Goal: Task Accomplishment & Management: Use online tool/utility

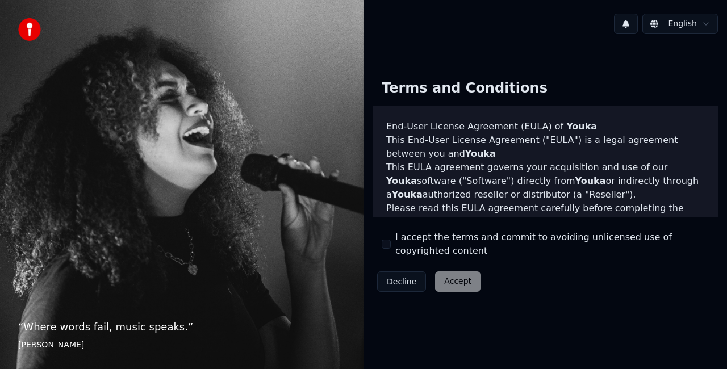
click at [464, 280] on div "Decline Accept" at bounding box center [429, 282] width 113 height 30
click at [447, 284] on div "Decline Accept" at bounding box center [429, 282] width 113 height 30
click at [654, 1] on div "English Terms and Conditions End-User License Agreement (EULA) of Youka This En…" at bounding box center [546, 184] width 364 height 369
click at [457, 275] on div "Decline Accept" at bounding box center [429, 282] width 113 height 30
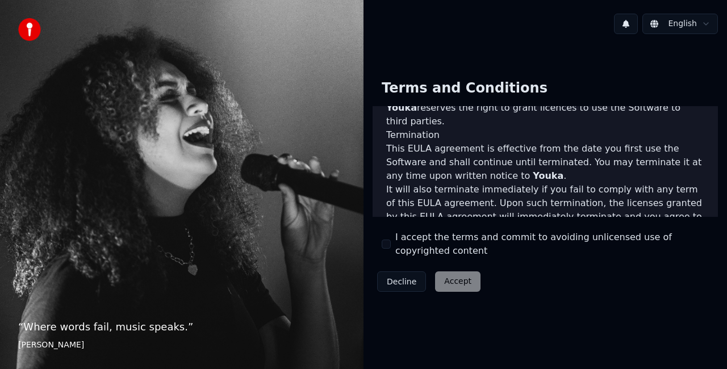
scroll to position [830, 0]
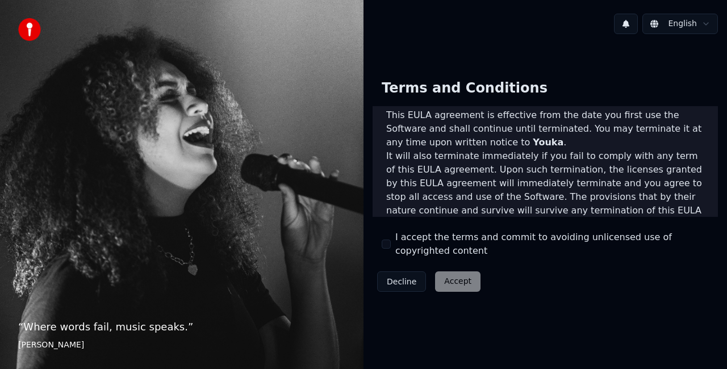
click at [440, 282] on div "Decline Accept" at bounding box center [429, 282] width 113 height 30
click at [456, 283] on div "Decline Accept" at bounding box center [429, 282] width 113 height 30
click at [384, 247] on button "I accept the terms and commit to avoiding unlicensed use of copyrighted content" at bounding box center [386, 244] width 9 height 9
click at [452, 289] on button "Accept" at bounding box center [457, 282] width 45 height 20
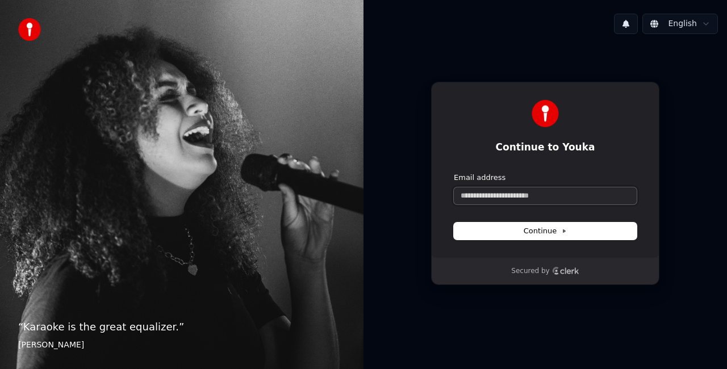
click at [492, 191] on input "Email address" at bounding box center [545, 196] width 183 height 17
click at [454, 173] on button "submit" at bounding box center [454, 173] width 0 height 0
type input "**********"
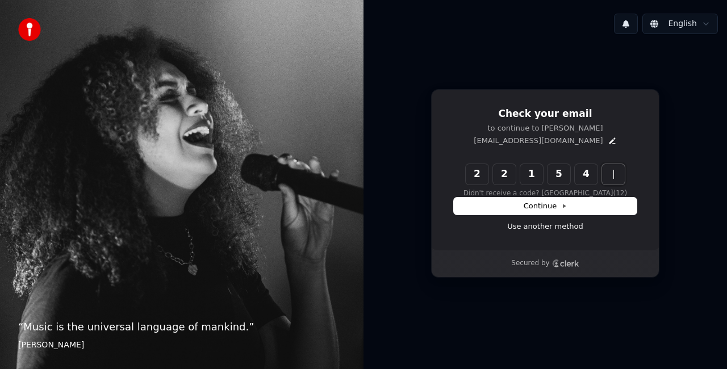
type input "******"
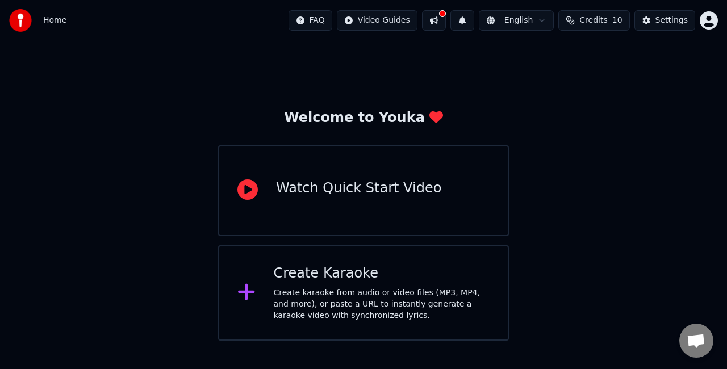
click at [397, 275] on div "Create Karaoke" at bounding box center [382, 274] width 217 height 18
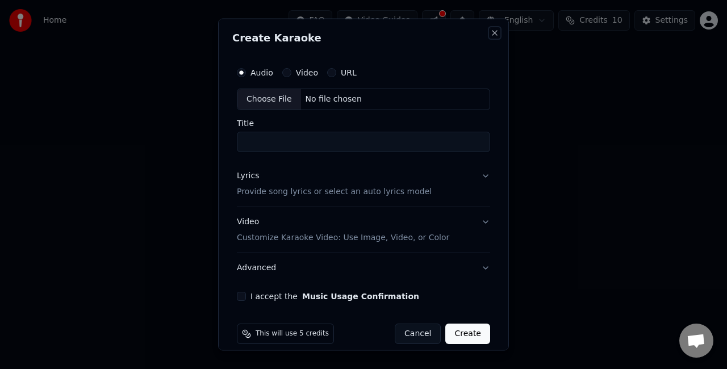
click at [490, 33] on button "Close" at bounding box center [494, 32] width 9 height 9
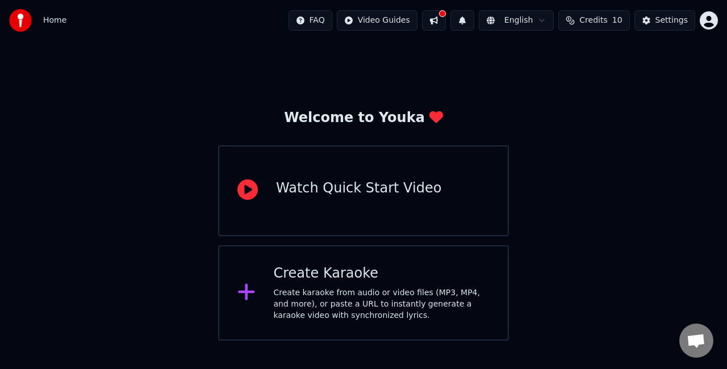
click at [444, 20] on button at bounding box center [434, 20] width 24 height 20
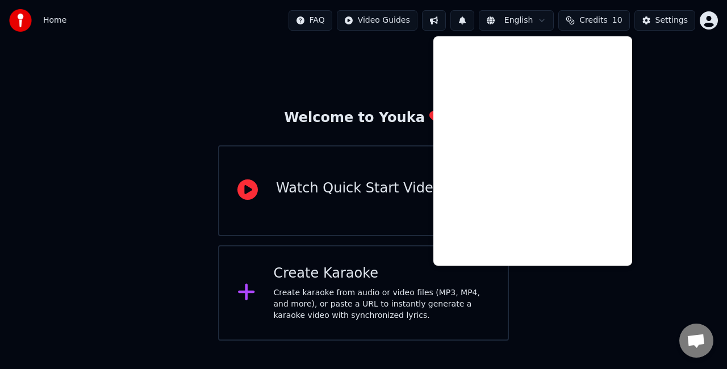
click at [28, 31] on img at bounding box center [20, 20] width 23 height 23
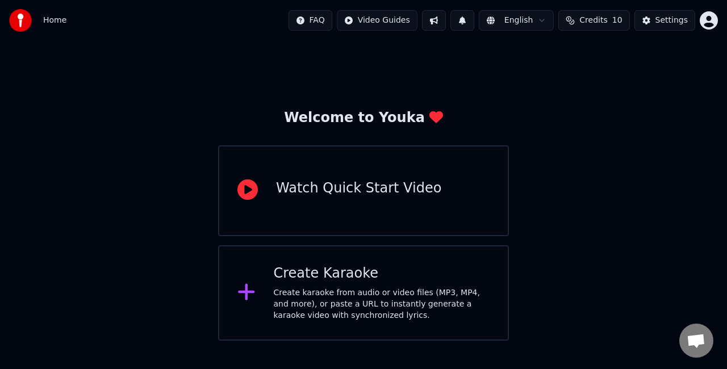
click at [22, 24] on img at bounding box center [20, 20] width 23 height 23
click at [49, 20] on span "Home" at bounding box center [54, 20] width 23 height 11
click at [475, 22] on button at bounding box center [463, 20] width 24 height 20
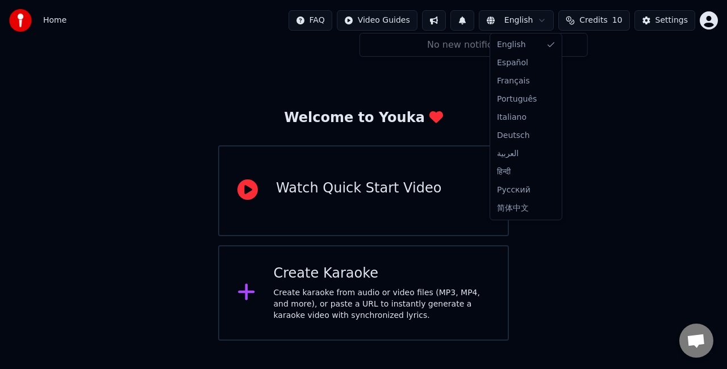
click at [499, 19] on html "Home FAQ Video Guides English Credits 10 Settings Welcome to Youka Watch Quick …" at bounding box center [363, 170] width 727 height 341
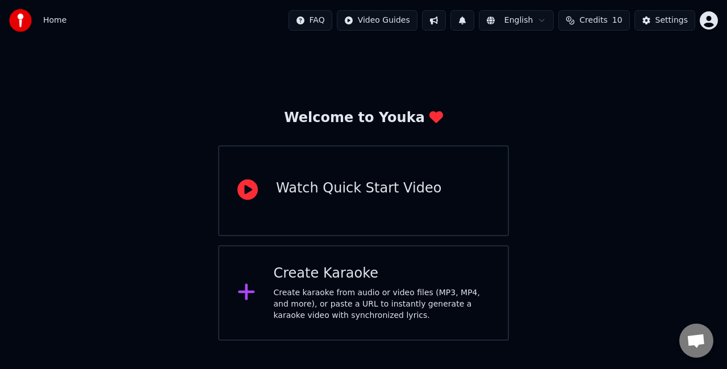
click at [332, 23] on html "Home FAQ Video Guides English Credits 10 Settings Welcome to Youka Watch Quick …" at bounding box center [363, 170] width 727 height 341
click at [424, 206] on div "Watch Quick Start Video" at bounding box center [363, 190] width 291 height 91
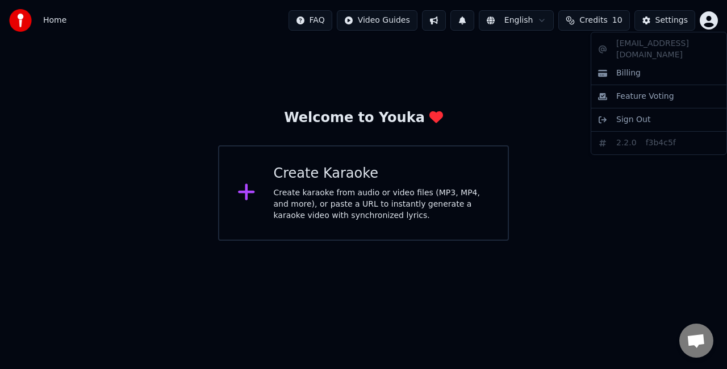
click at [710, 15] on html "Home FAQ Video Guides English Credits 10 Settings Welcome to Youka Create Karao…" at bounding box center [363, 120] width 727 height 241
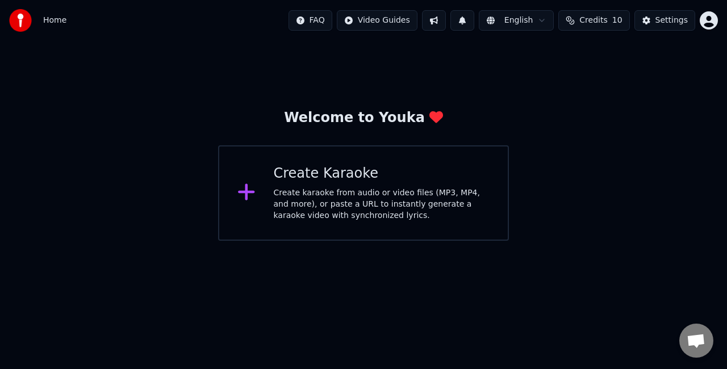
click at [327, 188] on div "Create karaoke from audio or video files (MP3, MP4, and more), or paste a URL t…" at bounding box center [382, 205] width 217 height 34
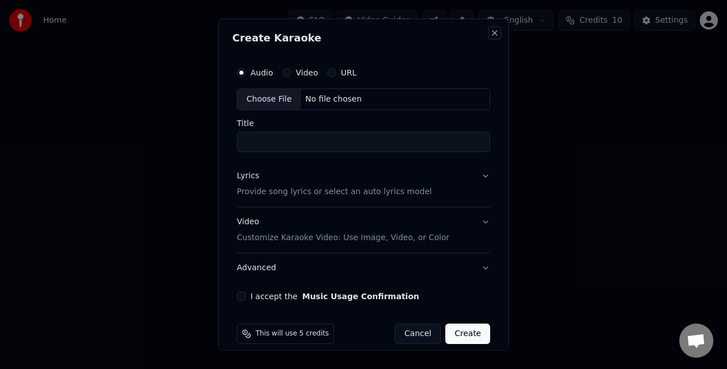
click at [490, 31] on button "Close" at bounding box center [494, 32] width 9 height 9
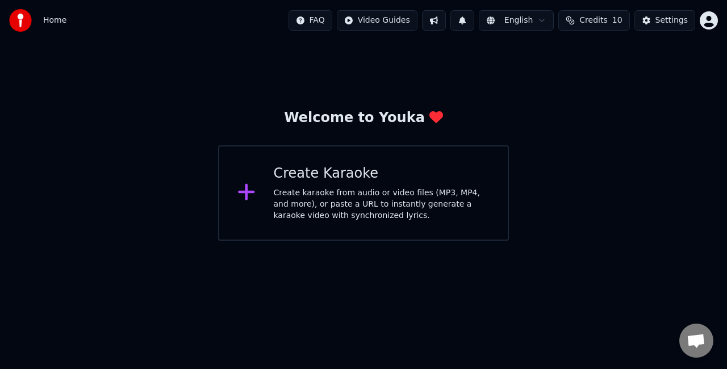
click at [639, 241] on html "Home FAQ Video Guides English Credits 10 Settings Welcome to Youka Create Karao…" at bounding box center [363, 120] width 727 height 241
click at [285, 174] on div "Create Karaoke" at bounding box center [382, 174] width 217 height 18
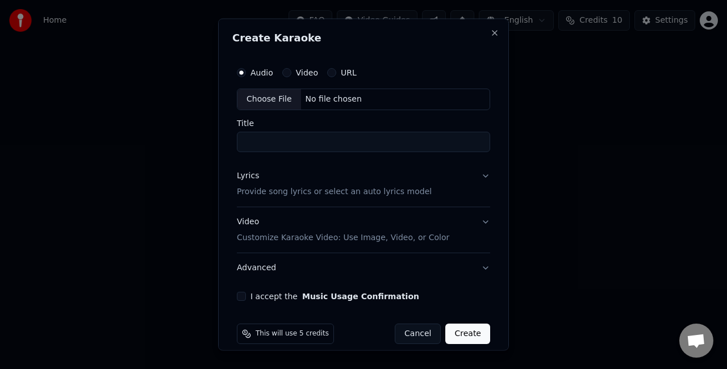
click at [342, 75] on label "URL" at bounding box center [349, 73] width 16 height 8
click at [336, 75] on button "URL" at bounding box center [331, 72] width 9 height 9
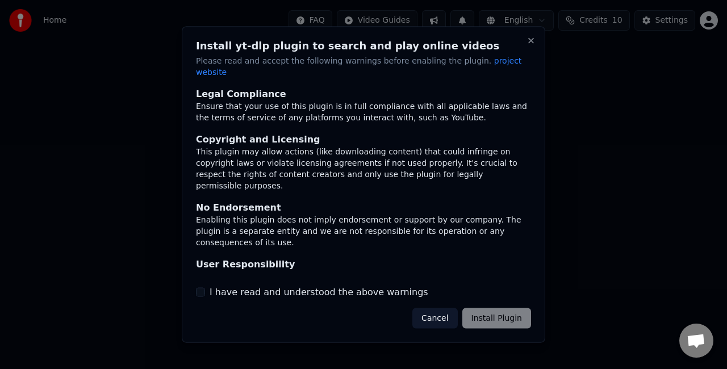
click at [494, 319] on div "Cancel Install Plugin" at bounding box center [472, 318] width 119 height 20
drag, startPoint x: 483, startPoint y: 309, endPoint x: 374, endPoint y: 289, distance: 110.9
click at [374, 289] on div "Install yt-dlp plugin to search and play online videos Please read and accept t…" at bounding box center [364, 185] width 364 height 317
click at [374, 289] on label "I have read and understood the above warnings" at bounding box center [319, 292] width 219 height 14
click at [205, 289] on button "I have read and understood the above warnings" at bounding box center [200, 292] width 9 height 9
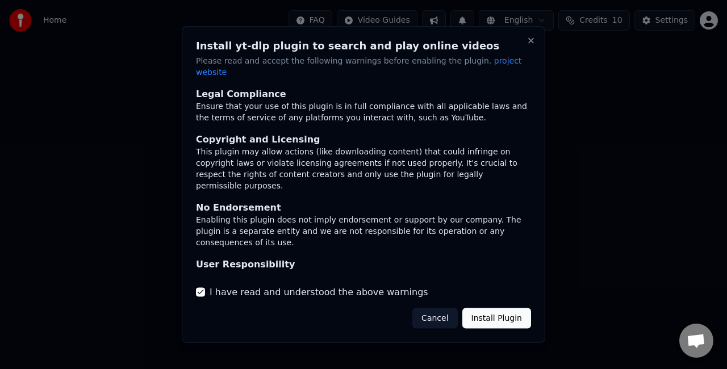
click at [521, 317] on button "Install Plugin" at bounding box center [497, 318] width 69 height 20
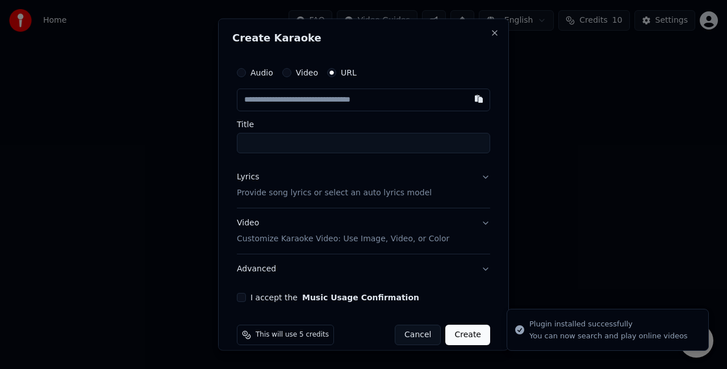
type input "**********"
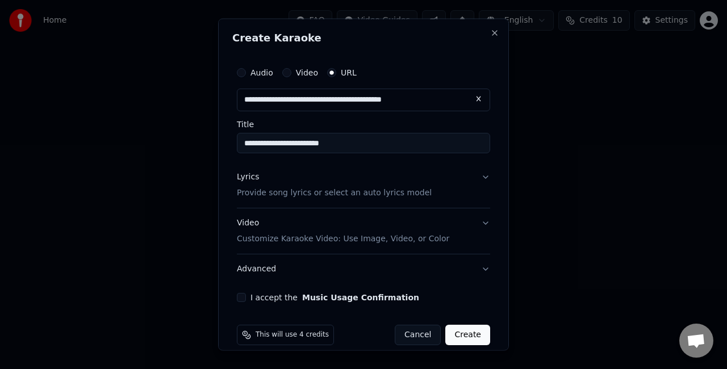
type input "**********"
click at [465, 182] on button "Lyrics Provide song lyrics or select an auto lyrics model" at bounding box center [363, 185] width 253 height 45
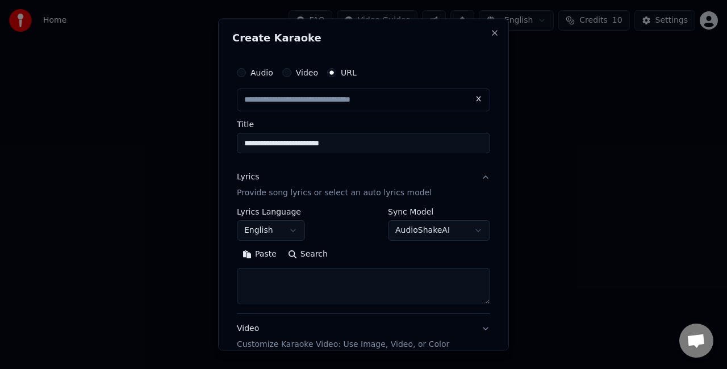
type input "**********"
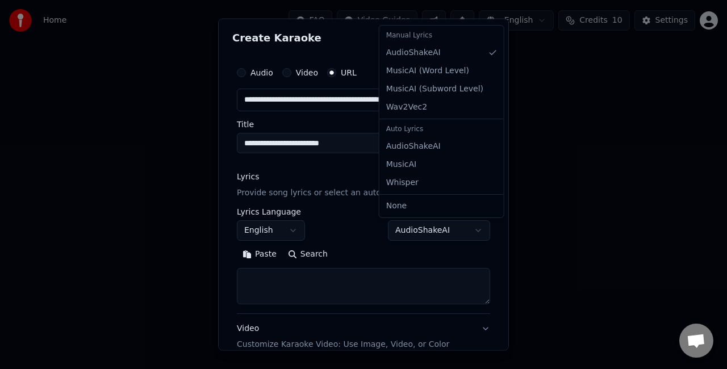
click at [406, 227] on body "**********" at bounding box center [363, 120] width 727 height 241
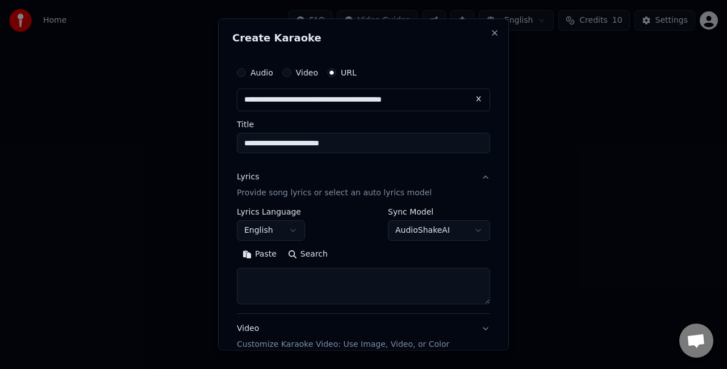
click at [160, 246] on div at bounding box center [363, 184] width 727 height 369
click at [264, 253] on button "Paste" at bounding box center [259, 254] width 45 height 18
type textarea "**********"
drag, startPoint x: 463, startPoint y: 282, endPoint x: 0, endPoint y: 295, distance: 462.8
click at [0, 241] on body "**********" at bounding box center [363, 120] width 727 height 241
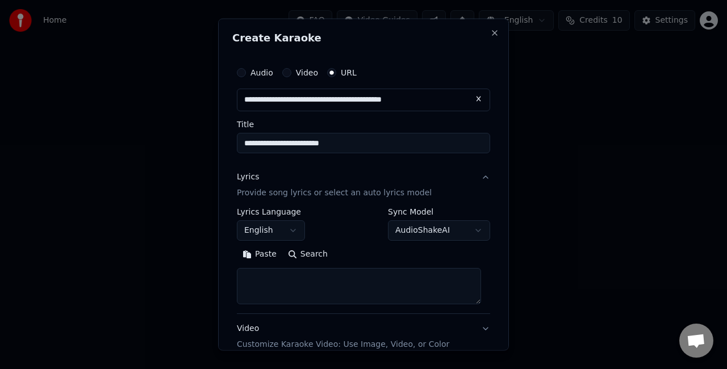
paste textarea "**********"
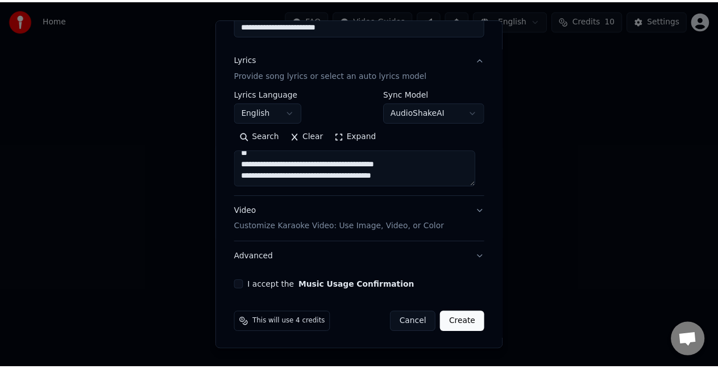
scroll to position [117, 0]
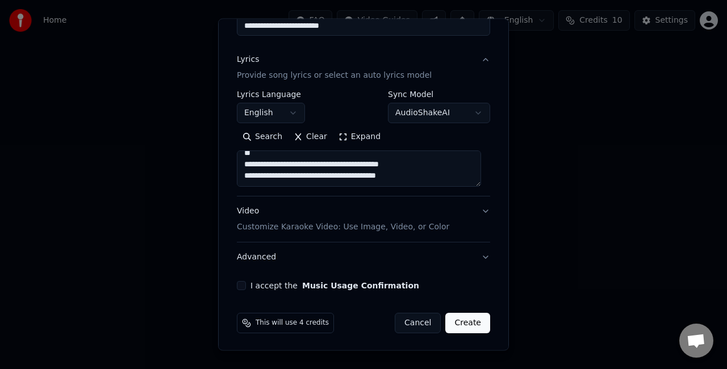
type textarea "**********"
click at [247, 289] on div "I accept the Music Usage Confirmation" at bounding box center [363, 285] width 253 height 9
click at [240, 283] on button "I accept the Music Usage Confirmation" at bounding box center [241, 285] width 9 height 9
click at [461, 317] on button "Create" at bounding box center [468, 323] width 45 height 20
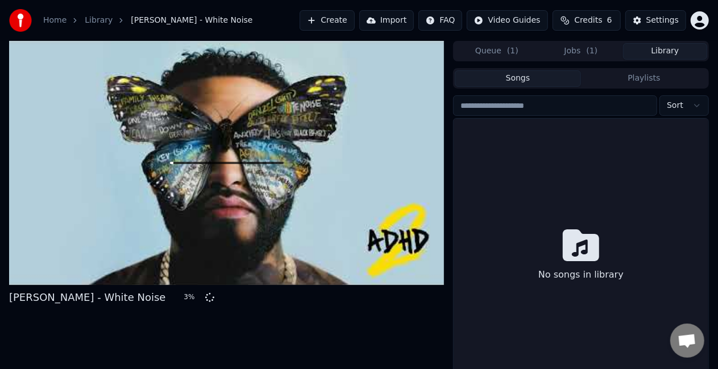
click at [659, 51] on button "Library" at bounding box center [665, 51] width 84 height 16
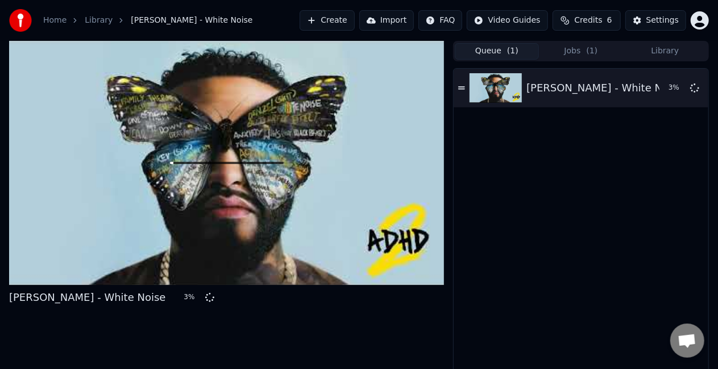
click at [514, 58] on button "Queue ( 1 )" at bounding box center [497, 51] width 84 height 16
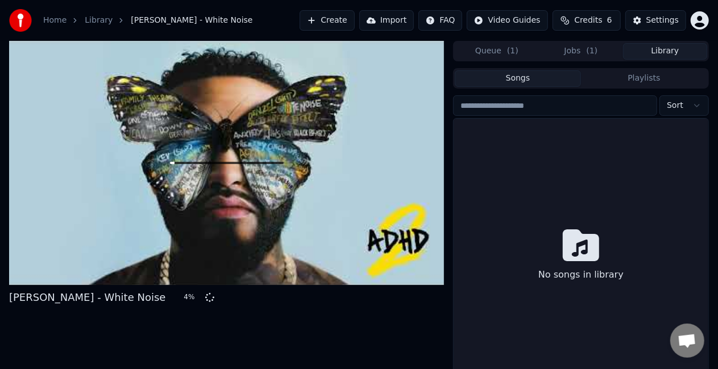
click at [695, 51] on button "Library" at bounding box center [665, 51] width 84 height 16
click at [93, 24] on link "Library" at bounding box center [99, 20] width 28 height 11
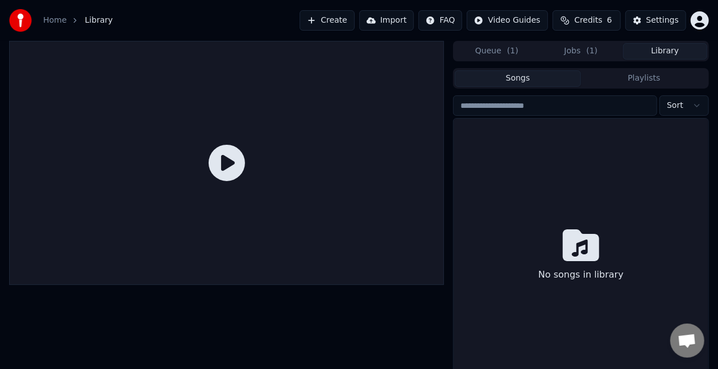
click at [57, 18] on link "Home" at bounding box center [54, 20] width 23 height 11
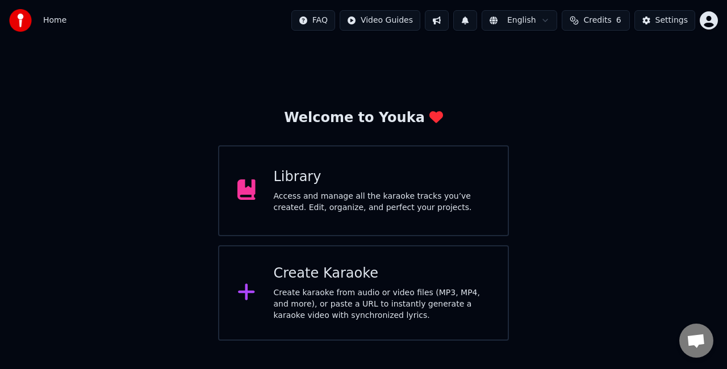
click at [94, 19] on div "Home FAQ Video Guides English Credits 6 Settings" at bounding box center [363, 20] width 727 height 41
click at [22, 15] on img at bounding box center [20, 20] width 23 height 23
click at [23, 18] on img at bounding box center [20, 20] width 23 height 23
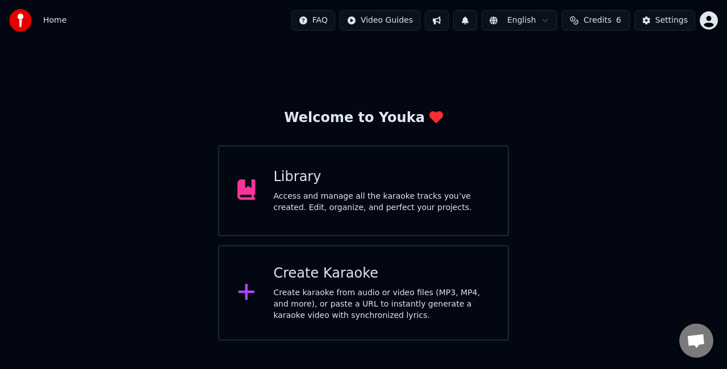
click at [23, 18] on img at bounding box center [20, 20] width 23 height 23
click at [630, 90] on div "Welcome to Youka Library Access and manage all the karaoke tracks you’ve create…" at bounding box center [363, 191] width 727 height 300
click at [33, 27] on div at bounding box center [24, 20] width 30 height 23
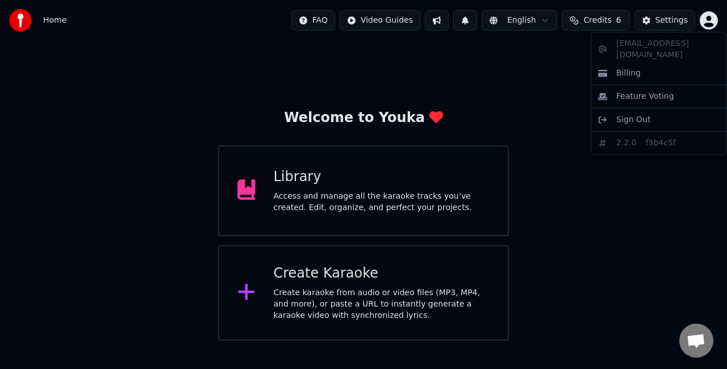
click at [714, 20] on html "Home FAQ Video Guides English Credits 6 Settings Welcome to Youka Library Acces…" at bounding box center [363, 170] width 727 height 341
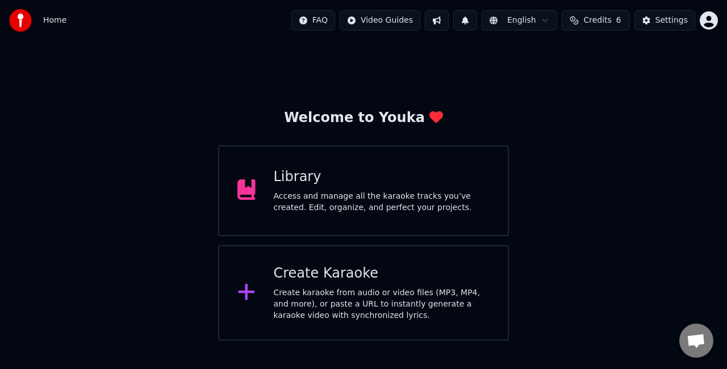
click at [587, 20] on button "Credits 6" at bounding box center [596, 20] width 68 height 20
click at [590, 108] on button "Refresh" at bounding box center [600, 105] width 59 height 20
click at [583, 101] on button "Refresh" at bounding box center [600, 105] width 59 height 20
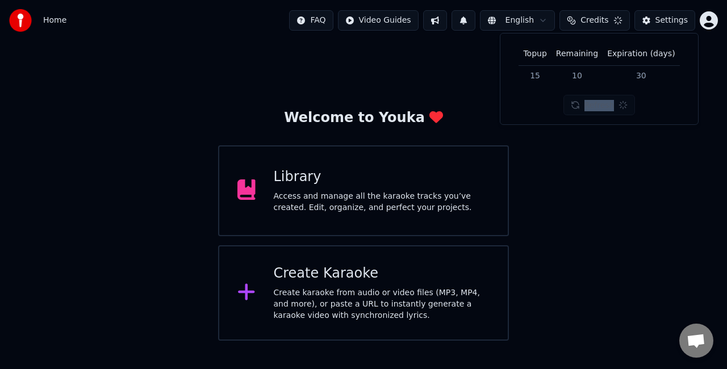
click at [583, 101] on div "Refresh" at bounding box center [600, 105] width 72 height 20
click at [583, 101] on button "Refresh" at bounding box center [600, 105] width 59 height 20
click at [17, 9] on div "Home FAQ Video Guides English Credits 6 Settings" at bounding box center [363, 20] width 727 height 41
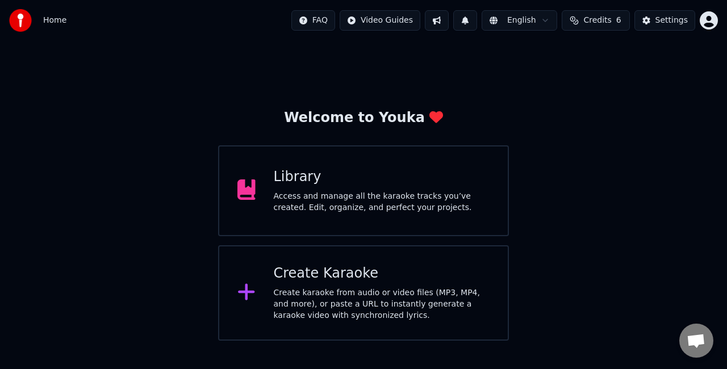
click at [17, 9] on div "Home FAQ Video Guides English Credits 6 Settings" at bounding box center [363, 20] width 727 height 41
click at [20, 24] on img at bounding box center [20, 20] width 23 height 23
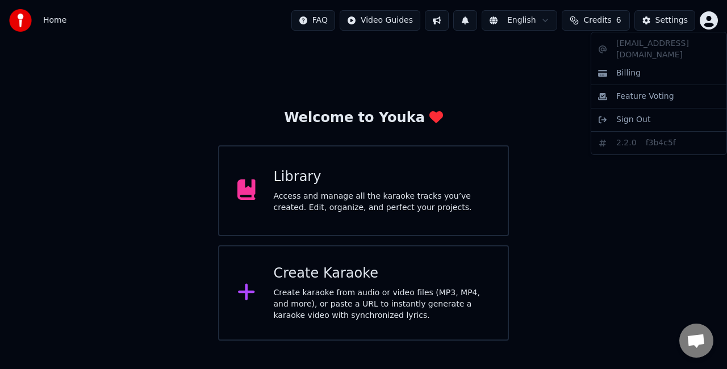
click at [715, 25] on html "Home FAQ Video Guides English Credits 6 Settings Welcome to Youka Library Acces…" at bounding box center [363, 170] width 727 height 341
click at [633, 68] on span "Billing" at bounding box center [629, 73] width 24 height 11
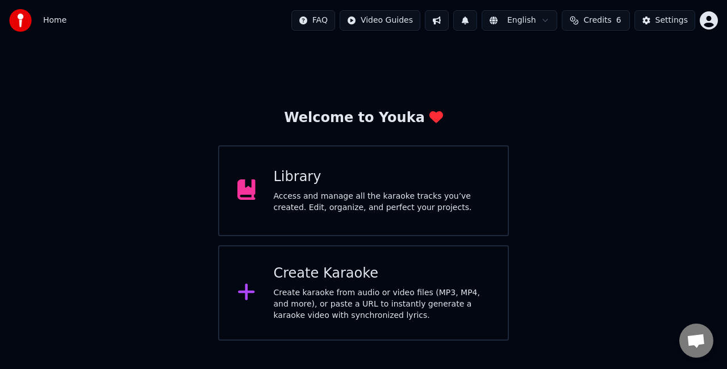
click at [442, 21] on button at bounding box center [437, 20] width 24 height 20
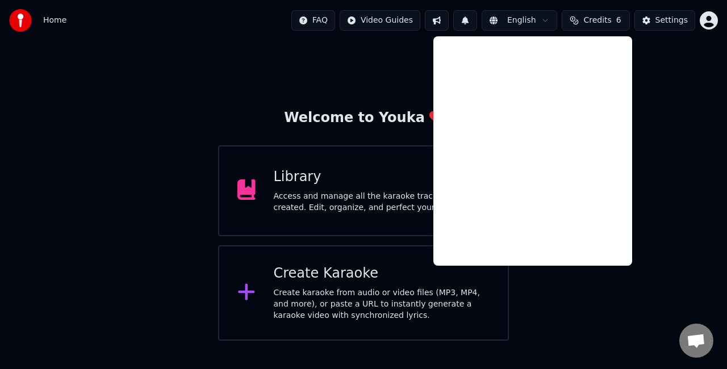
click at [477, 18] on button at bounding box center [466, 20] width 24 height 20
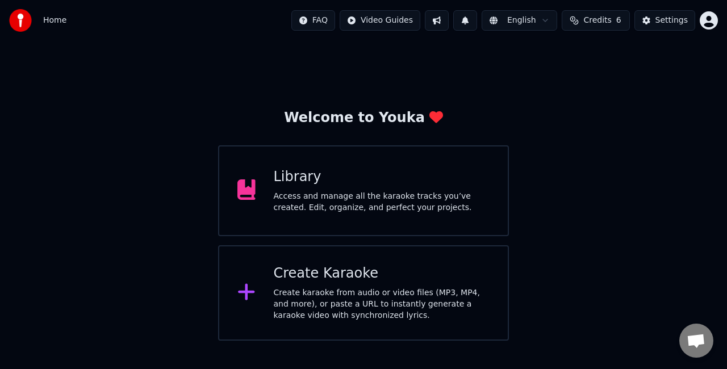
click at [335, 193] on div "Access and manage all the karaoke tracks you’ve created. Edit, organize, and pe…" at bounding box center [382, 202] width 217 height 23
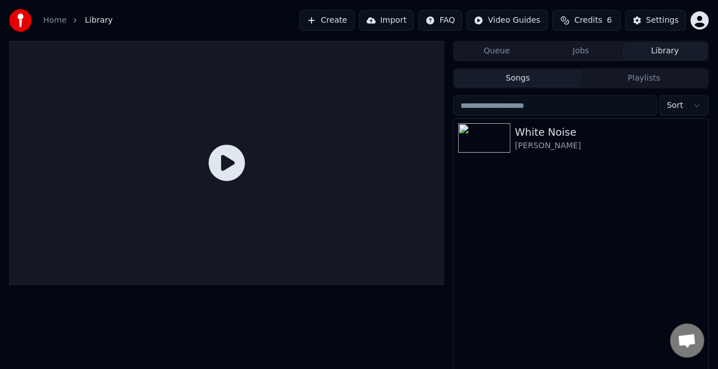
click at [238, 159] on icon at bounding box center [227, 163] width 36 height 36
click at [568, 140] on div "Joyner Lucas" at bounding box center [603, 145] width 177 height 11
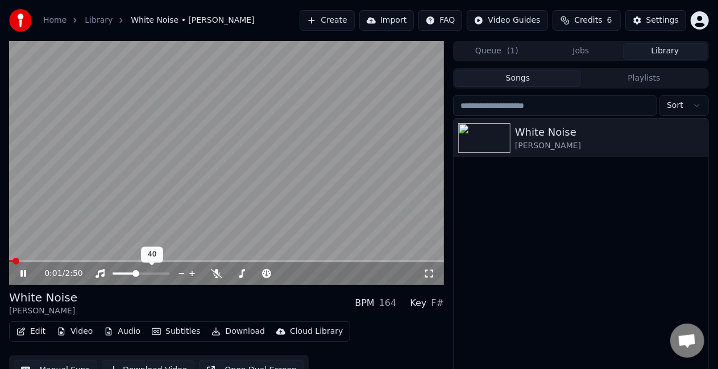
click at [135, 273] on span at bounding box center [124, 274] width 23 height 2
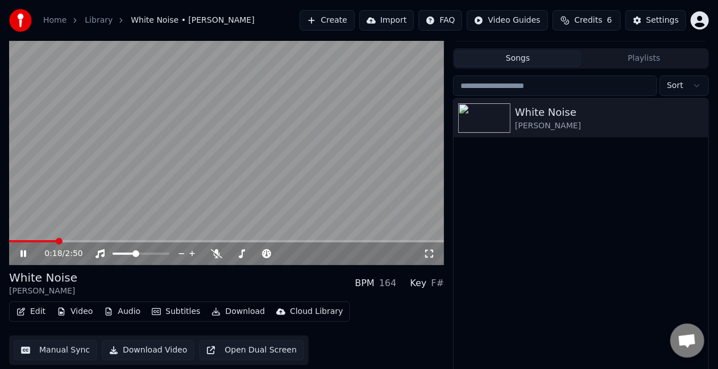
scroll to position [26, 0]
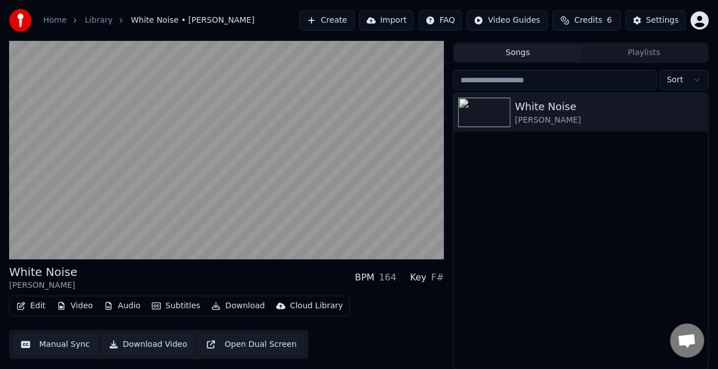
click at [43, 349] on button "Manual Sync" at bounding box center [56, 345] width 84 height 20
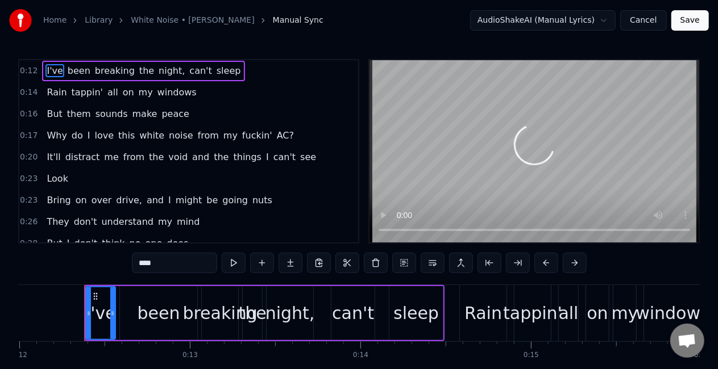
scroll to position [0, 2054]
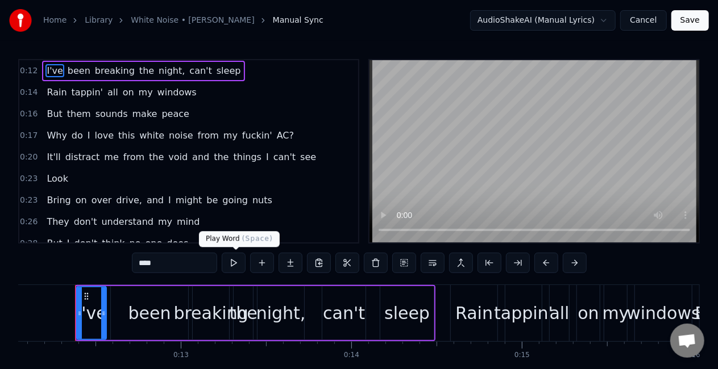
click at [234, 260] on button at bounding box center [234, 263] width 24 height 20
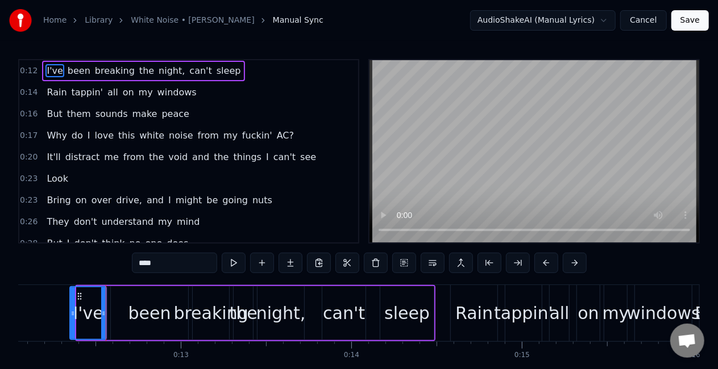
drag, startPoint x: 78, startPoint y: 311, endPoint x: 72, endPoint y: 311, distance: 6.8
click at [72, 311] on icon at bounding box center [72, 313] width 5 height 9
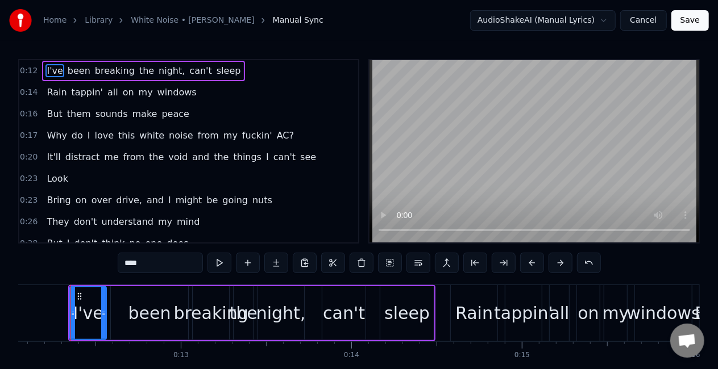
scroll to position [0, 2049]
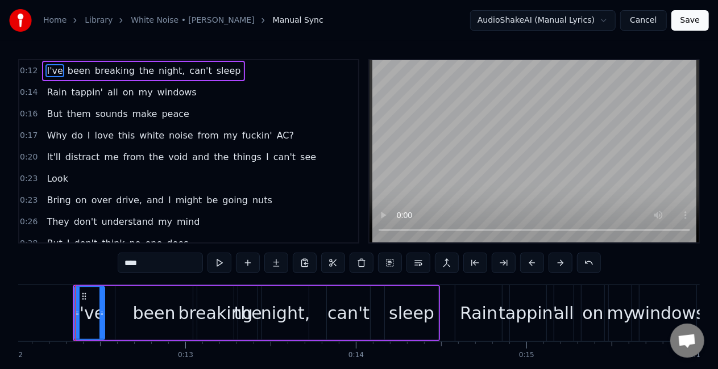
drag, startPoint x: 109, startPoint y: 313, endPoint x: 103, endPoint y: 313, distance: 6.3
click at [103, 313] on icon at bounding box center [101, 313] width 5 height 9
click at [207, 253] on button at bounding box center [219, 263] width 24 height 20
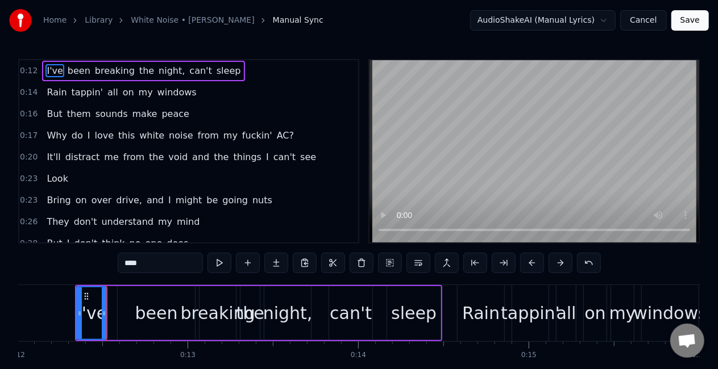
click at [207, 253] on button at bounding box center [219, 263] width 24 height 20
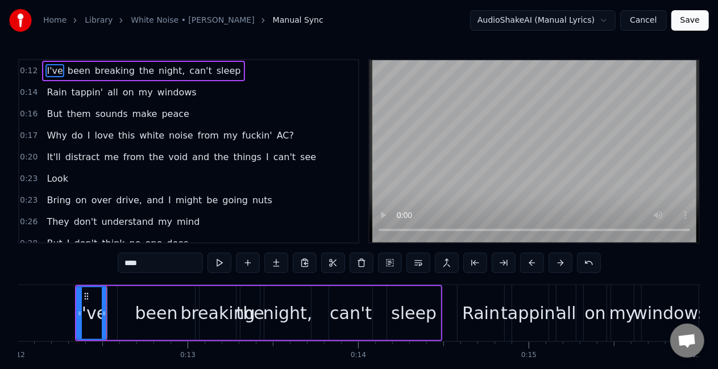
click at [207, 253] on button at bounding box center [219, 263] width 24 height 20
drag, startPoint x: 156, startPoint y: 318, endPoint x: 143, endPoint y: 318, distance: 12.5
click at [143, 318] on div "been" at bounding box center [156, 314] width 43 height 26
type input "****"
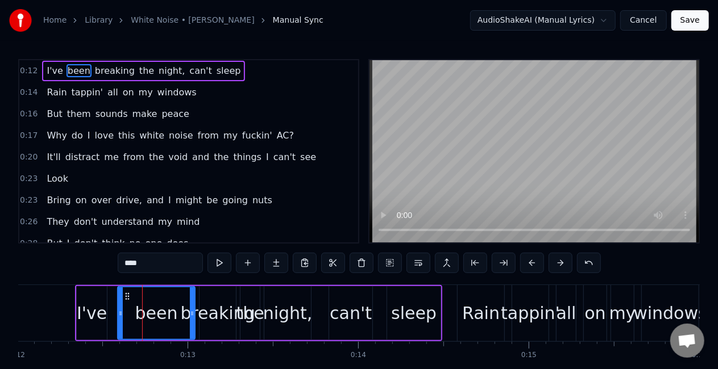
click at [143, 318] on div "been" at bounding box center [156, 314] width 43 height 26
drag, startPoint x: 120, startPoint y: 306, endPoint x: 111, endPoint y: 306, distance: 8.5
click at [111, 306] on div at bounding box center [113, 314] width 5 height 52
drag, startPoint x: 192, startPoint y: 317, endPoint x: 172, endPoint y: 310, distance: 21.4
click at [172, 310] on icon at bounding box center [173, 313] width 5 height 9
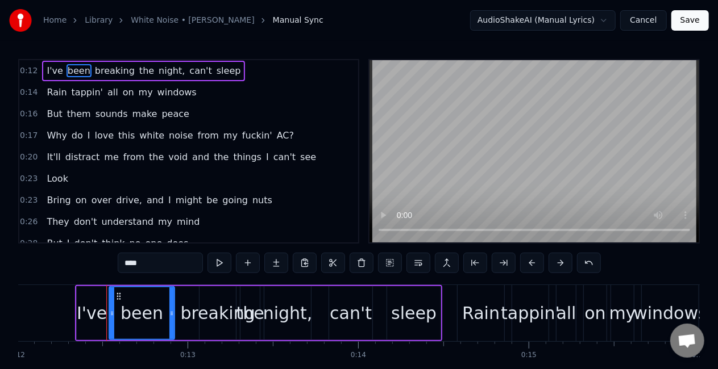
scroll to position [58, 0]
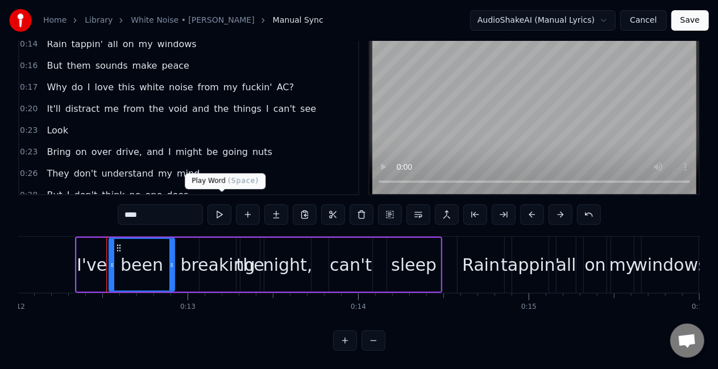
click at [221, 208] on button at bounding box center [219, 215] width 24 height 20
click at [147, 257] on div "been" at bounding box center [141, 265] width 43 height 26
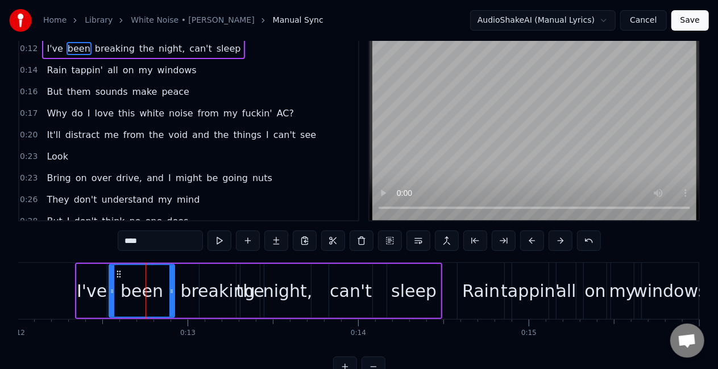
scroll to position [0, 0]
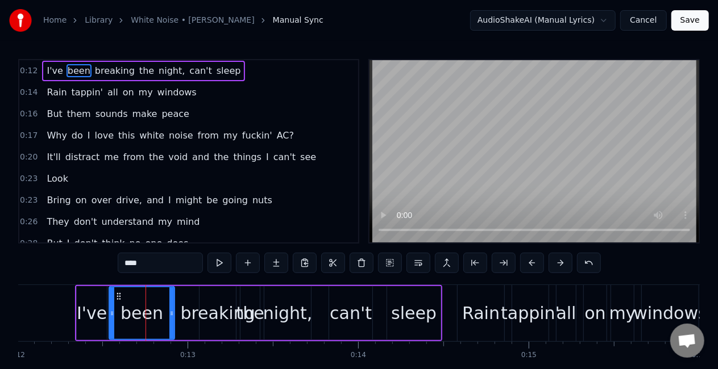
click at [83, 251] on div "0:12 I've been breaking the night, can't sleep 0:14 Rain tappin' all on my wind…" at bounding box center [358, 229] width 681 height 340
click at [219, 267] on button at bounding box center [219, 263] width 24 height 20
click at [207, 253] on button at bounding box center [219, 263] width 24 height 20
drag, startPoint x: 170, startPoint y: 313, endPoint x: 165, endPoint y: 314, distance: 5.7
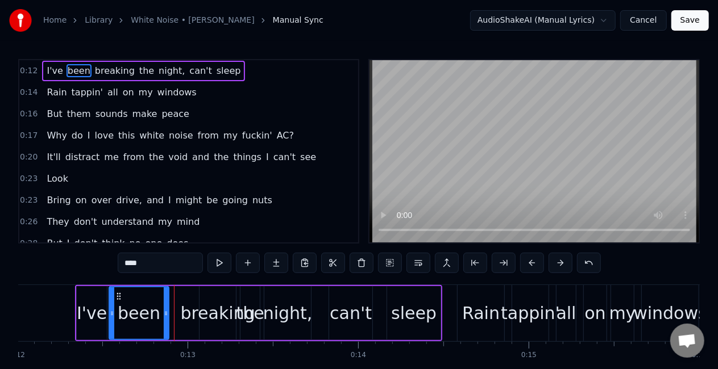
click at [165, 314] on icon at bounding box center [166, 313] width 5 height 9
click at [207, 253] on button at bounding box center [219, 263] width 24 height 20
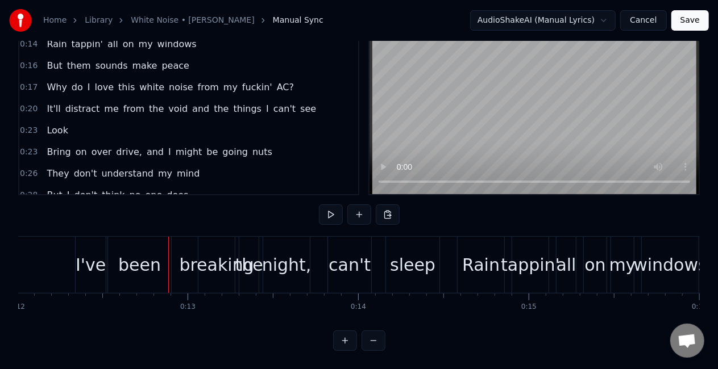
scroll to position [58, 0]
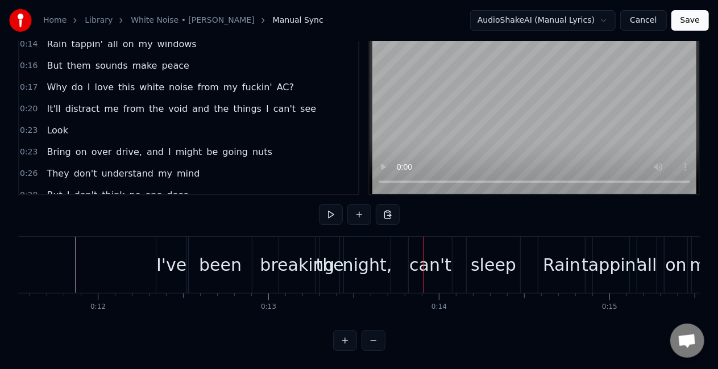
click at [196, 263] on div "been" at bounding box center [220, 265] width 63 height 56
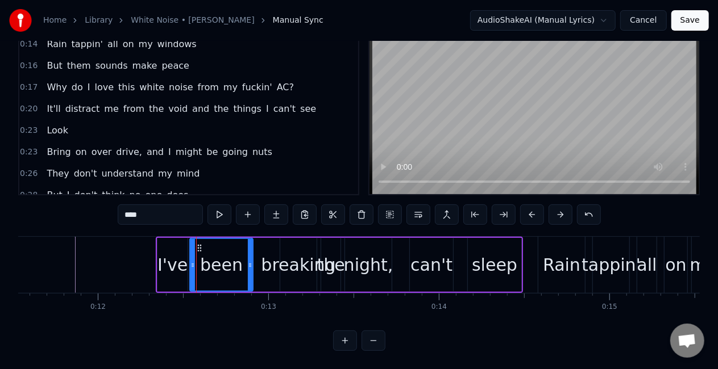
scroll to position [0, 0]
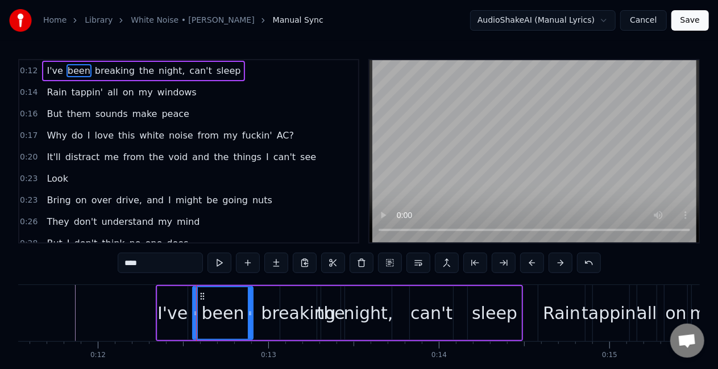
click at [194, 317] on icon at bounding box center [195, 313] width 5 height 9
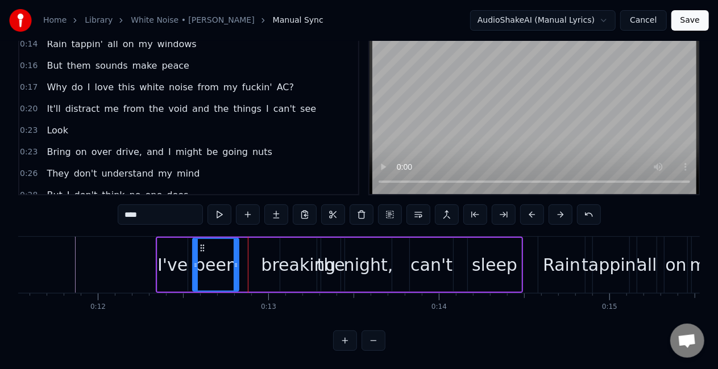
drag, startPoint x: 251, startPoint y: 259, endPoint x: 237, endPoint y: 261, distance: 14.5
click at [237, 261] on div at bounding box center [236, 265] width 5 height 52
click at [231, 261] on icon at bounding box center [232, 265] width 5 height 9
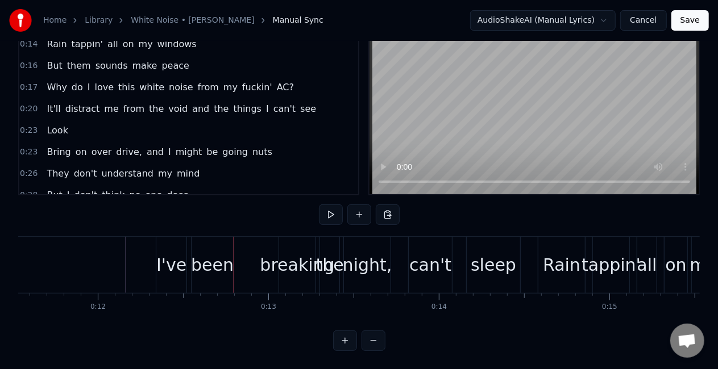
click at [172, 252] on div "I've" at bounding box center [171, 265] width 30 height 26
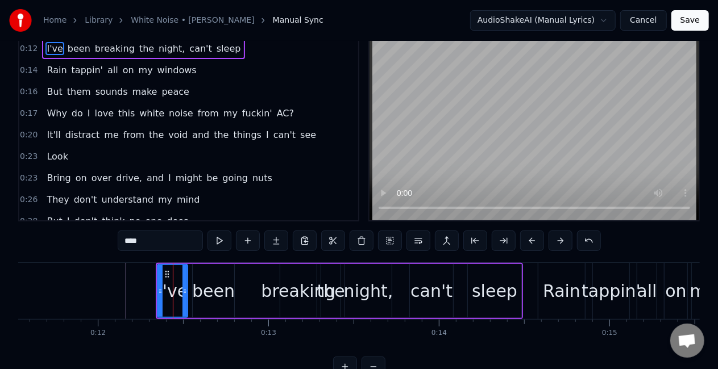
scroll to position [0, 0]
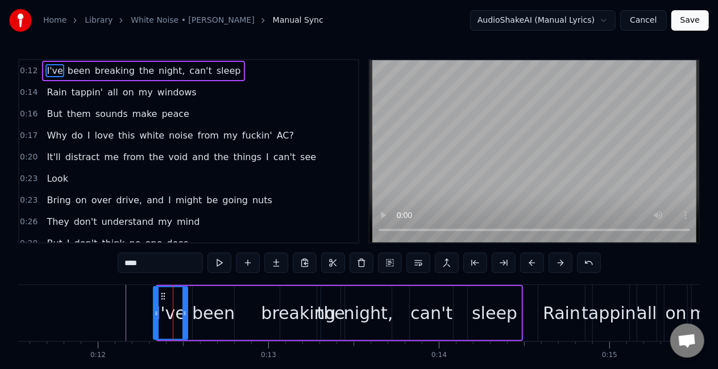
click at [156, 313] on icon at bounding box center [156, 313] width 5 height 9
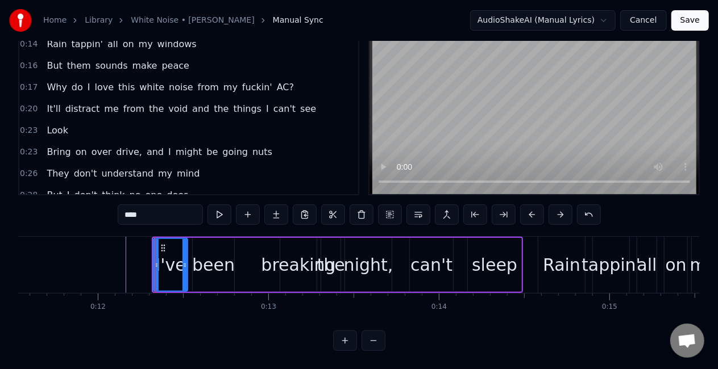
scroll to position [58, 0]
click at [213, 252] on div "been" at bounding box center [213, 265] width 43 height 26
type input "****"
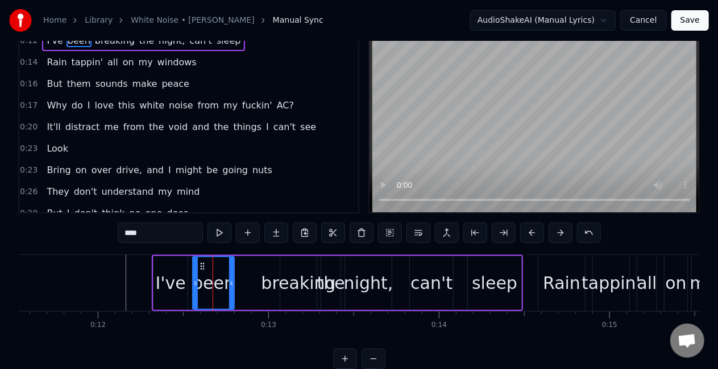
scroll to position [0, 0]
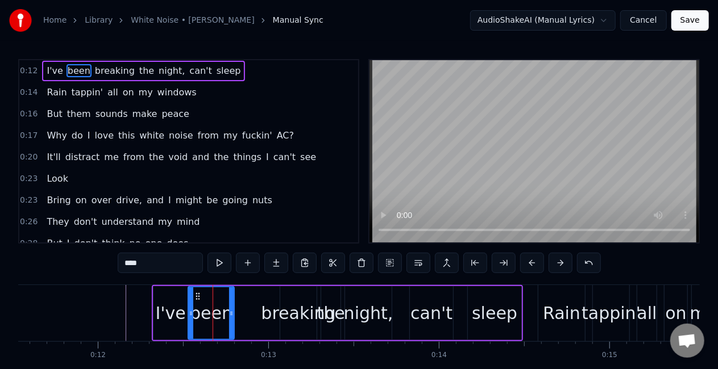
click at [190, 297] on div at bounding box center [191, 314] width 5 height 52
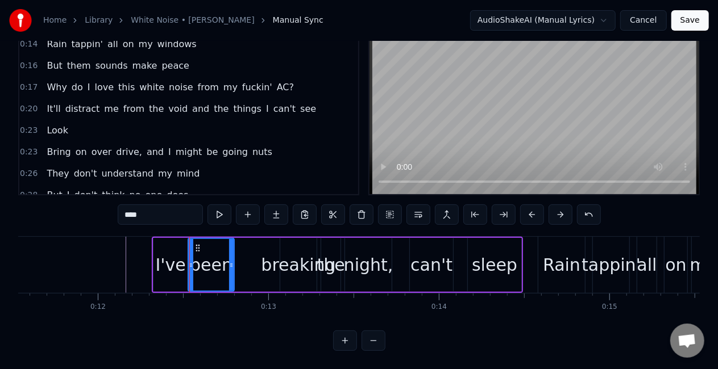
scroll to position [58, 0]
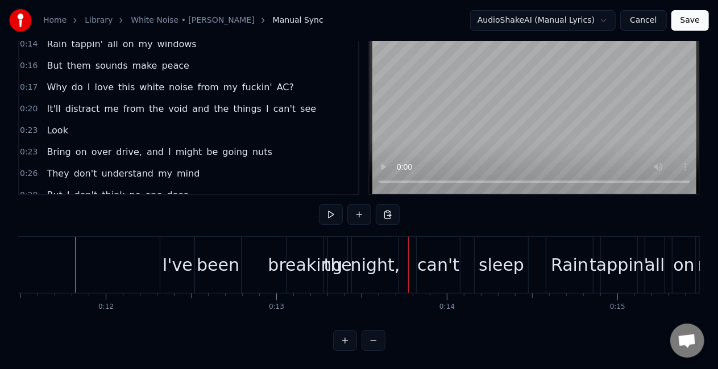
click at [216, 259] on div "been" at bounding box center [218, 265] width 43 height 26
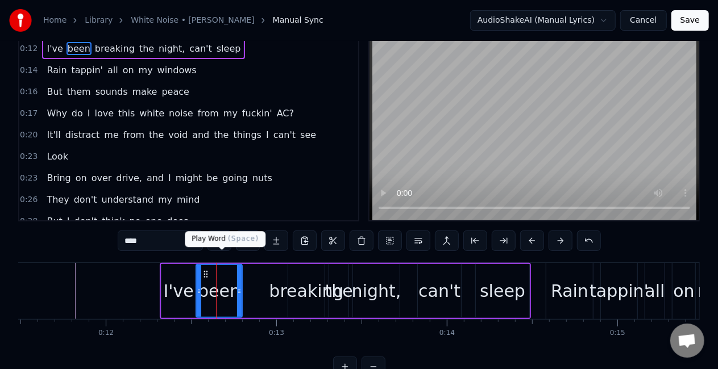
scroll to position [0, 0]
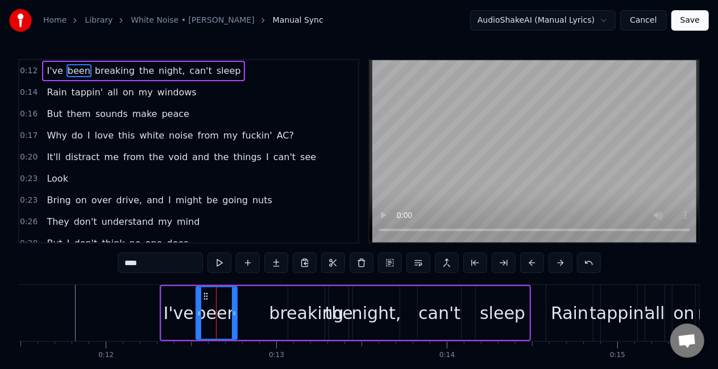
click at [234, 322] on div at bounding box center [234, 314] width 5 height 52
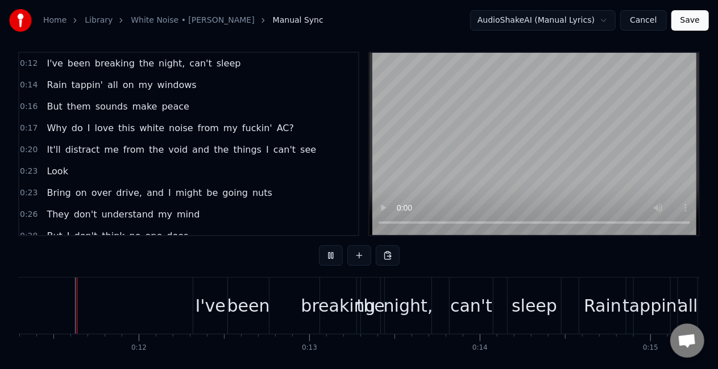
scroll to position [58, 0]
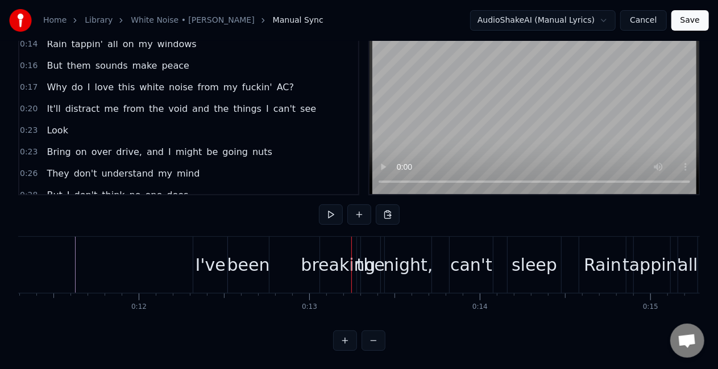
click at [235, 260] on div "been" at bounding box center [248, 265] width 43 height 26
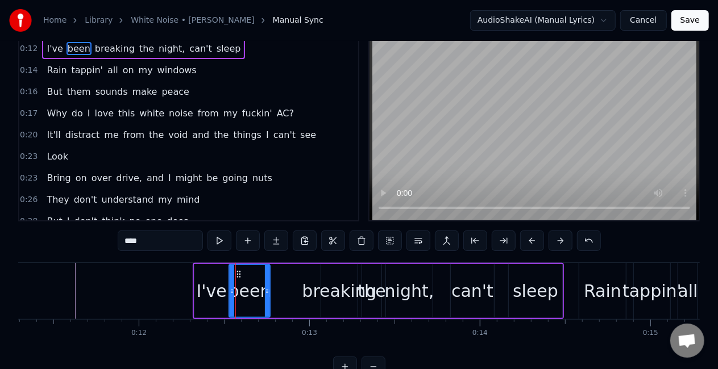
scroll to position [0, 0]
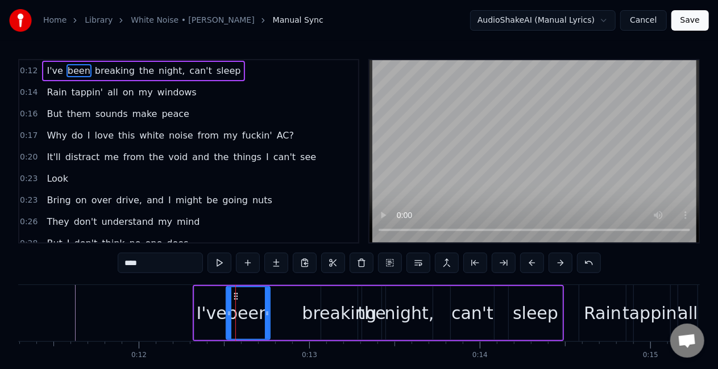
click at [229, 309] on div at bounding box center [229, 314] width 5 height 52
drag, startPoint x: 267, startPoint y: 317, endPoint x: 259, endPoint y: 317, distance: 8.0
click at [259, 317] on icon at bounding box center [258, 313] width 5 height 9
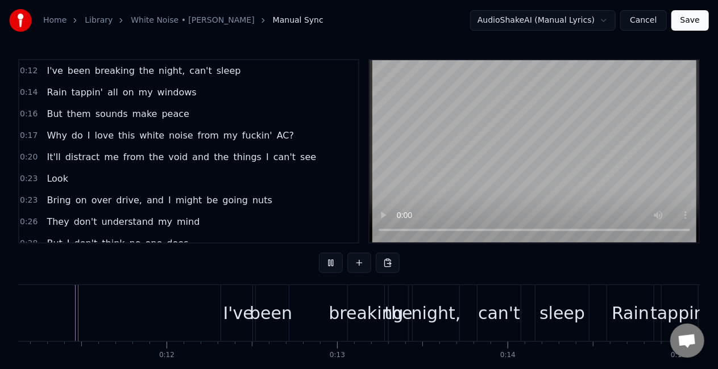
scroll to position [58, 0]
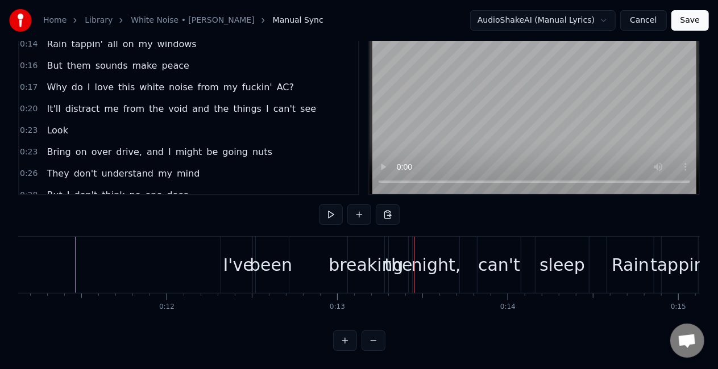
click at [281, 254] on div "been" at bounding box center [270, 265] width 43 height 26
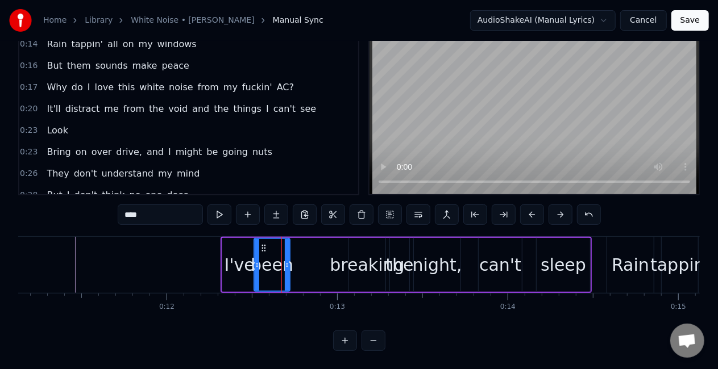
scroll to position [0, 0]
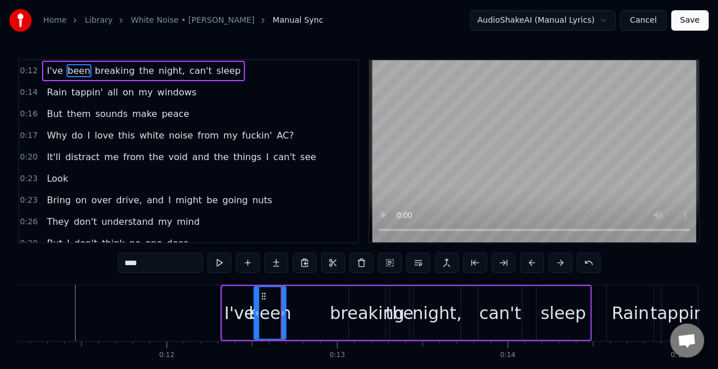
click at [281, 305] on div at bounding box center [283, 314] width 5 height 52
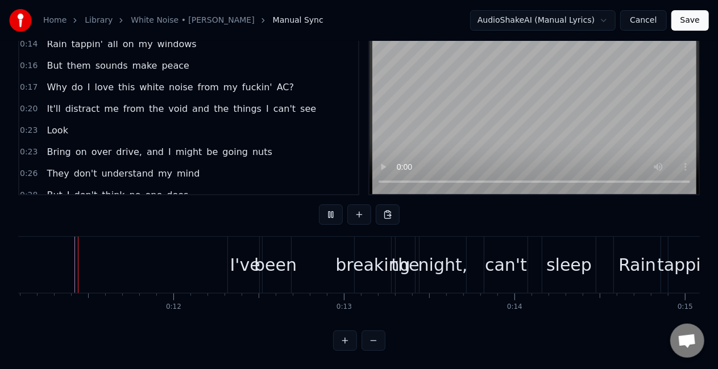
scroll to position [58, 0]
click at [284, 252] on div "been" at bounding box center [275, 265] width 43 height 26
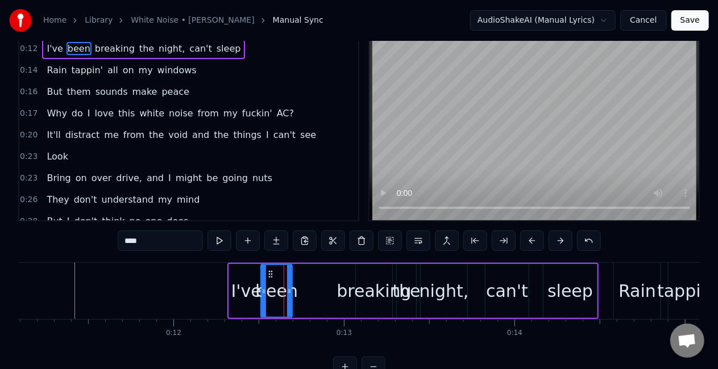
scroll to position [0, 0]
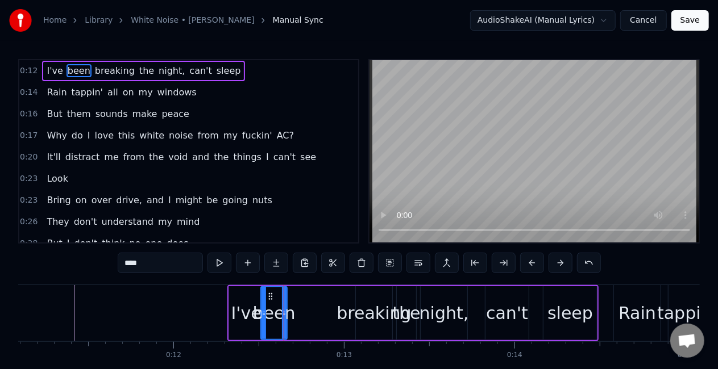
drag, startPoint x: 287, startPoint y: 315, endPoint x: 281, endPoint y: 315, distance: 6.3
click at [282, 315] on icon at bounding box center [284, 313] width 5 height 9
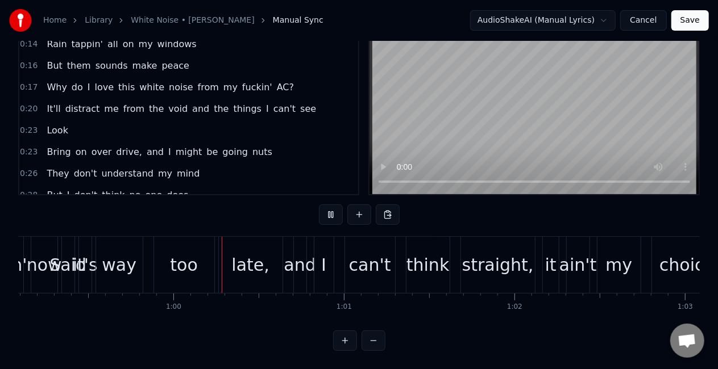
scroll to position [0, 10107]
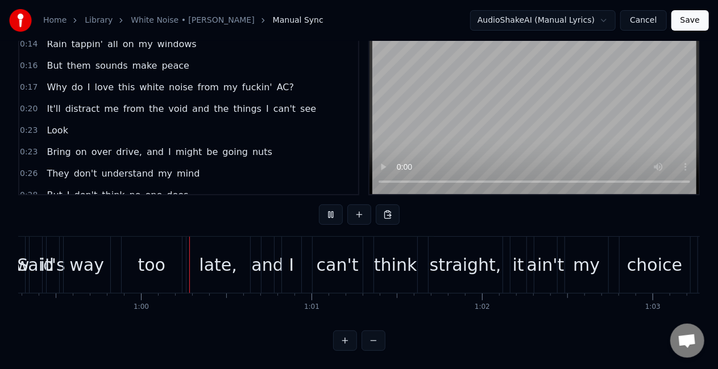
click at [533, 24] on html "Home Library White Noise • Joyner Lucas Manual Sync AudioShakeAI (Manual Lyrics…" at bounding box center [359, 161] width 718 height 418
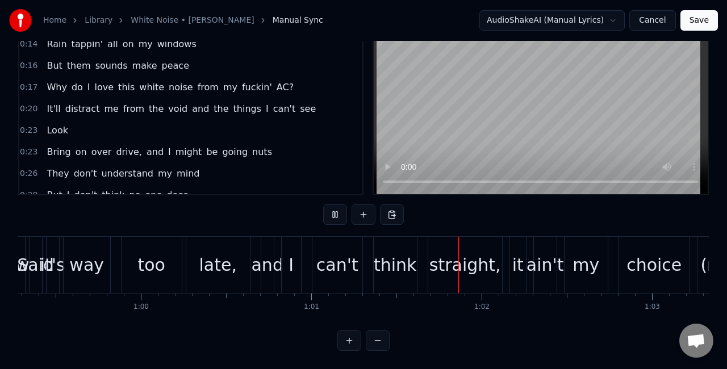
click at [533, 24] on html "Home Library White Noise • Joyner Lucas Manual Sync AudioShakeAI (Manual Lyrics…" at bounding box center [363, 161] width 727 height 418
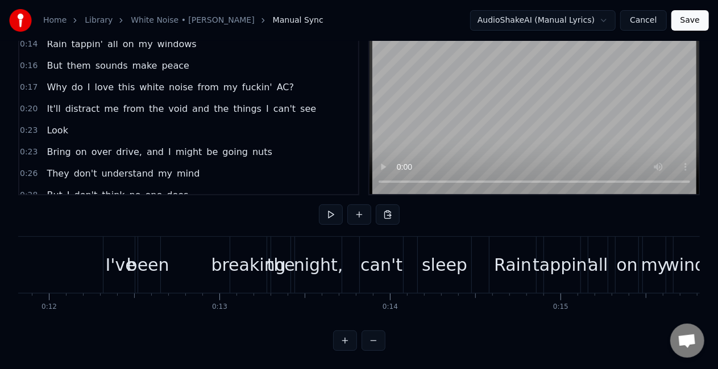
scroll to position [0, 1965]
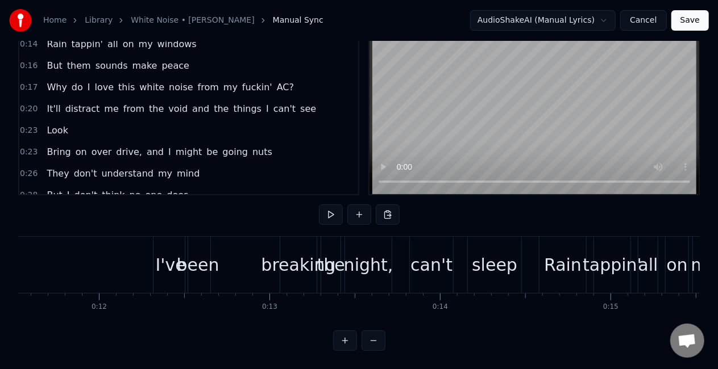
drag, startPoint x: 289, startPoint y: 318, endPoint x: 77, endPoint y: 300, distance: 212.7
click at [77, 300] on html "Home Library White Noise • Joyner Lucas Manual Sync AudioShakeAI (Manual Lyrics…" at bounding box center [359, 161] width 718 height 418
click at [164, 272] on div "I've" at bounding box center [170, 265] width 34 height 56
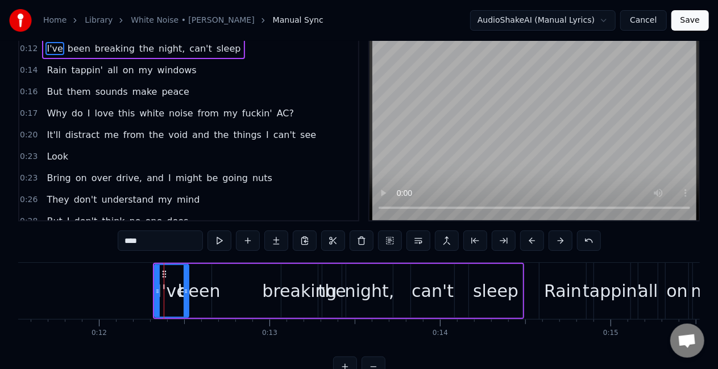
scroll to position [0, 0]
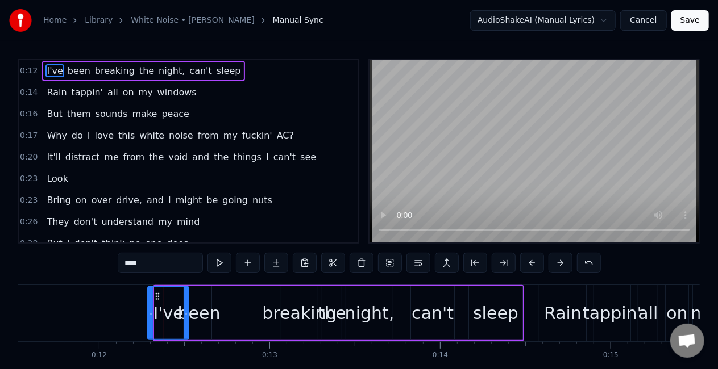
drag, startPoint x: 157, startPoint y: 316, endPoint x: 151, endPoint y: 314, distance: 7.0
click at [151, 314] on icon at bounding box center [150, 313] width 5 height 9
click at [202, 313] on div "been" at bounding box center [199, 314] width 43 height 26
type input "****"
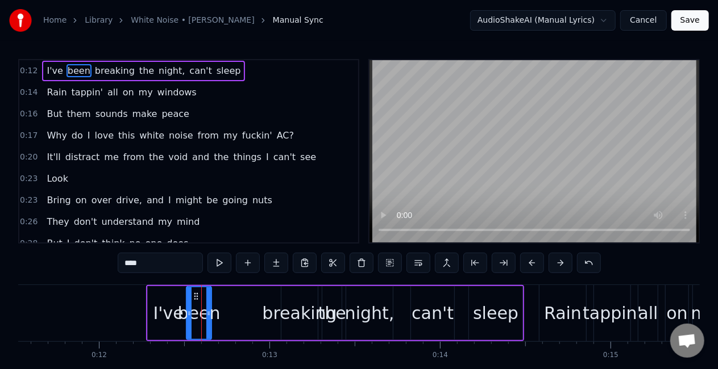
drag, startPoint x: 186, startPoint y: 311, endPoint x: 208, endPoint y: 315, distance: 22.0
click at [208, 315] on div "been" at bounding box center [199, 314] width 24 height 52
drag, startPoint x: 208, startPoint y: 315, endPoint x: 202, endPoint y: 315, distance: 6.3
click at [202, 315] on icon at bounding box center [202, 313] width 5 height 9
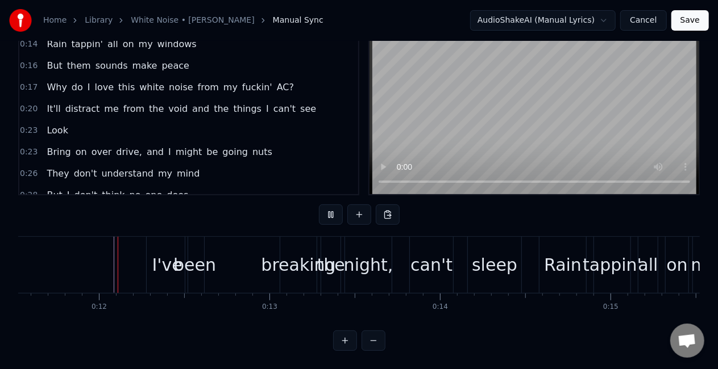
scroll to position [58, 0]
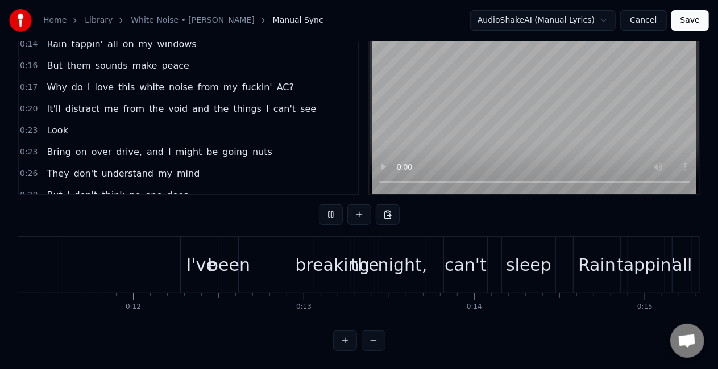
scroll to position [0, 1915]
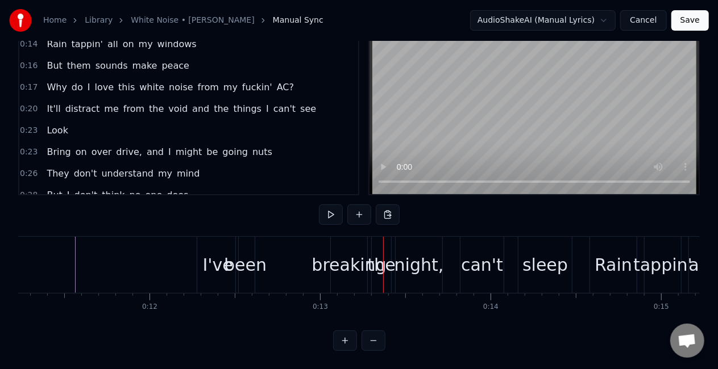
click at [251, 252] on div "been" at bounding box center [245, 265] width 43 height 26
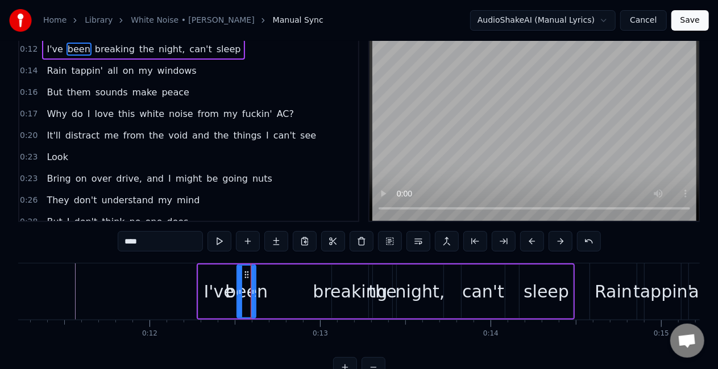
scroll to position [0, 0]
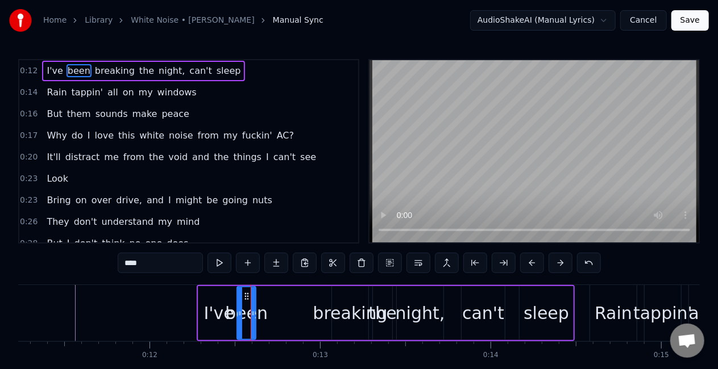
click at [69, 68] on span "been" at bounding box center [78, 70] width 25 height 13
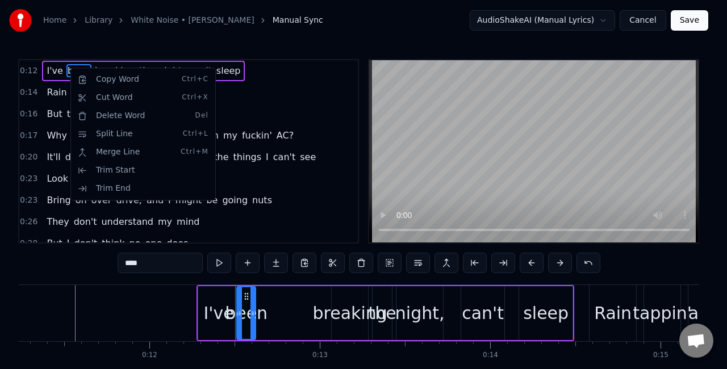
click at [65, 72] on html "Home Library White Noise • Joyner Lucas Manual Sync AudioShakeAI (Manual Lyrics…" at bounding box center [363, 209] width 727 height 418
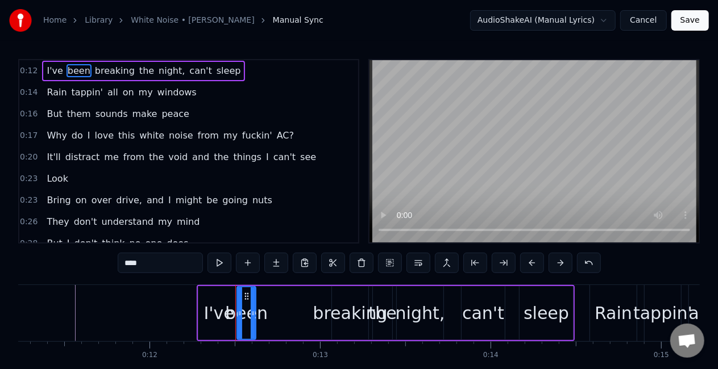
click at [66, 72] on span "been" at bounding box center [78, 70] width 25 height 13
click at [247, 323] on div "been" at bounding box center [246, 314] width 43 height 26
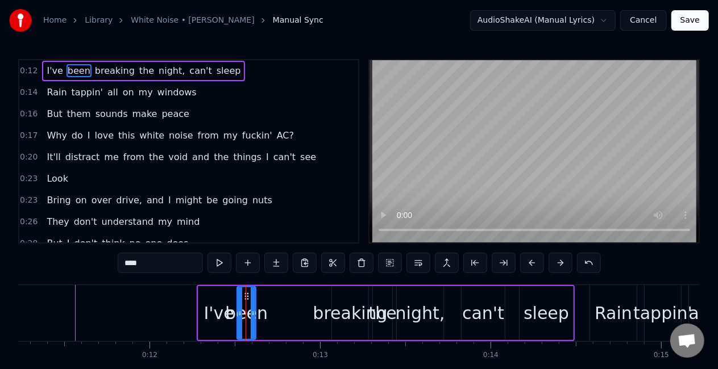
click at [247, 323] on div "been" at bounding box center [246, 314] width 43 height 26
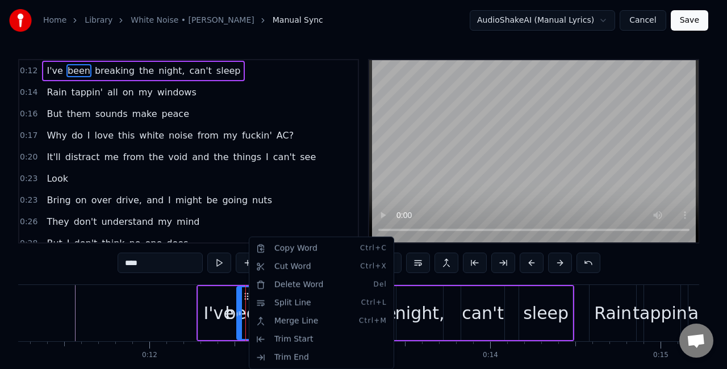
click at [164, 268] on html "Home Library White Noise • Joyner Lucas Manual Sync AudioShakeAI (Manual Lyrics…" at bounding box center [363, 209] width 727 height 418
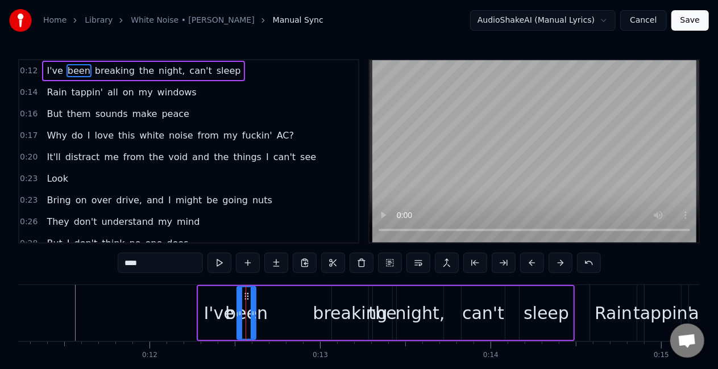
click at [164, 268] on input "****" at bounding box center [160, 263] width 85 height 20
type input "***"
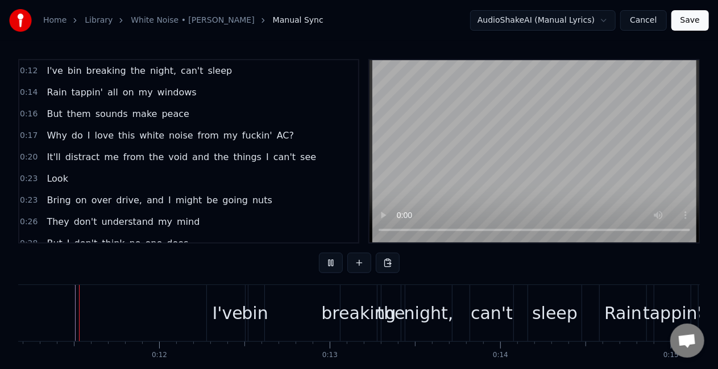
scroll to position [58, 0]
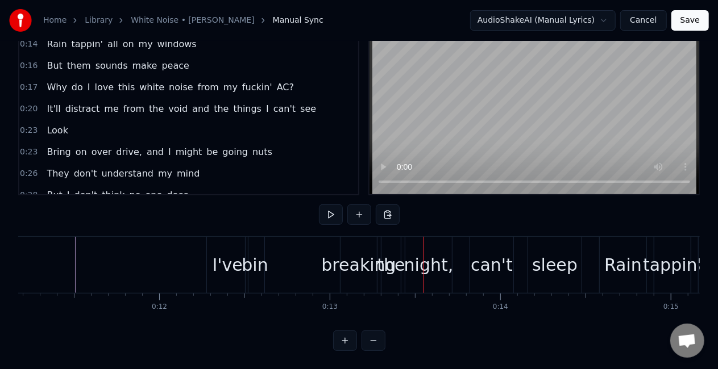
click at [230, 252] on div "I've" at bounding box center [227, 265] width 30 height 26
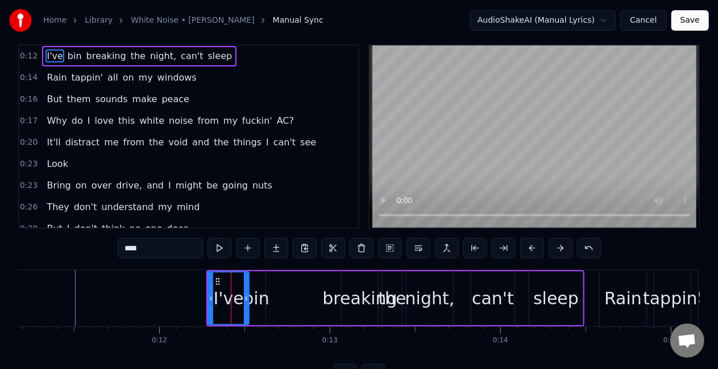
scroll to position [0, 0]
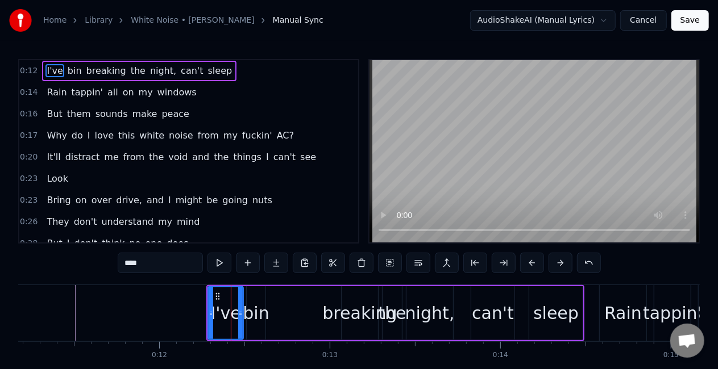
drag, startPoint x: 247, startPoint y: 303, endPoint x: 241, endPoint y: 302, distance: 6.5
click at [241, 302] on div at bounding box center [240, 314] width 5 height 52
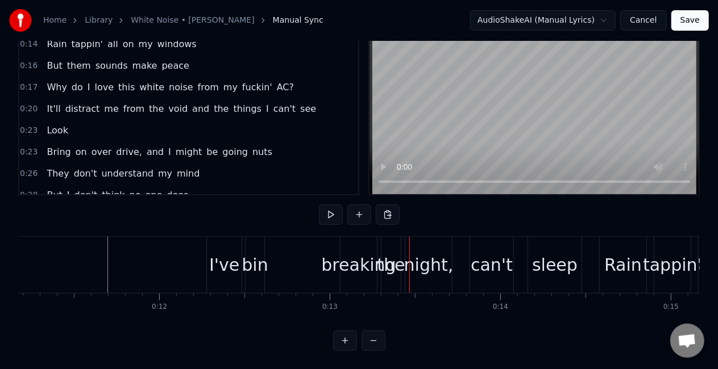
click at [233, 258] on div "I've" at bounding box center [224, 265] width 30 height 26
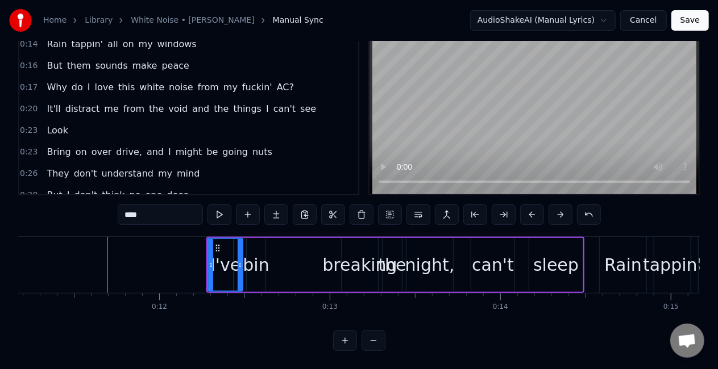
scroll to position [0, 0]
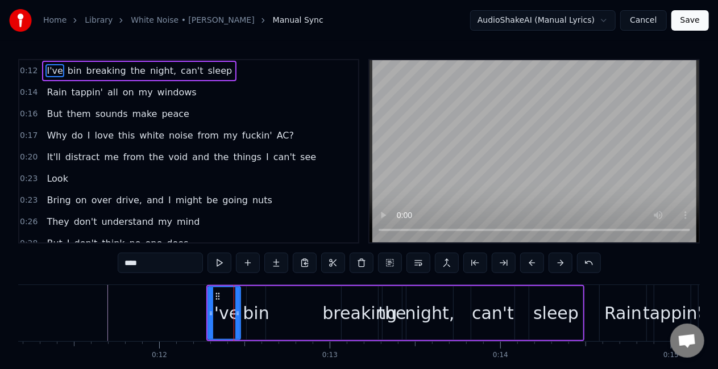
click at [236, 321] on div at bounding box center [237, 314] width 5 height 52
click at [256, 321] on div "bin" at bounding box center [256, 314] width 26 height 26
type input "***"
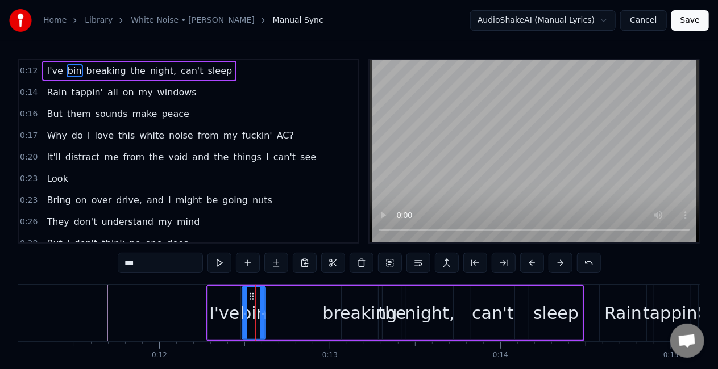
click at [243, 317] on icon at bounding box center [245, 313] width 5 height 9
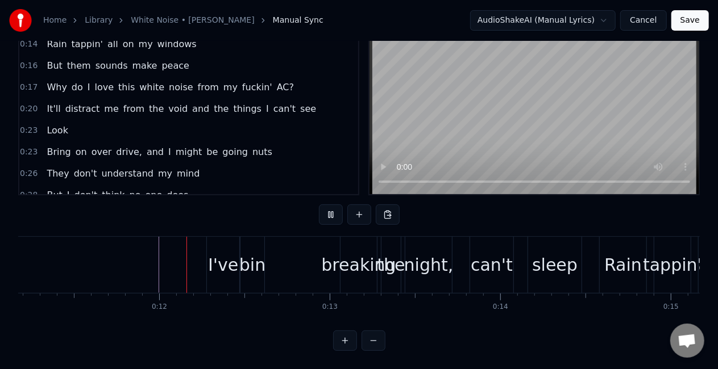
scroll to position [58, 0]
click at [207, 257] on div "I've" at bounding box center [223, 265] width 32 height 56
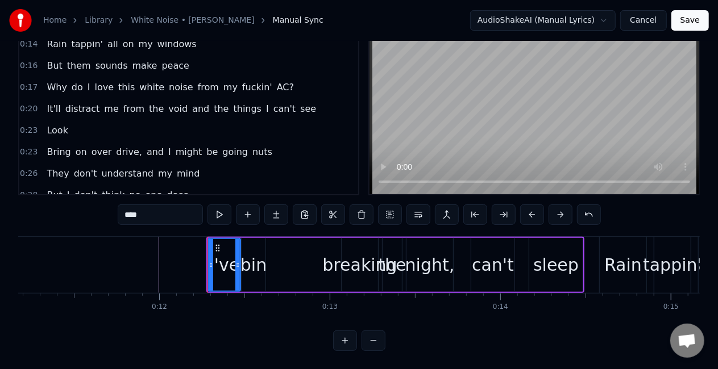
scroll to position [0, 0]
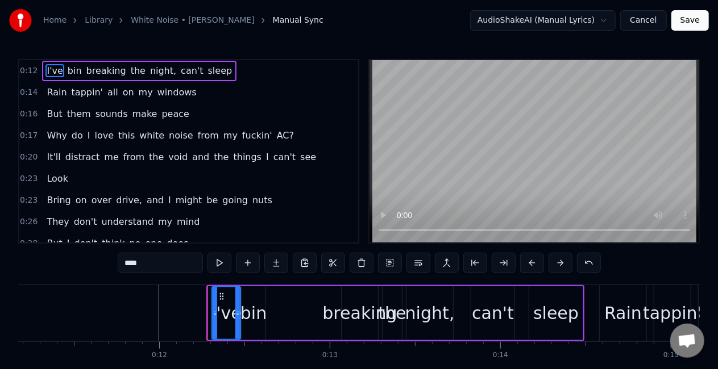
click at [213, 314] on icon at bounding box center [215, 313] width 5 height 9
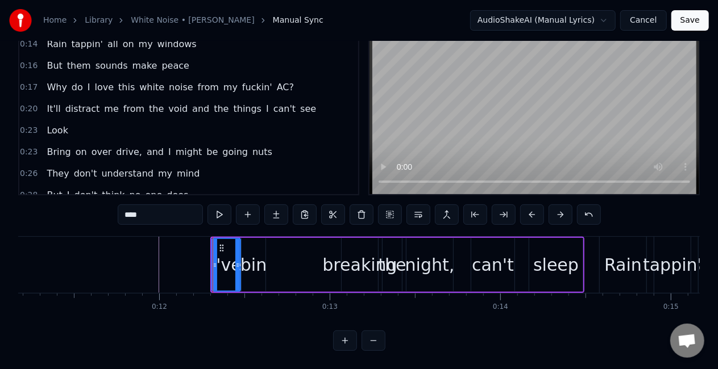
scroll to position [58, 0]
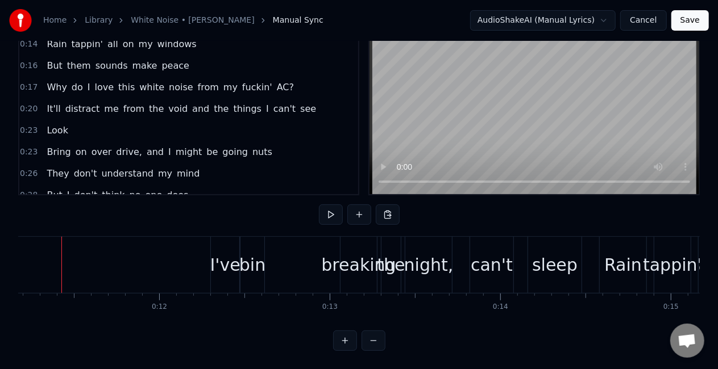
scroll to position [0, 1891]
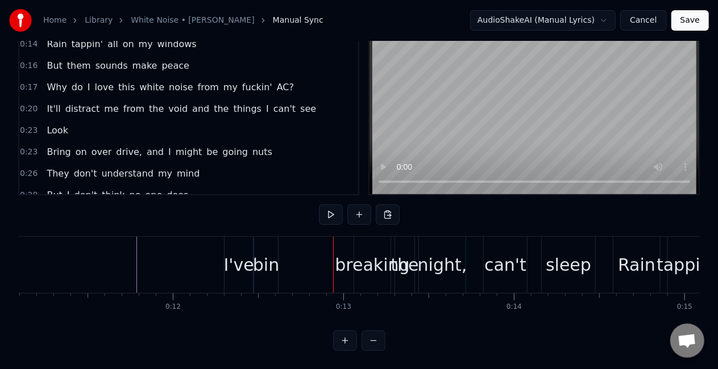
click at [270, 256] on div "bin" at bounding box center [266, 265] width 26 height 26
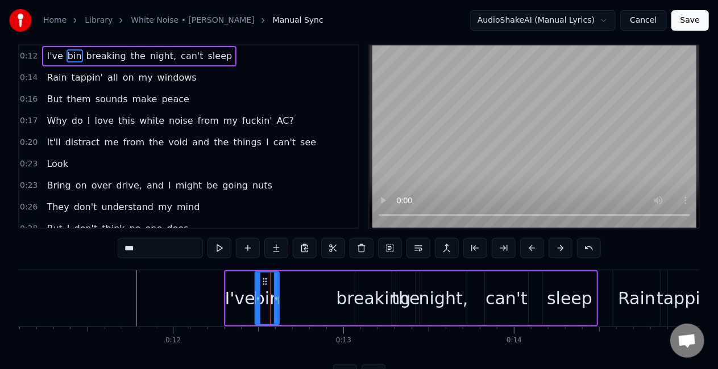
scroll to position [0, 0]
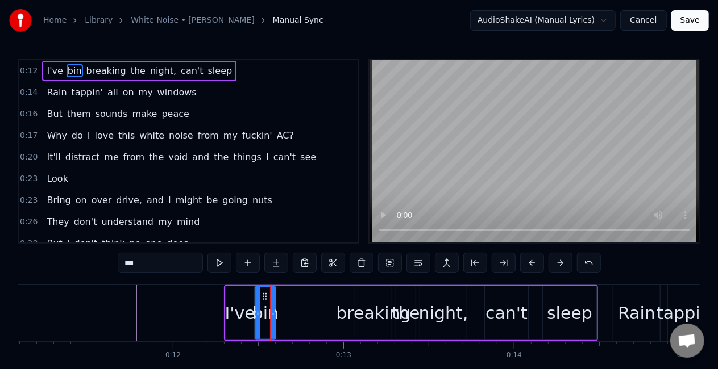
click at [272, 313] on icon at bounding box center [273, 313] width 5 height 9
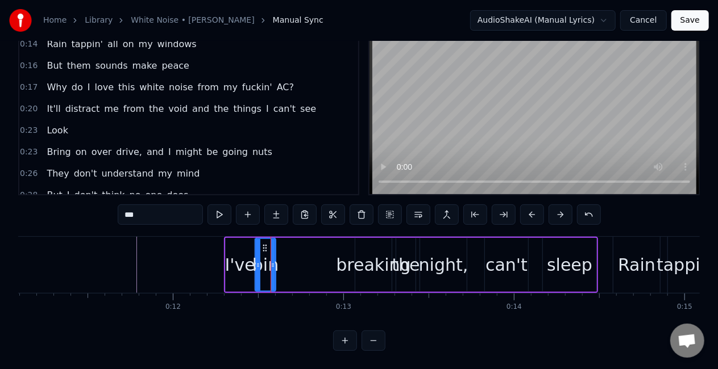
scroll to position [58, 0]
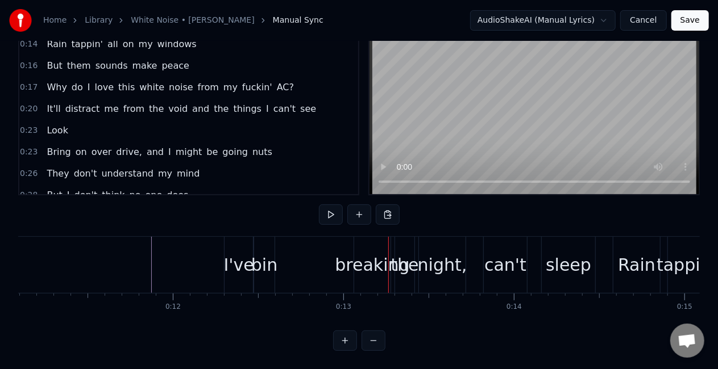
click at [263, 258] on div "bin" at bounding box center [264, 265] width 26 height 26
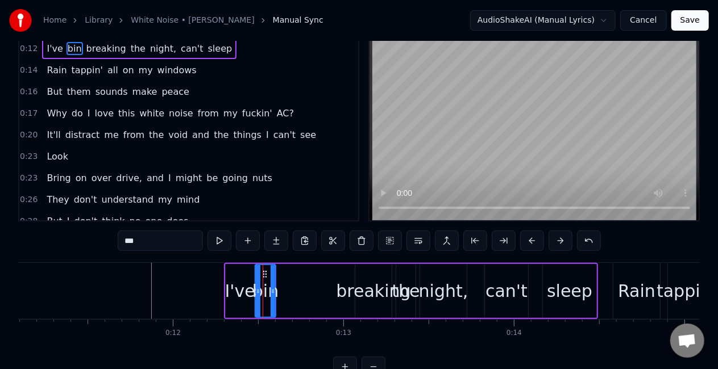
scroll to position [0, 0]
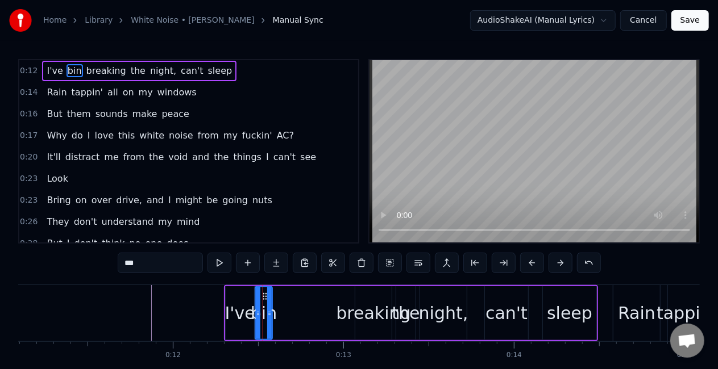
click at [269, 312] on icon at bounding box center [269, 313] width 5 height 9
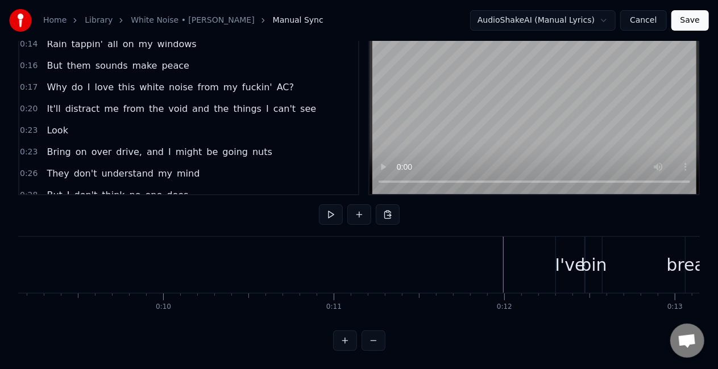
scroll to position [0, 1610]
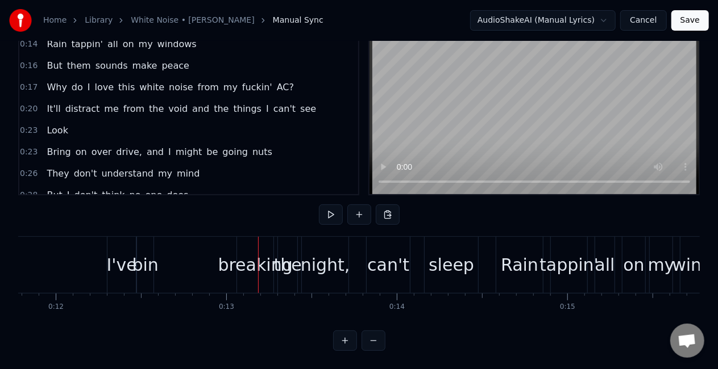
scroll to position [0, 1958]
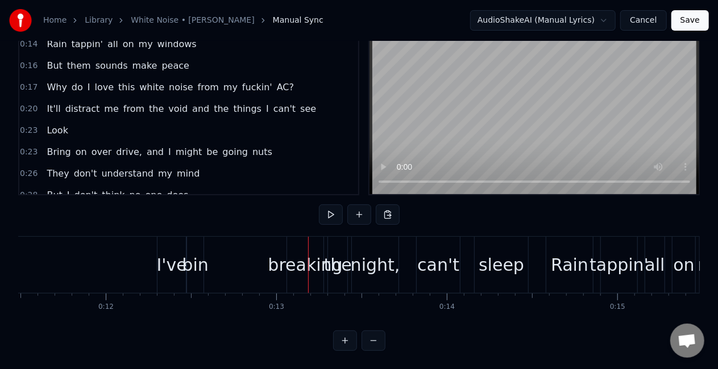
click at [174, 252] on div "I've" at bounding box center [171, 265] width 30 height 26
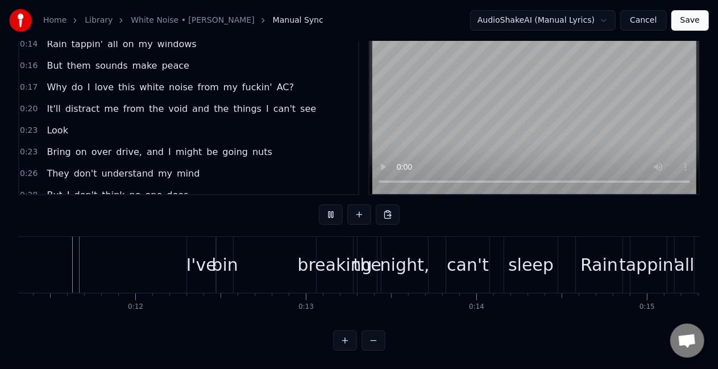
scroll to position [0, 1926]
click at [199, 261] on div "I've" at bounding box center [204, 265] width 30 height 26
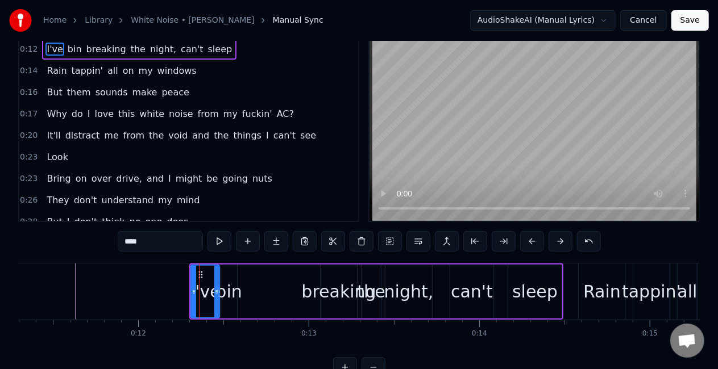
scroll to position [0, 0]
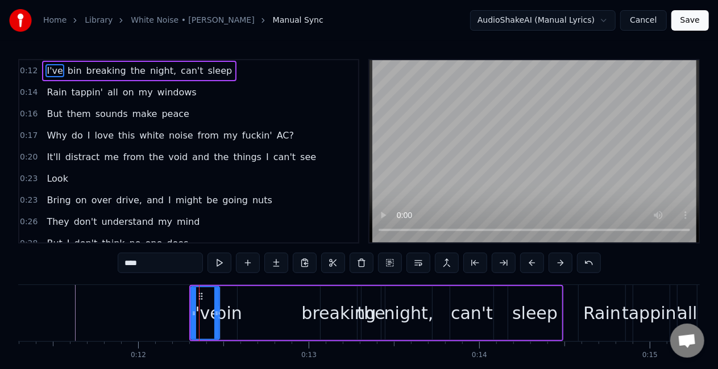
click at [147, 257] on input "****" at bounding box center [160, 263] width 85 height 20
type input "*"
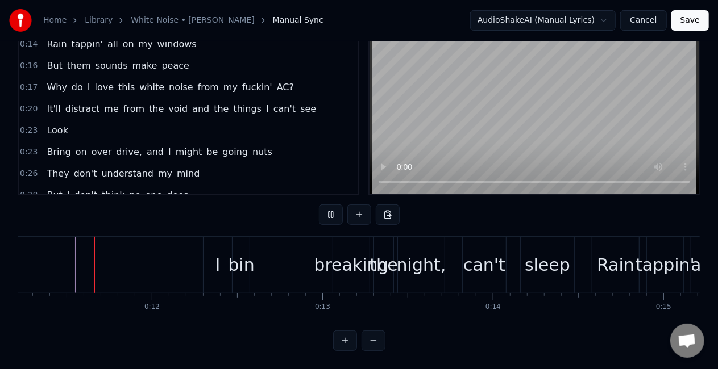
scroll to position [58, 0]
click at [239, 260] on div "bin" at bounding box center [241, 265] width 26 height 26
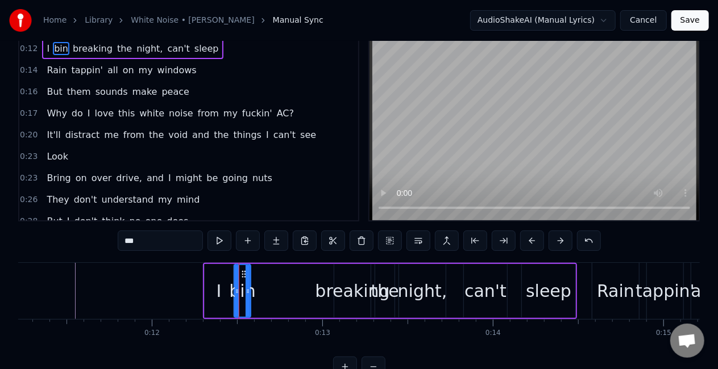
scroll to position [0, 0]
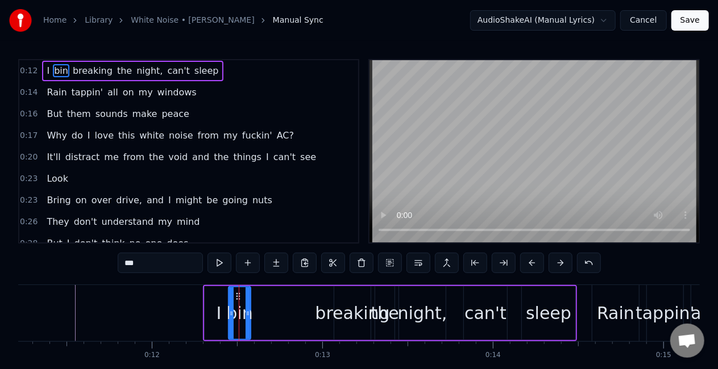
drag, startPoint x: 235, startPoint y: 317, endPoint x: 230, endPoint y: 315, distance: 6.1
click at [230, 315] on icon at bounding box center [231, 313] width 5 height 9
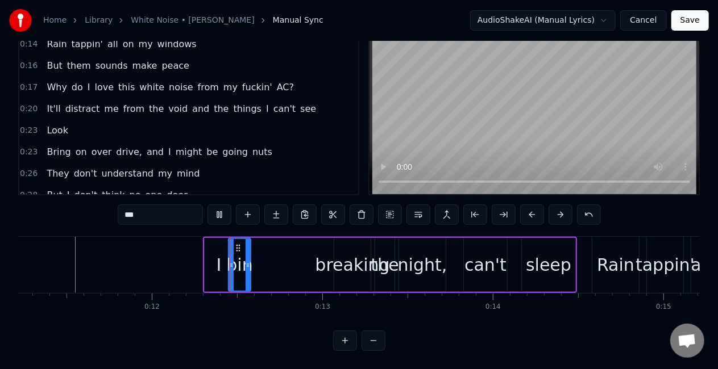
scroll to position [58, 0]
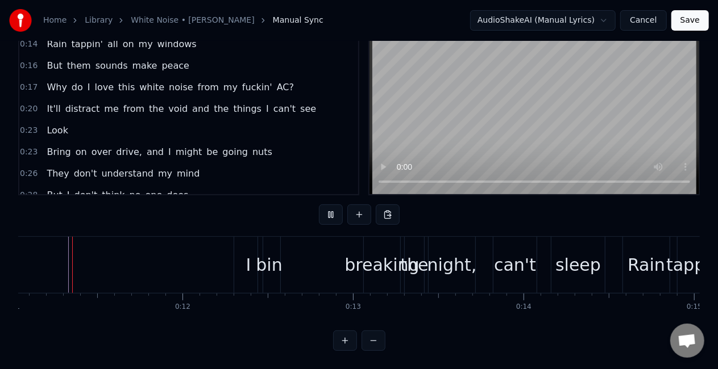
scroll to position [0, 1875]
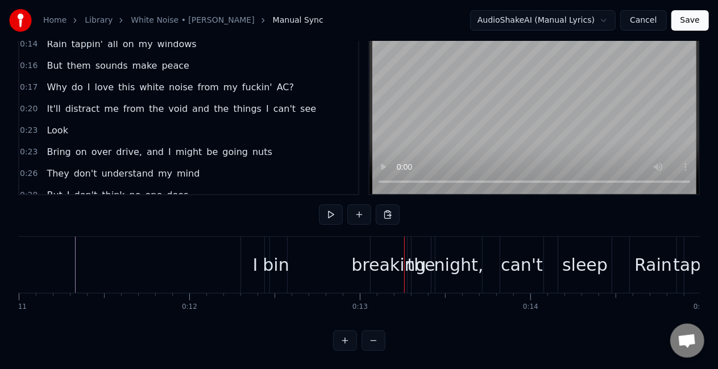
click at [284, 252] on div "bin" at bounding box center [276, 265] width 26 height 26
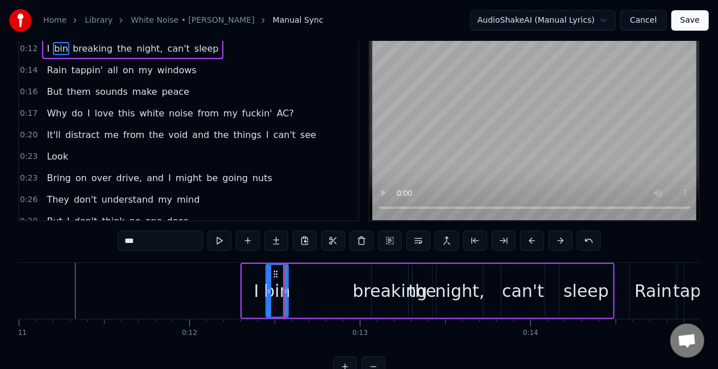
scroll to position [0, 0]
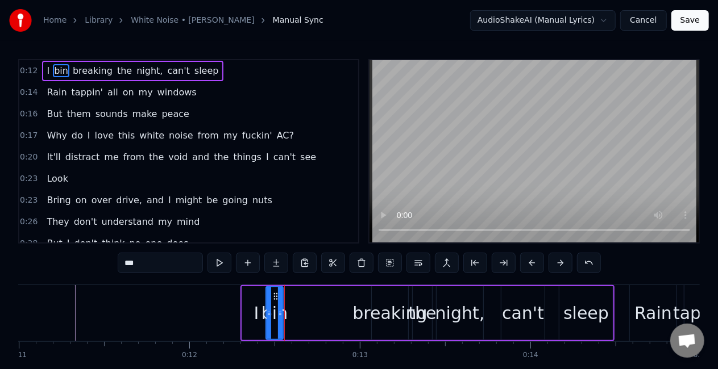
click at [281, 311] on icon at bounding box center [280, 313] width 5 height 9
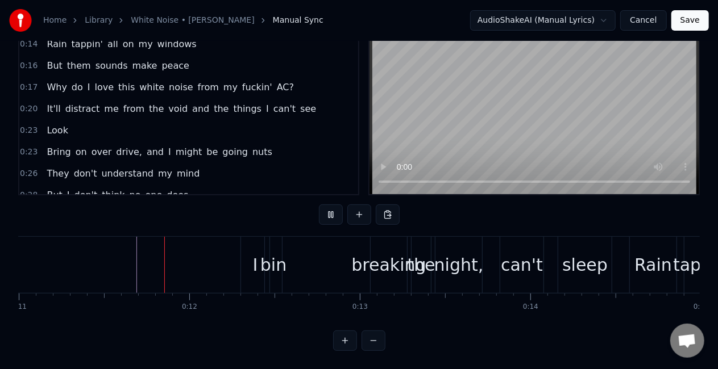
scroll to position [58, 0]
click at [273, 261] on div "bin" at bounding box center [273, 265] width 26 height 26
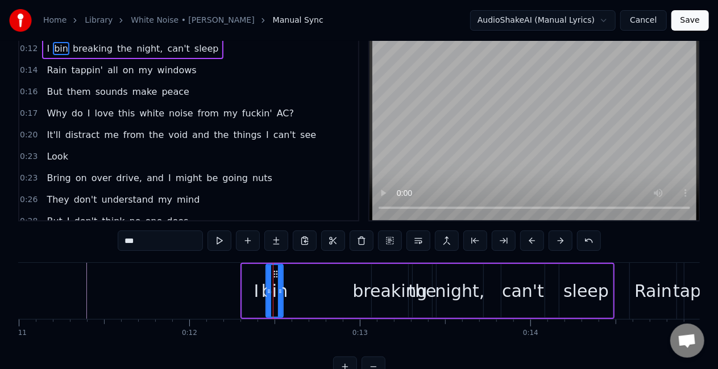
scroll to position [0, 0]
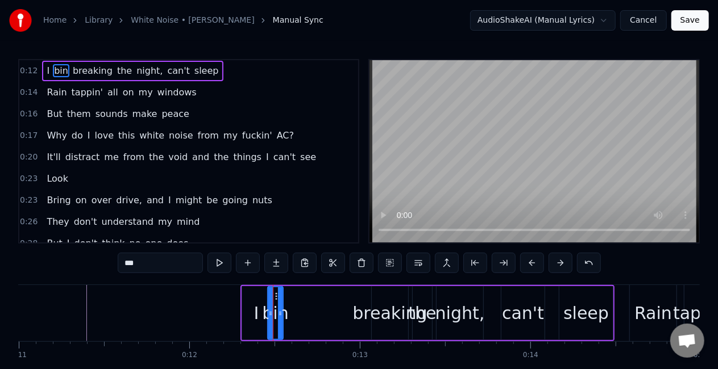
click at [268, 316] on div "bin" at bounding box center [275, 314] width 14 height 52
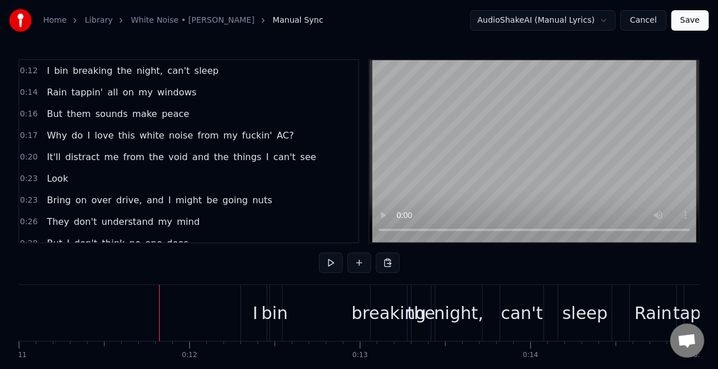
scroll to position [58, 0]
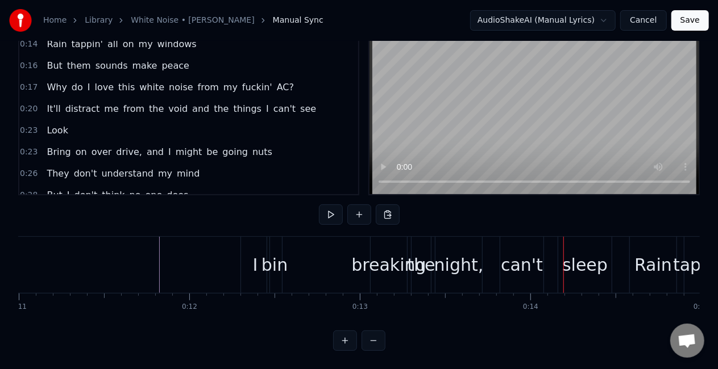
click at [364, 253] on div "breaking" at bounding box center [388, 265] width 74 height 26
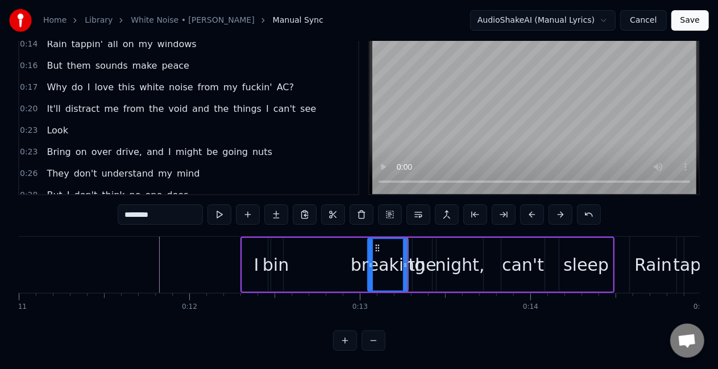
click at [369, 261] on icon at bounding box center [370, 265] width 5 height 9
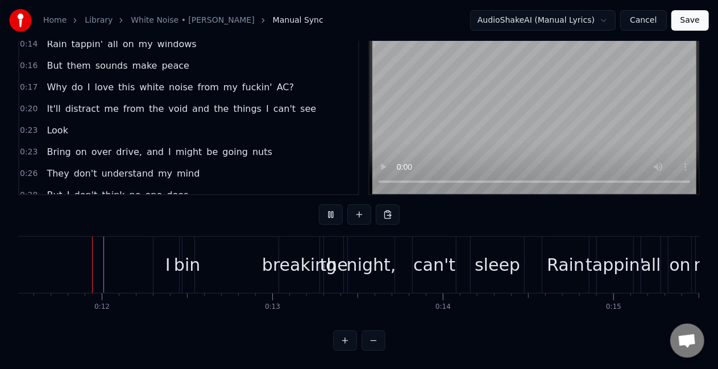
scroll to position [0, 1962]
click at [365, 256] on div "night," at bounding box center [371, 265] width 49 height 26
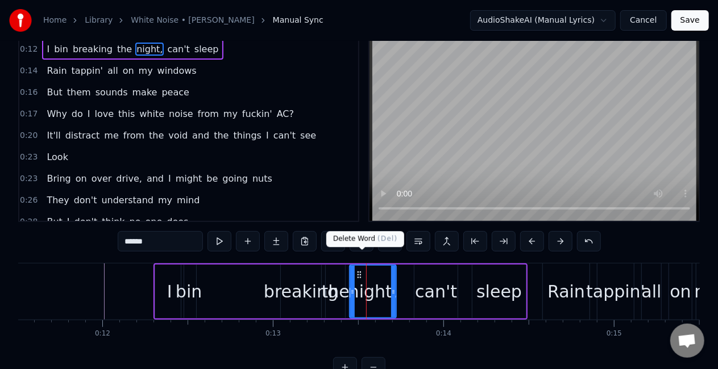
scroll to position [0, 0]
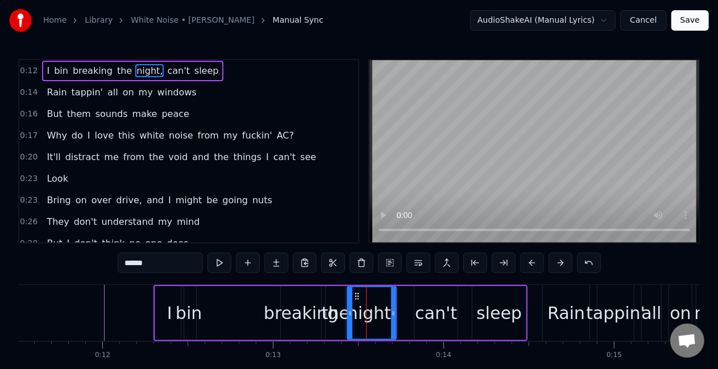
click at [348, 310] on icon at bounding box center [350, 313] width 5 height 9
drag, startPoint x: 394, startPoint y: 315, endPoint x: 380, endPoint y: 314, distance: 14.3
click at [380, 314] on icon at bounding box center [381, 313] width 5 height 9
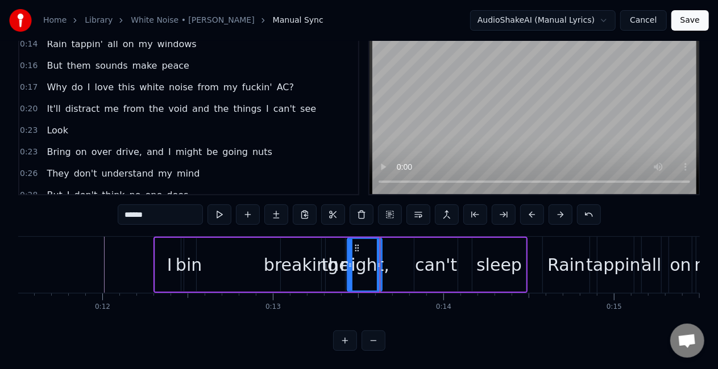
scroll to position [58, 0]
click at [219, 259] on div "I bin breaking the night, can't sleep" at bounding box center [340, 265] width 374 height 56
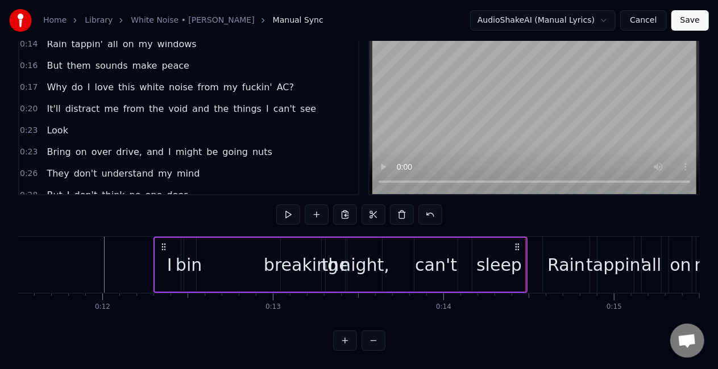
click at [368, 255] on div "night," at bounding box center [364, 265] width 49 height 26
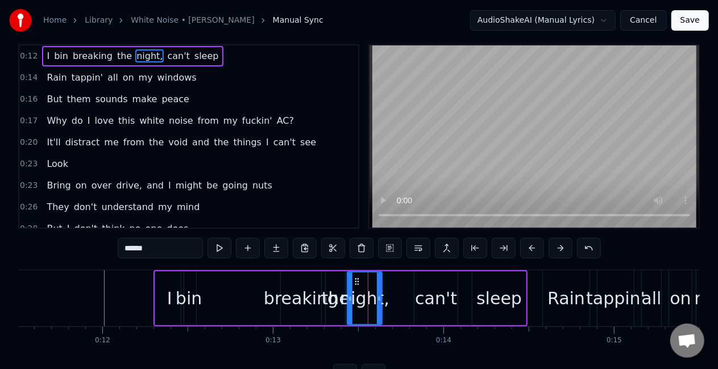
scroll to position [0, 0]
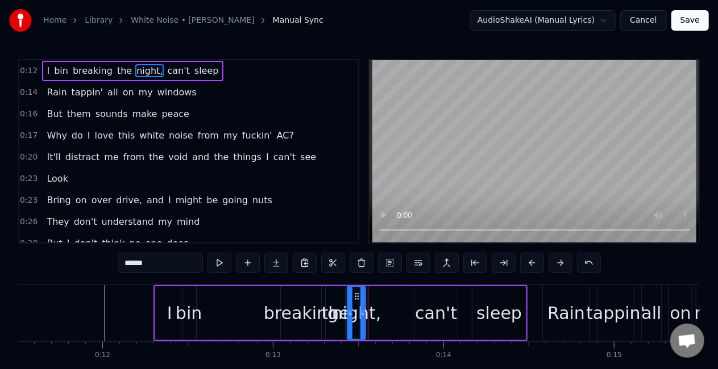
drag, startPoint x: 380, startPoint y: 308, endPoint x: 364, endPoint y: 308, distance: 15.9
click at [364, 308] on div at bounding box center [362, 314] width 5 height 52
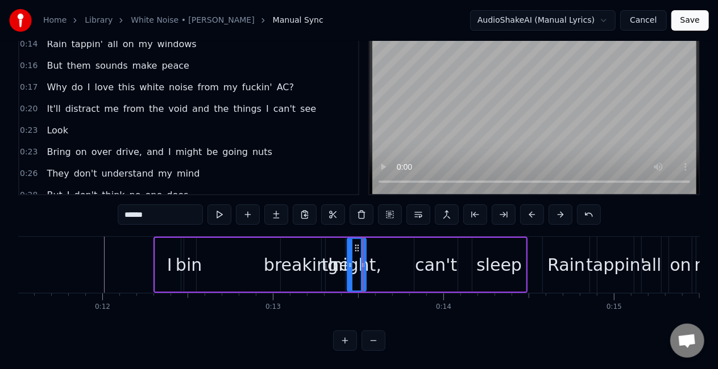
scroll to position [58, 0]
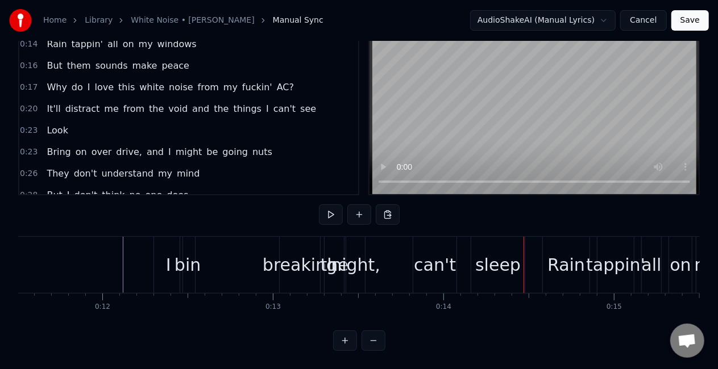
click at [315, 254] on div "breaking" at bounding box center [300, 265] width 74 height 26
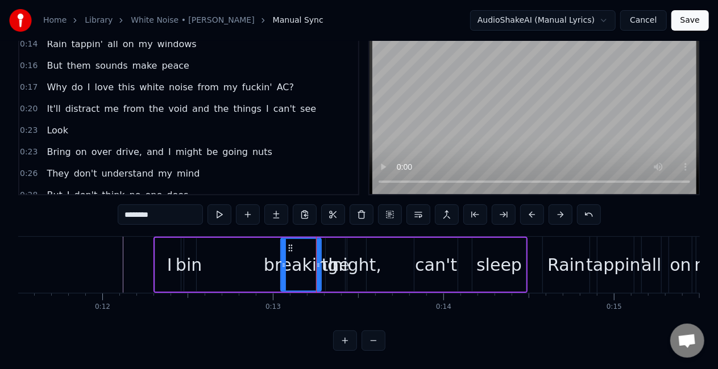
scroll to position [0, 0]
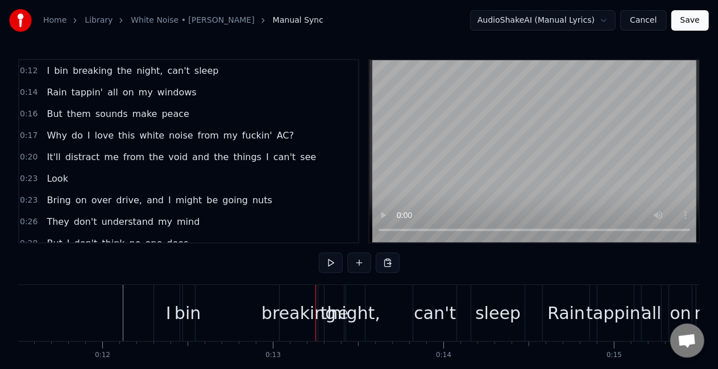
click at [349, 317] on div "night," at bounding box center [355, 314] width 49 height 26
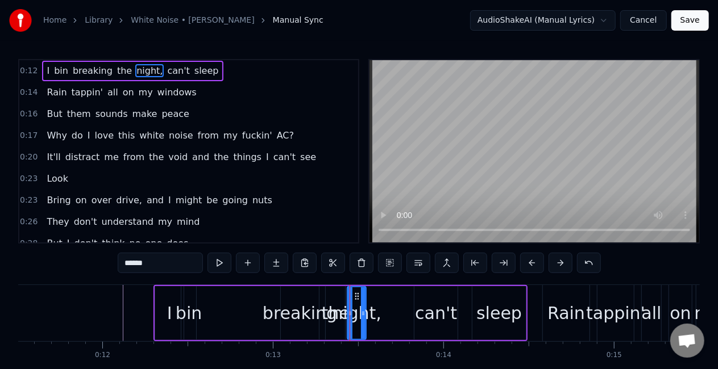
click at [350, 316] on div "night," at bounding box center [357, 314] width 18 height 52
click at [350, 316] on icon at bounding box center [350, 313] width 5 height 9
click at [347, 316] on icon at bounding box center [347, 313] width 5 height 9
click at [360, 320] on div at bounding box center [361, 314] width 5 height 52
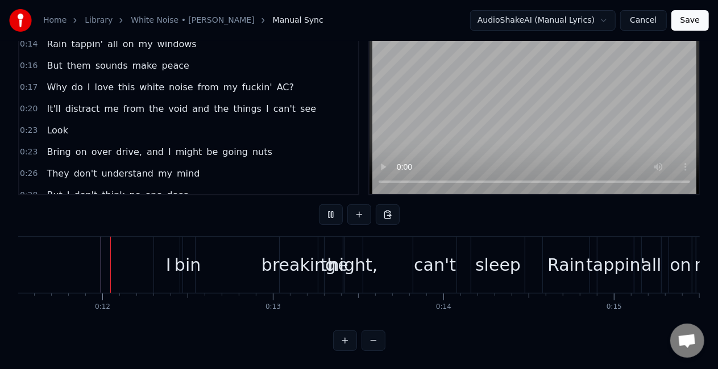
scroll to position [58, 0]
click at [352, 263] on div "night," at bounding box center [352, 265] width 49 height 26
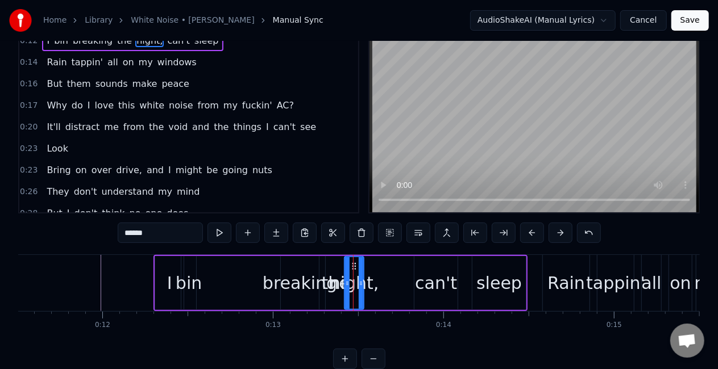
scroll to position [1, 0]
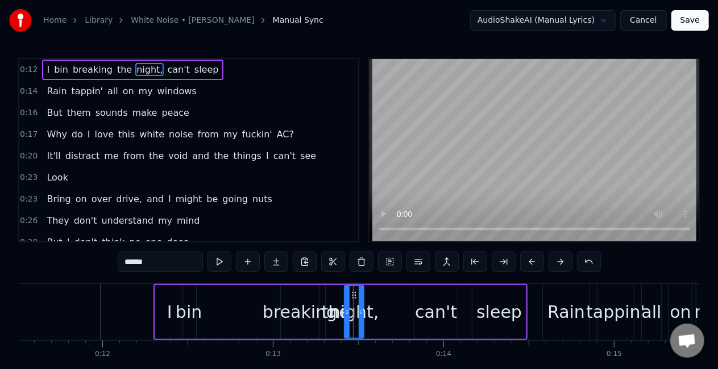
click at [352, 263] on div "0:12 I bin breaking the night, can't sleep 0:14 Rain tappin' all on my windows …" at bounding box center [358, 228] width 681 height 340
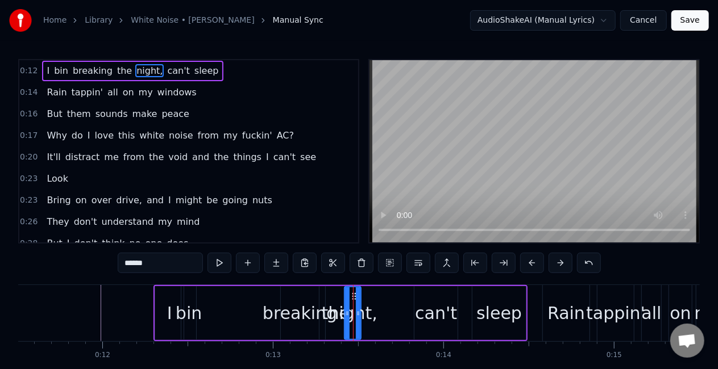
click at [359, 308] on div at bounding box center [358, 314] width 5 height 52
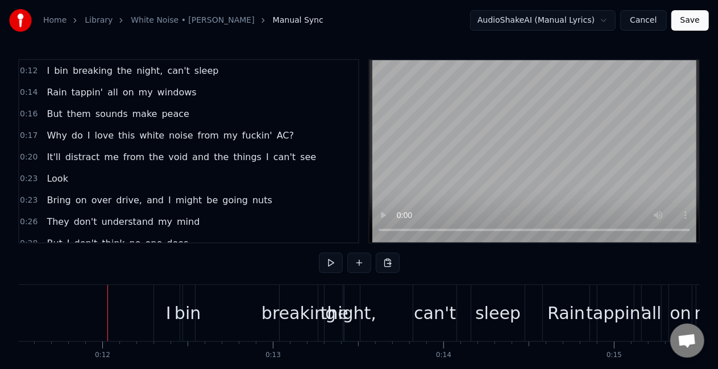
scroll to position [58, 0]
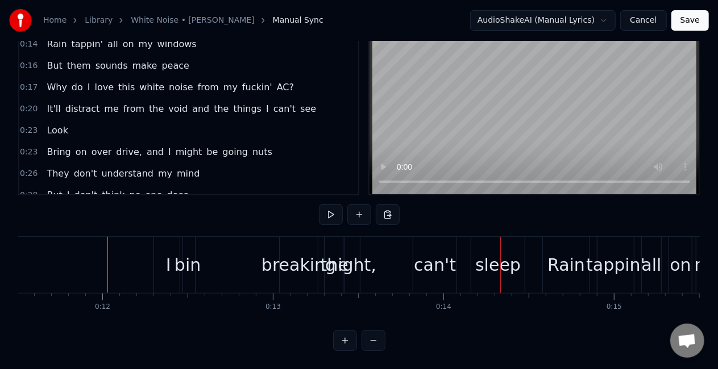
click at [350, 256] on div "night," at bounding box center [351, 265] width 49 height 26
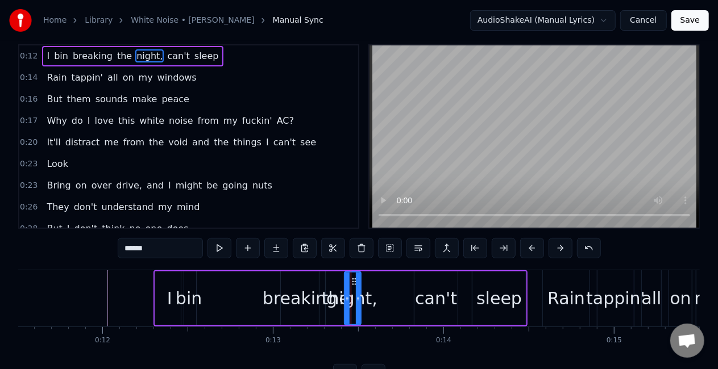
scroll to position [0, 0]
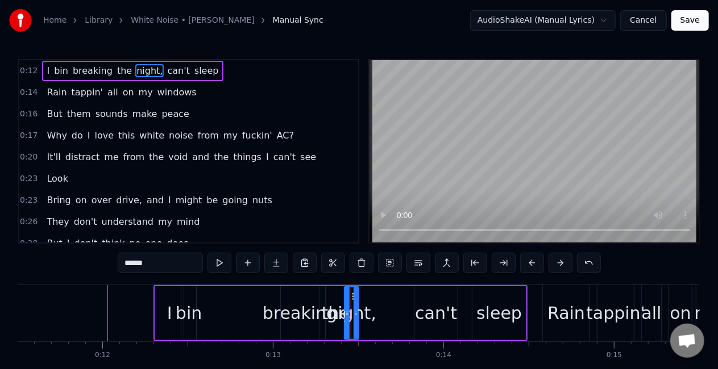
click at [357, 315] on icon at bounding box center [355, 313] width 5 height 9
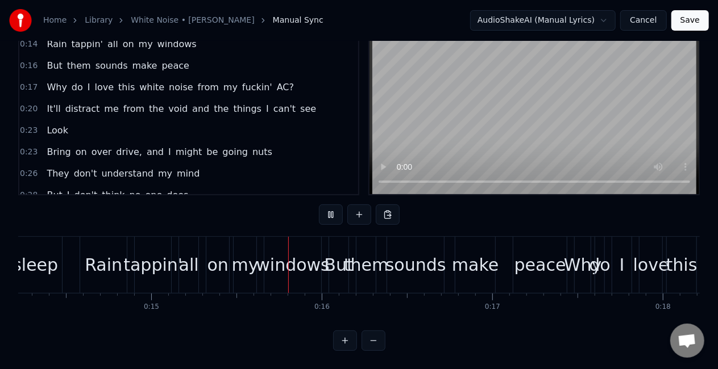
scroll to position [0, 2539]
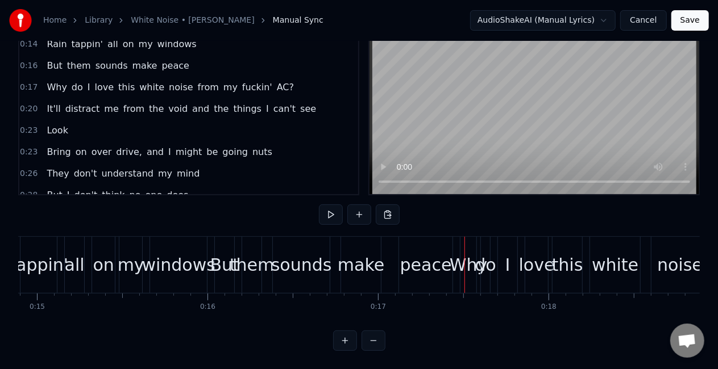
click at [59, 237] on div "Rain tappin' all on my windows" at bounding box center [87, 265] width 244 height 56
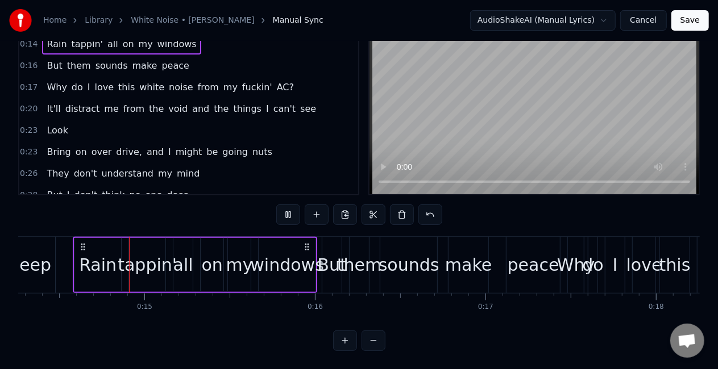
scroll to position [0, 2429]
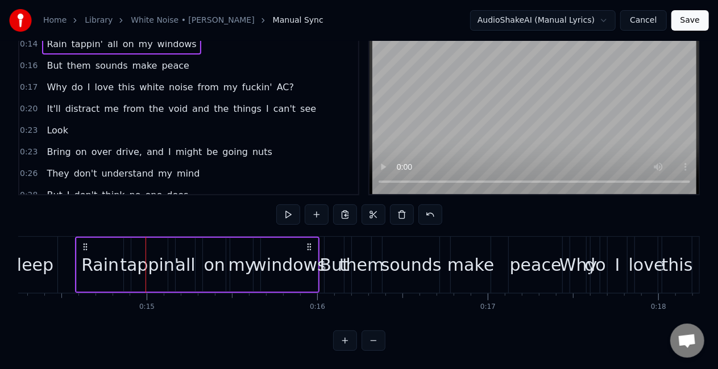
click at [102, 252] on div "Rain" at bounding box center [100, 265] width 38 height 26
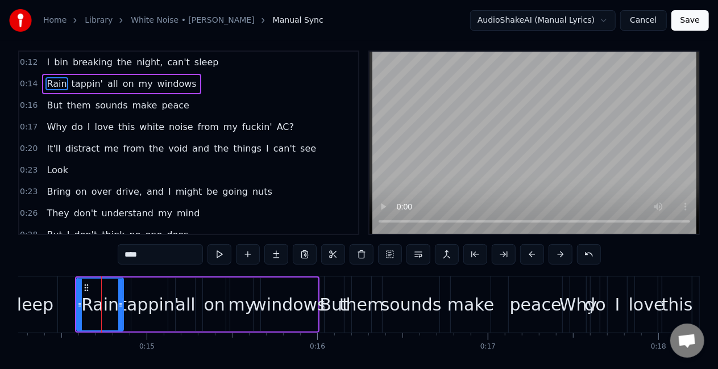
scroll to position [0, 0]
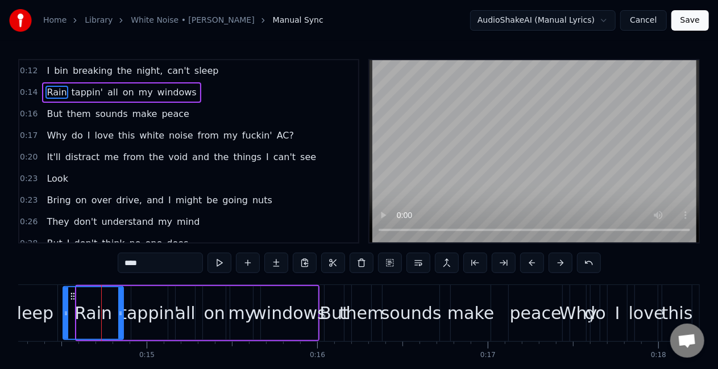
drag, startPoint x: 80, startPoint y: 315, endPoint x: 67, endPoint y: 321, distance: 14.0
click at [67, 321] on div at bounding box center [66, 314] width 5 height 52
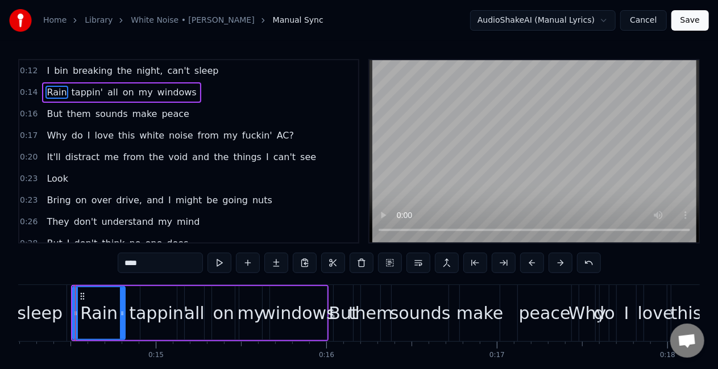
drag, startPoint x: 131, startPoint y: 315, endPoint x: 125, endPoint y: 321, distance: 8.8
click at [124, 321] on div at bounding box center [122, 314] width 5 height 52
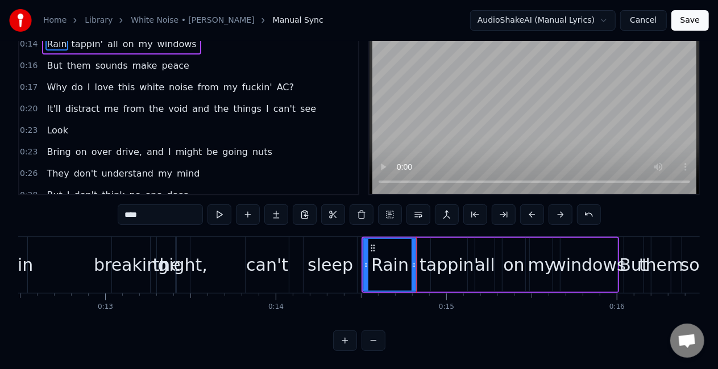
scroll to position [0, 2107]
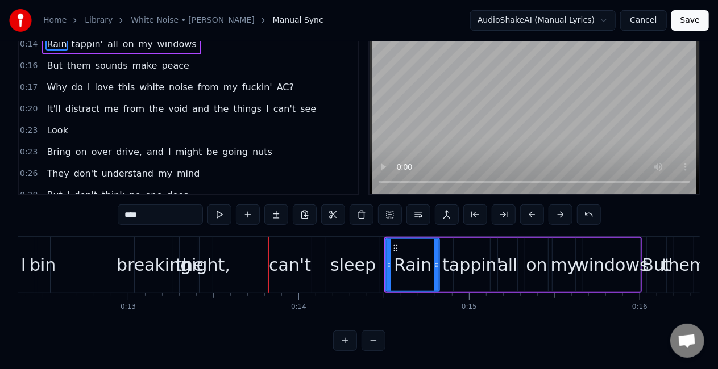
click at [78, 249] on div "I bin breaking the night, can't sleep" at bounding box center [196, 265] width 374 height 56
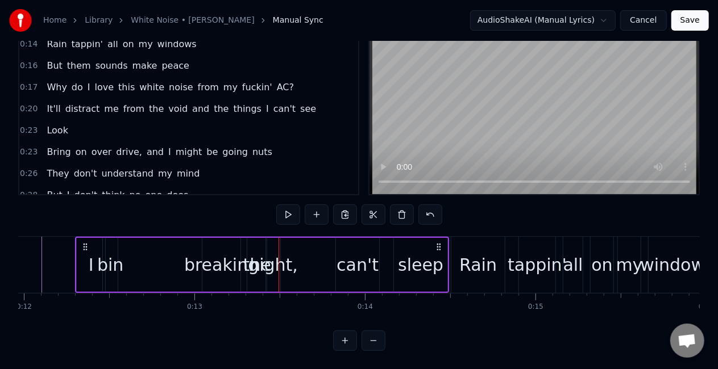
scroll to position [0, 2018]
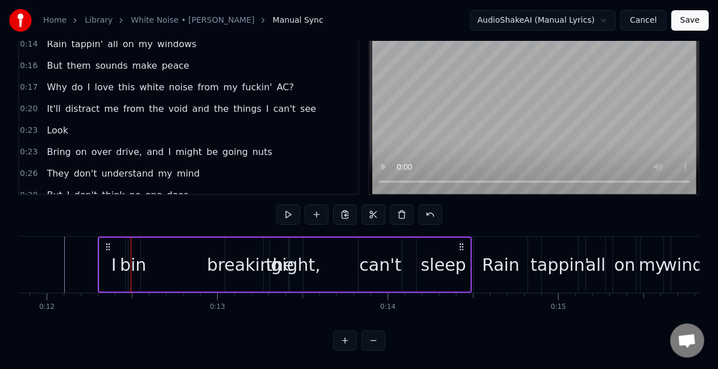
click at [298, 252] on div "night," at bounding box center [295, 265] width 49 height 26
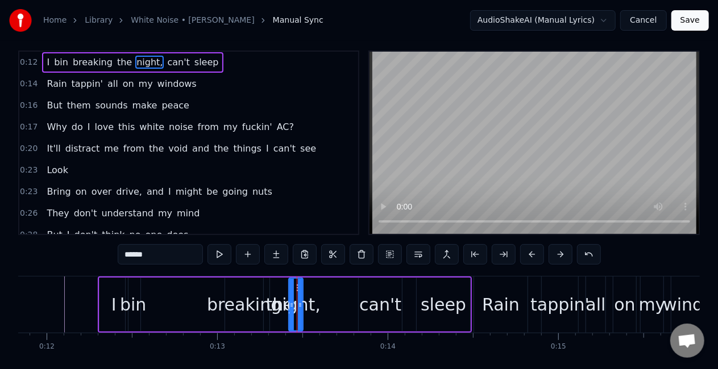
scroll to position [0, 0]
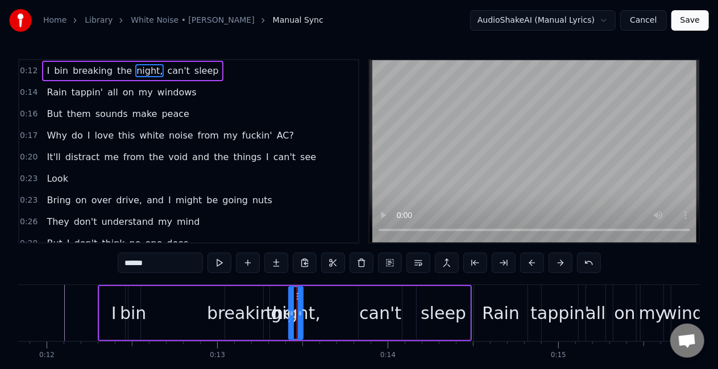
click at [328, 301] on div "I bin breaking the night, can't sleep" at bounding box center [285, 313] width 374 height 56
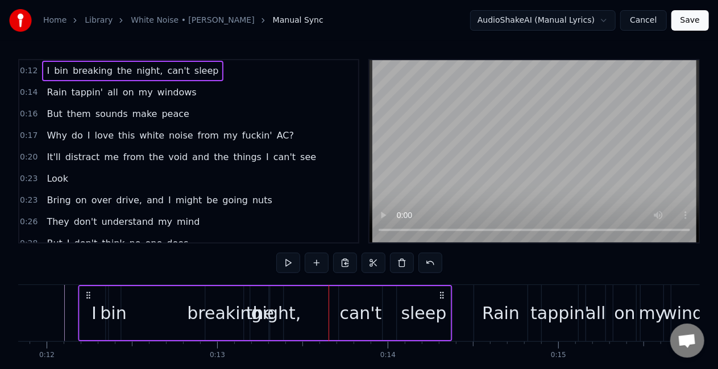
drag, startPoint x: 460, startPoint y: 294, endPoint x: 440, endPoint y: 294, distance: 19.9
click at [440, 294] on icon at bounding box center [441, 295] width 9 height 9
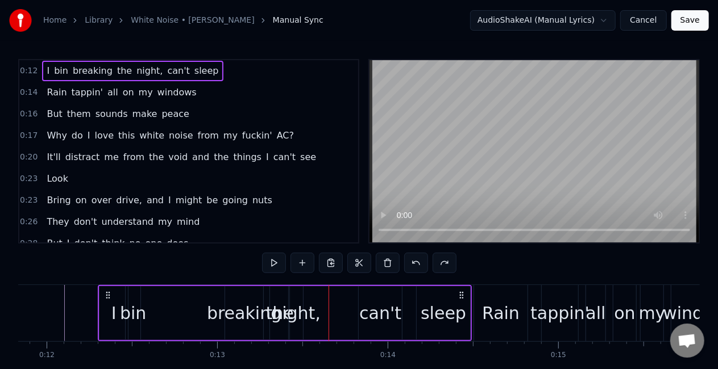
click at [501, 313] on div "Rain" at bounding box center [501, 314] width 38 height 26
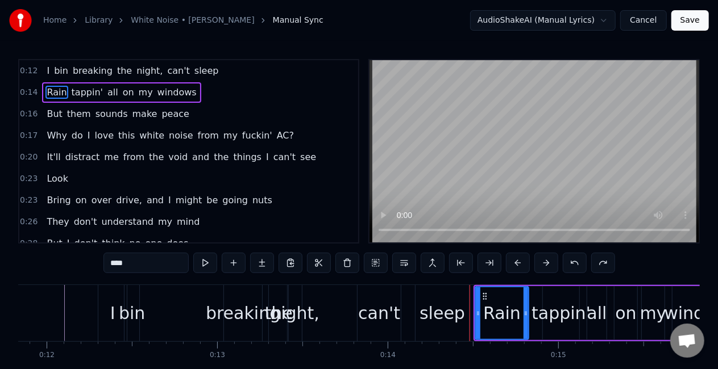
click at [153, 327] on div "I bin breaking the night, can't sleep" at bounding box center [285, 313] width 374 height 56
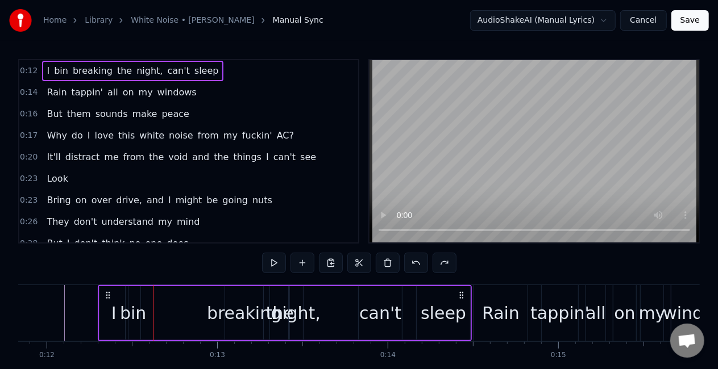
click at [129, 316] on div "bin" at bounding box center [133, 314] width 26 height 26
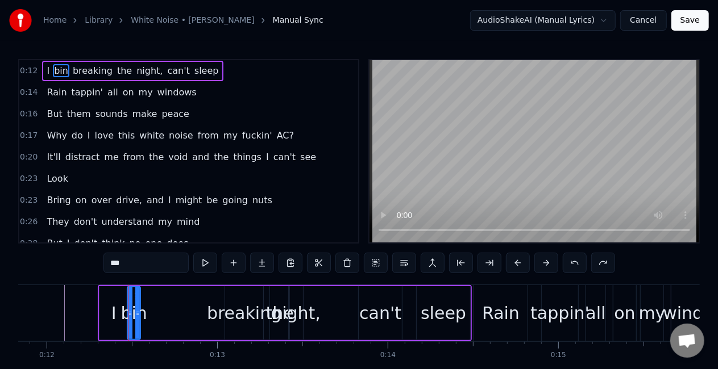
click at [128, 321] on div at bounding box center [130, 314] width 5 height 52
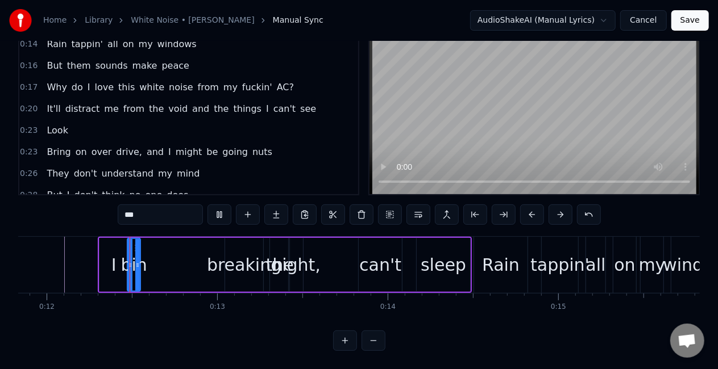
scroll to position [58, 0]
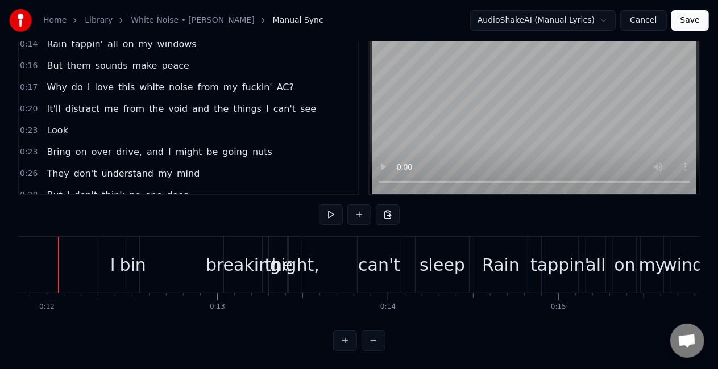
scroll to position [0, 2001]
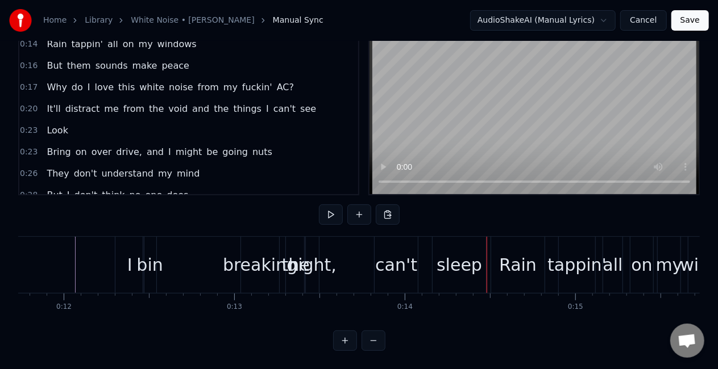
click at [122, 248] on div "I" at bounding box center [129, 265] width 28 height 56
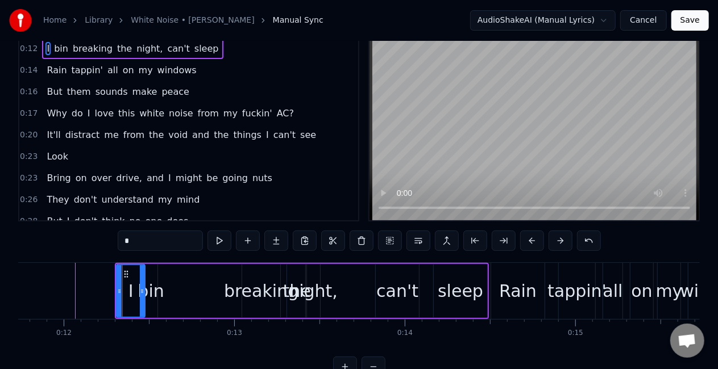
scroll to position [0, 0]
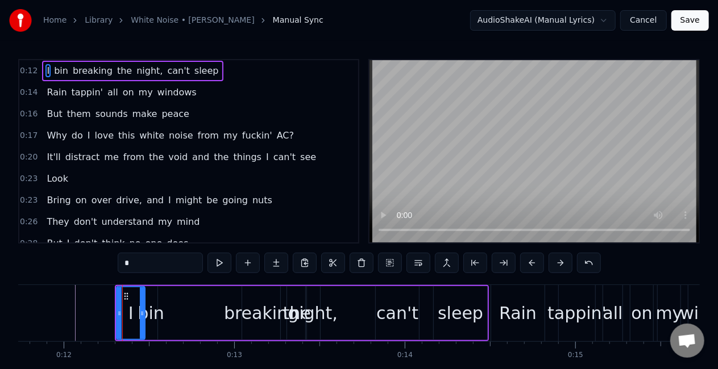
drag, startPoint x: 131, startPoint y: 316, endPoint x: 120, endPoint y: 316, distance: 10.8
click at [120, 316] on div "I" at bounding box center [130, 314] width 27 height 52
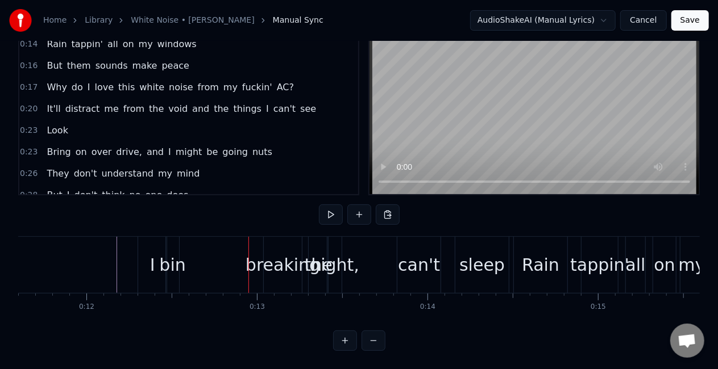
scroll to position [0, 1978]
click at [232, 237] on div "I bin breaking the night, can't sleep" at bounding box center [325, 265] width 374 height 56
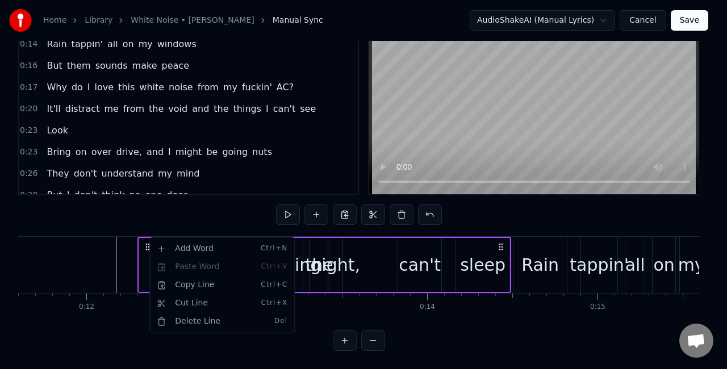
click at [119, 244] on html "Home Library White Noise • Joyner Lucas Manual Sync AudioShakeAI (Manual Lyrics…" at bounding box center [363, 161] width 727 height 418
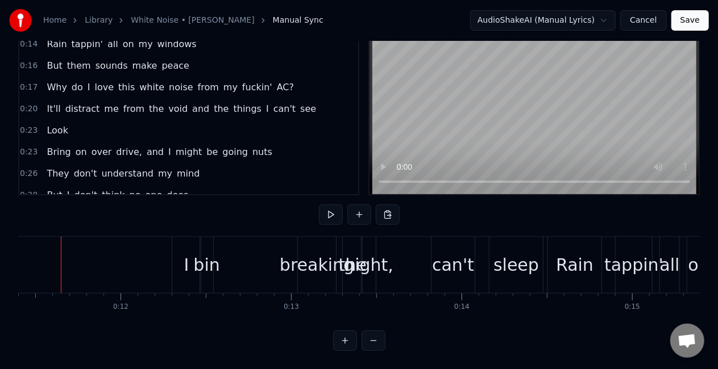
scroll to position [0, 1929]
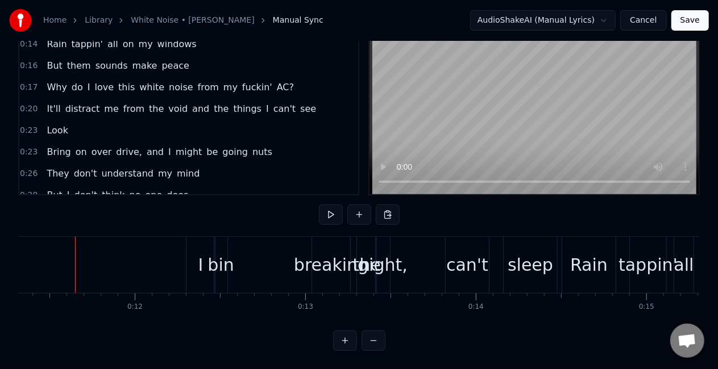
click at [276, 241] on div "I bin breaking the night, can't sleep" at bounding box center [373, 265] width 374 height 56
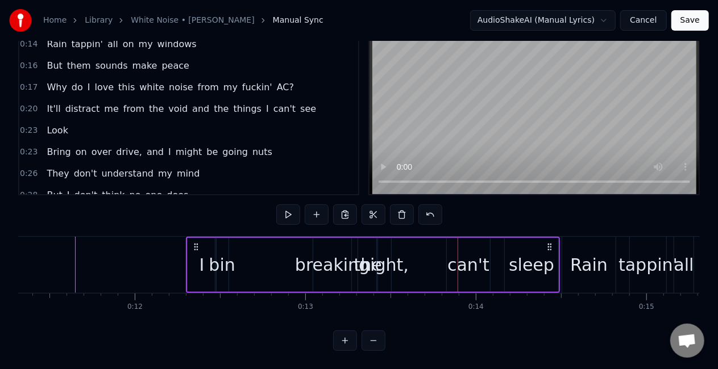
click at [340, 255] on div "breaking" at bounding box center [332, 265] width 74 height 26
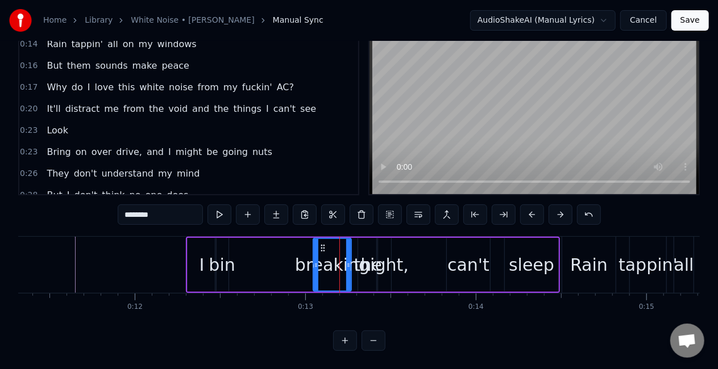
scroll to position [0, 0]
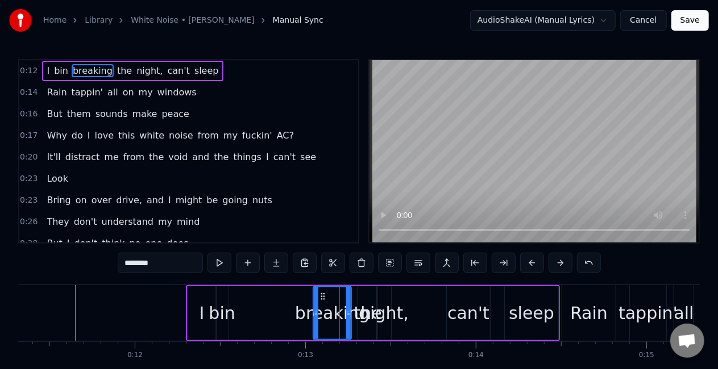
click at [165, 265] on input "********" at bounding box center [160, 263] width 85 height 20
click at [344, 313] on icon at bounding box center [346, 313] width 5 height 9
type input "*******"
click at [253, 294] on div "I bin breakin the night, can't sleep" at bounding box center [373, 313] width 374 height 56
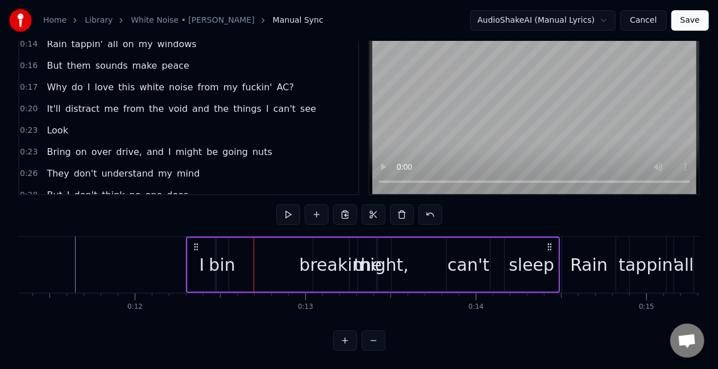
scroll to position [58, 0]
click at [321, 257] on div "breakin" at bounding box center [332, 265] width 64 height 26
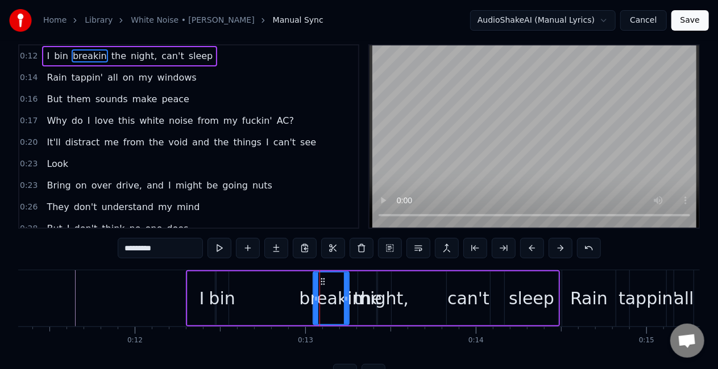
scroll to position [0, 0]
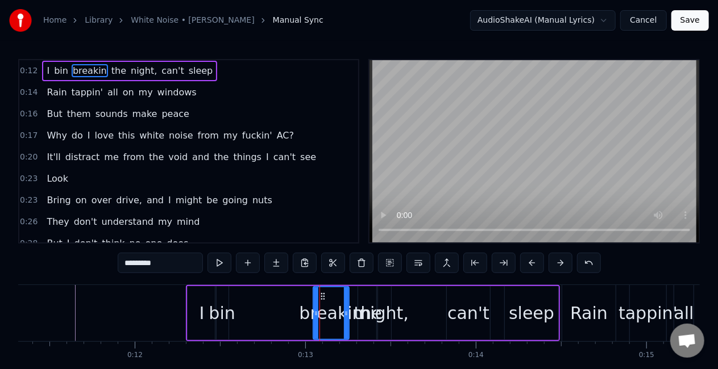
click at [183, 265] on input "*******" at bounding box center [160, 263] width 85 height 20
type input "*******"
click at [95, 261] on div "0:12 I bin breakin the night, can't sleep 0:14 Rain tappin' all on my windows 0…" at bounding box center [358, 229] width 681 height 340
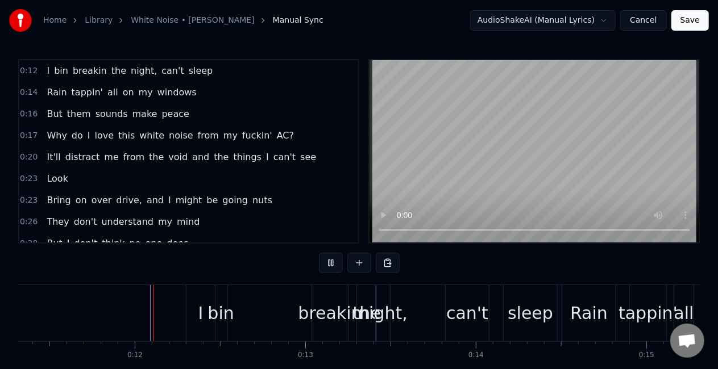
scroll to position [58, 0]
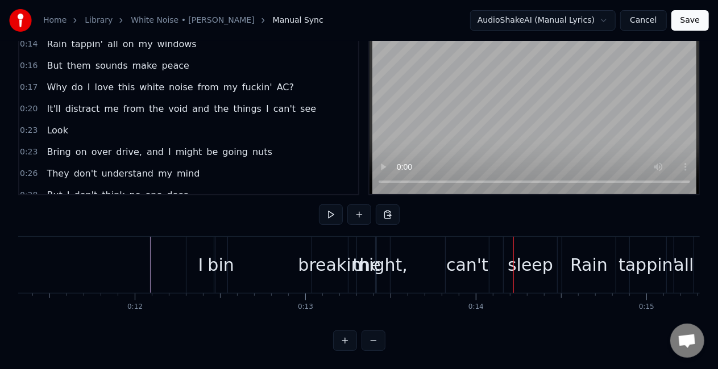
click at [380, 260] on div "night," at bounding box center [382, 265] width 49 height 26
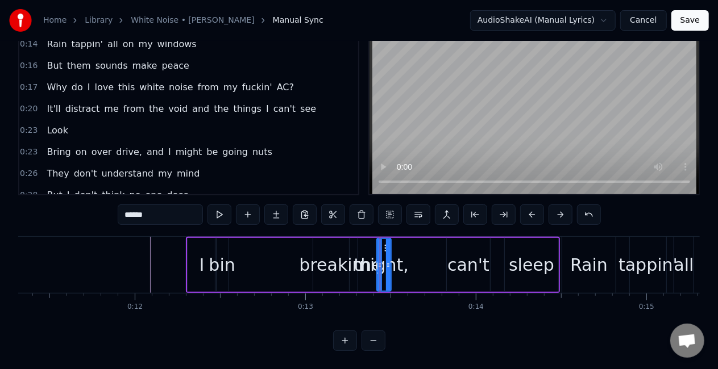
scroll to position [0, 0]
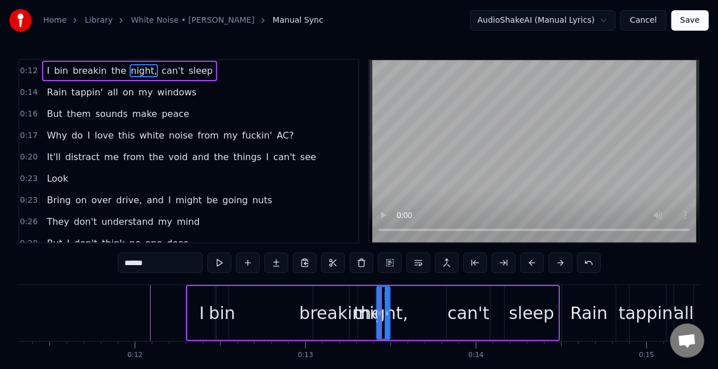
click at [388, 318] on div at bounding box center [387, 314] width 5 height 52
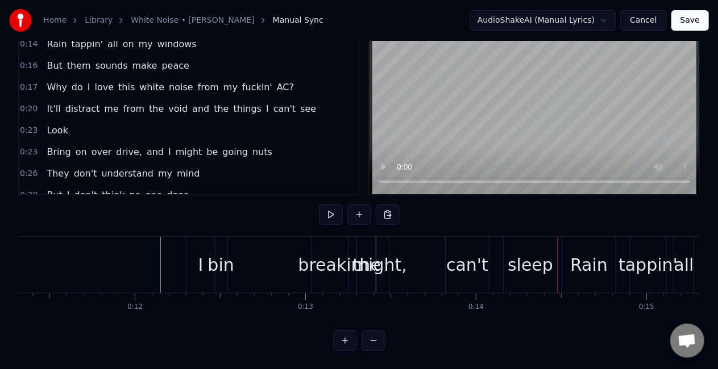
drag, startPoint x: 465, startPoint y: 253, endPoint x: 458, endPoint y: 256, distance: 7.7
click at [458, 256] on div "can't" at bounding box center [467, 265] width 42 height 26
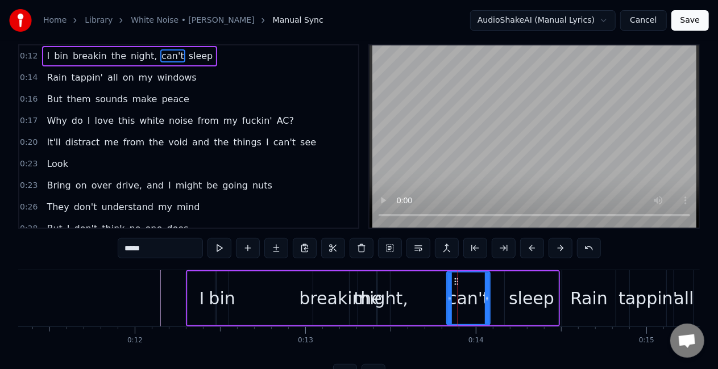
scroll to position [0, 0]
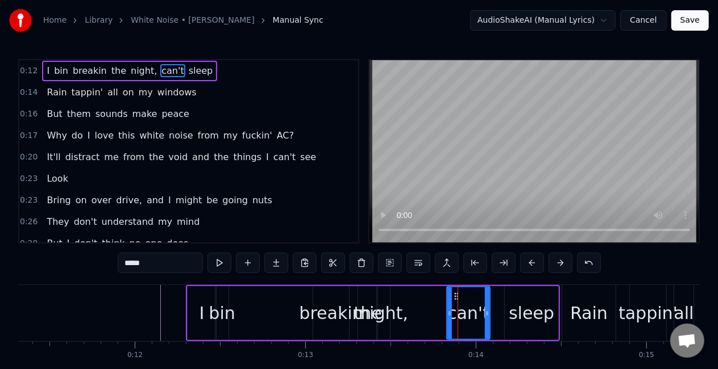
click at [458, 256] on div "*****" at bounding box center [359, 263] width 483 height 20
click at [448, 313] on div "can't" at bounding box center [468, 313] width 44 height 54
drag, startPoint x: 448, startPoint y: 313, endPoint x: 433, endPoint y: 316, distance: 15.2
click at [433, 316] on icon at bounding box center [434, 313] width 5 height 9
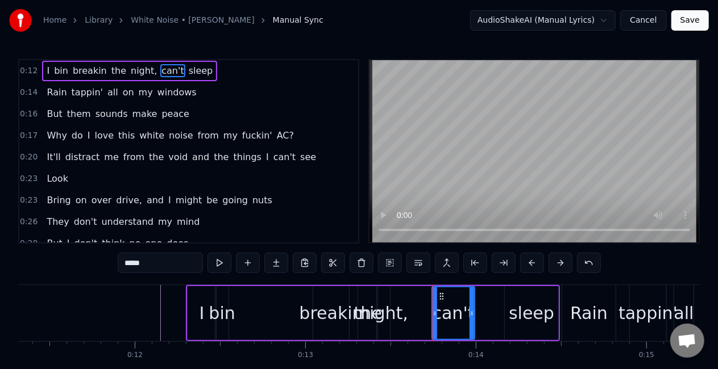
drag, startPoint x: 488, startPoint y: 314, endPoint x: 472, endPoint y: 317, distance: 15.7
click at [472, 317] on icon at bounding box center [471, 313] width 5 height 9
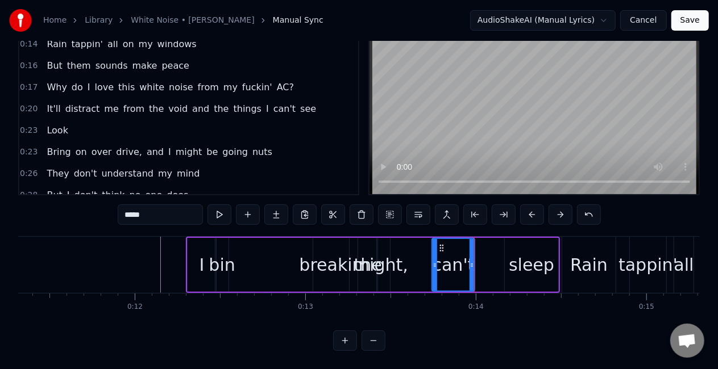
click at [522, 252] on div "sleep" at bounding box center [531, 265] width 45 height 26
type input "*****"
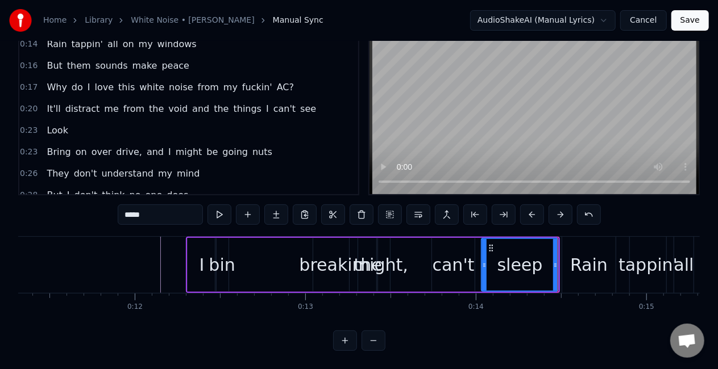
drag, startPoint x: 506, startPoint y: 258, endPoint x: 483, endPoint y: 261, distance: 23.5
click at [483, 261] on div at bounding box center [484, 265] width 5 height 52
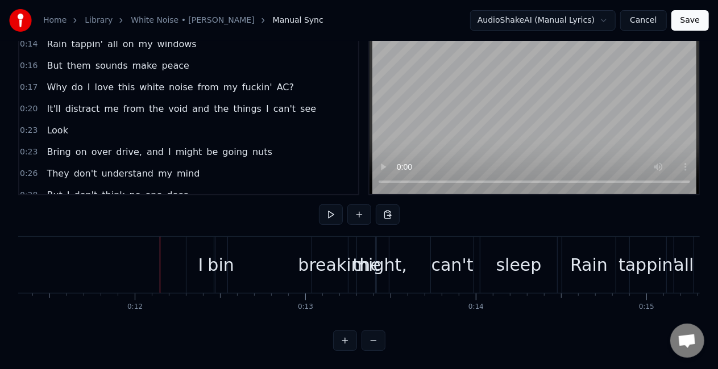
click at [284, 237] on div "I bin breakin the night, can't sleep" at bounding box center [373, 265] width 374 height 56
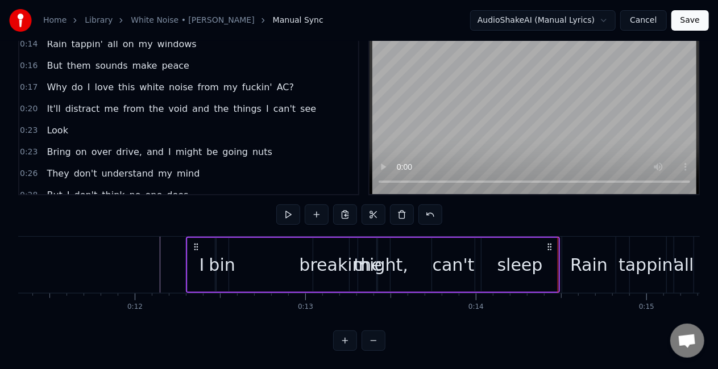
click at [543, 244] on div "sleep" at bounding box center [519, 265] width 77 height 54
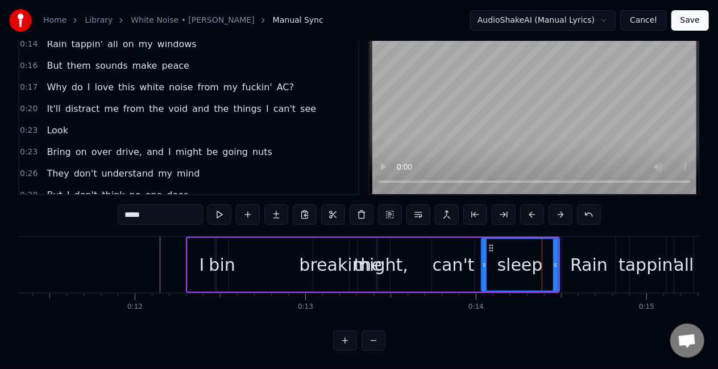
scroll to position [0, 0]
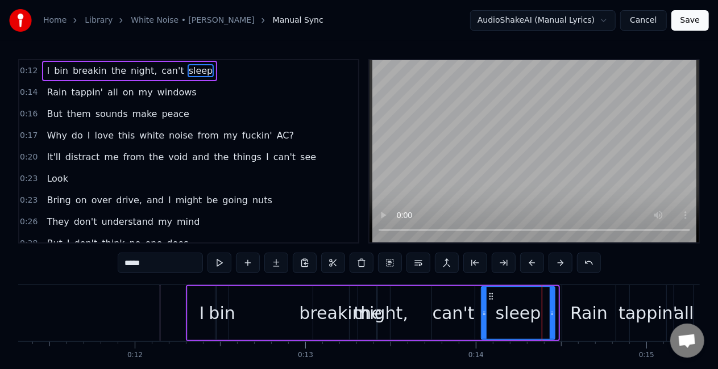
click at [554, 311] on div at bounding box center [552, 314] width 5 height 52
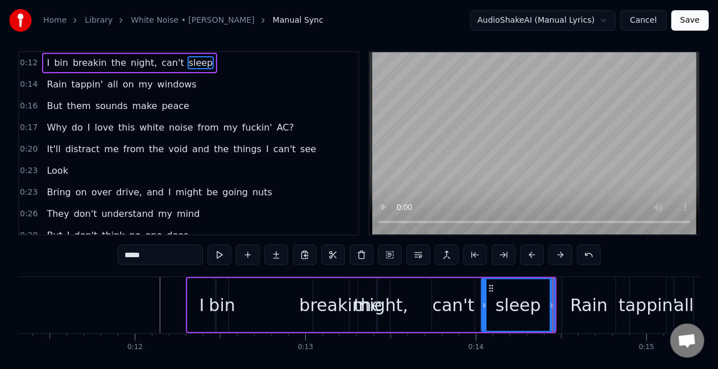
scroll to position [58, 0]
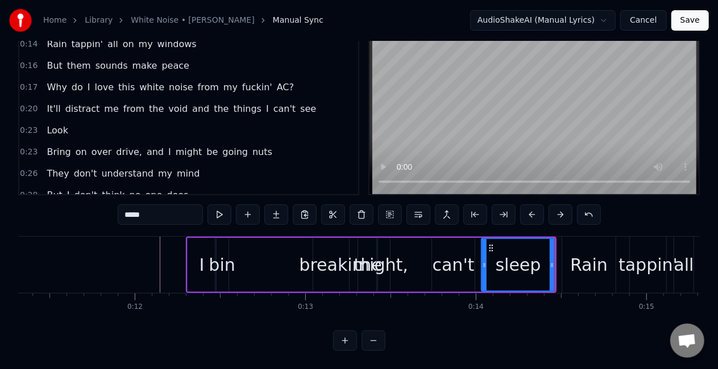
click at [252, 238] on div "I bin breakin the night, can't sleep" at bounding box center [371, 265] width 371 height 56
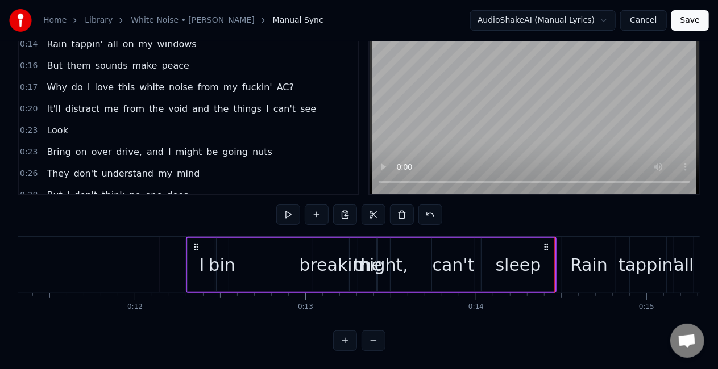
click at [596, 252] on div "Rain" at bounding box center [589, 265] width 38 height 26
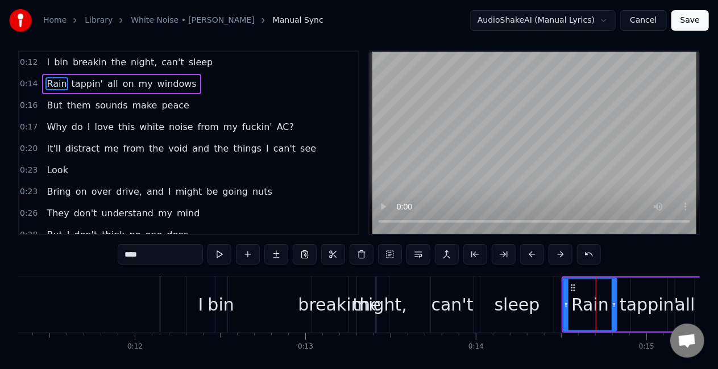
scroll to position [0, 0]
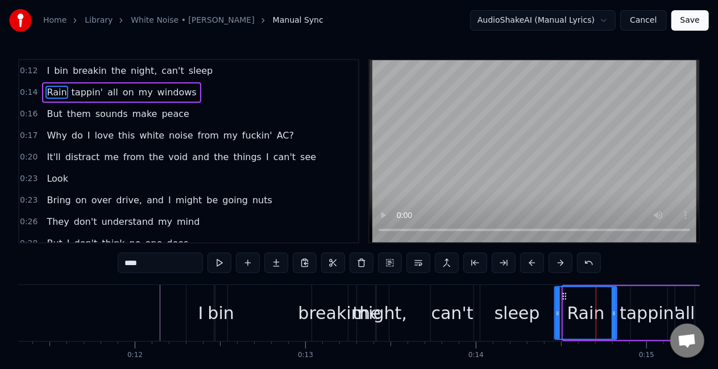
drag, startPoint x: 565, startPoint y: 314, endPoint x: 556, endPoint y: 315, distance: 8.5
click at [556, 315] on icon at bounding box center [557, 313] width 5 height 9
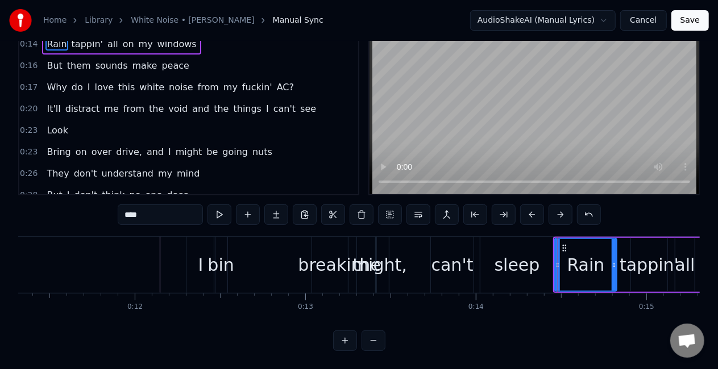
click at [624, 252] on div "tappin'" at bounding box center [648, 265] width 59 height 26
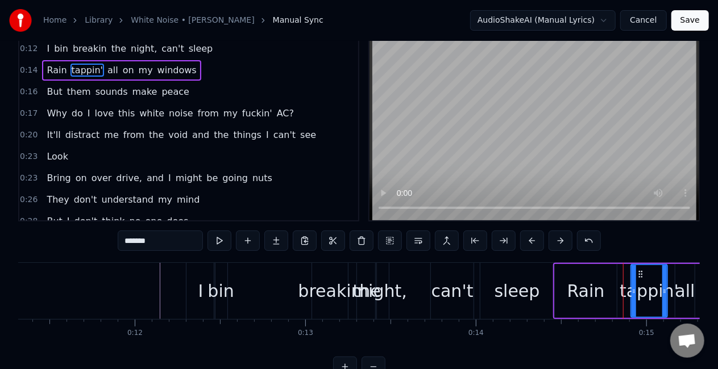
scroll to position [0, 0]
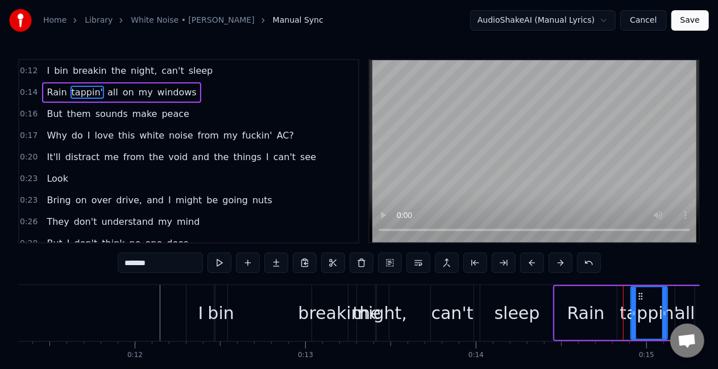
click at [608, 295] on div "Rain" at bounding box center [586, 313] width 62 height 54
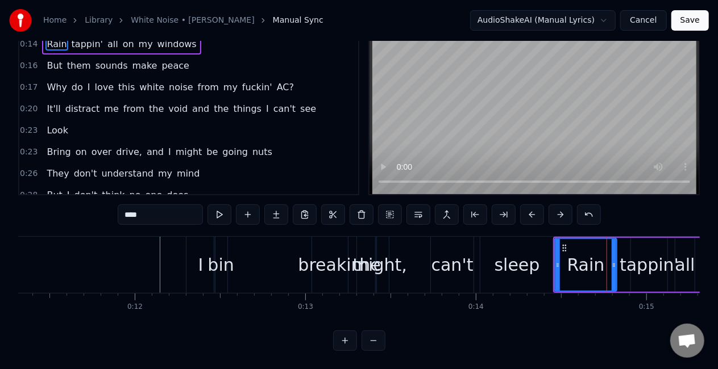
scroll to position [58, 0]
click at [367, 343] on button at bounding box center [373, 341] width 24 height 20
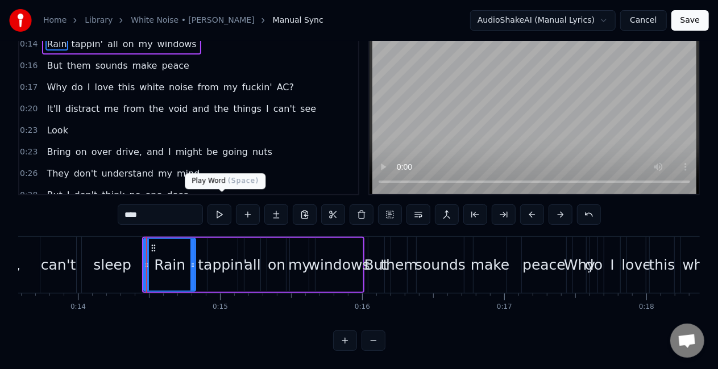
click at [219, 205] on button at bounding box center [219, 215] width 24 height 20
click at [342, 238] on div "windows" at bounding box center [338, 265] width 47 height 54
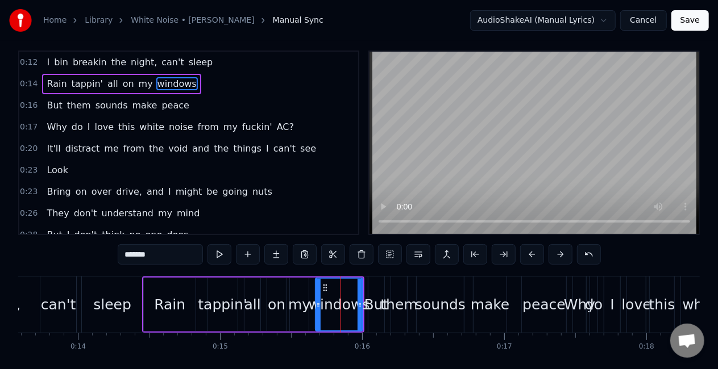
scroll to position [0, 0]
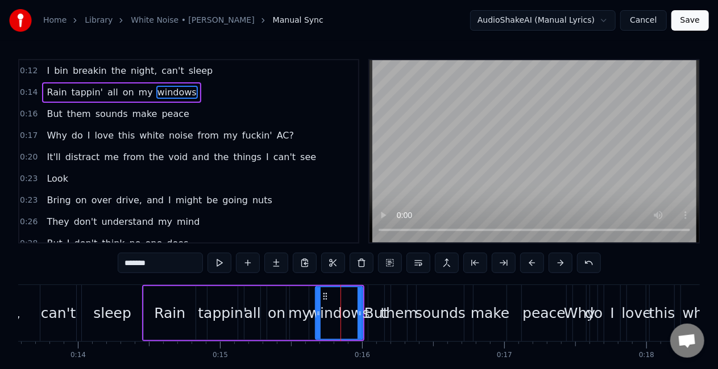
click at [260, 290] on div "all" at bounding box center [252, 313] width 17 height 54
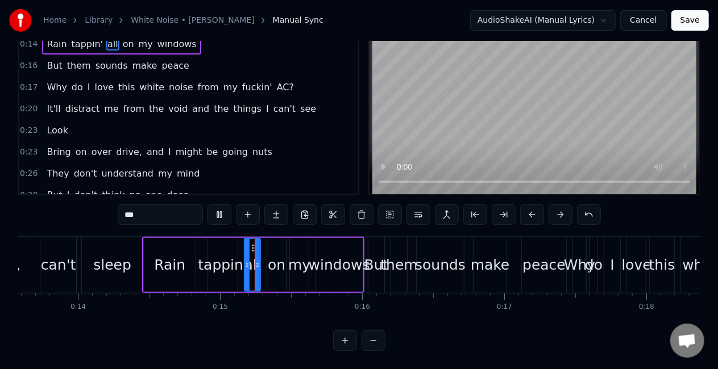
scroll to position [58, 0]
click at [149, 238] on div "Rain" at bounding box center [170, 265] width 52 height 54
type input "****"
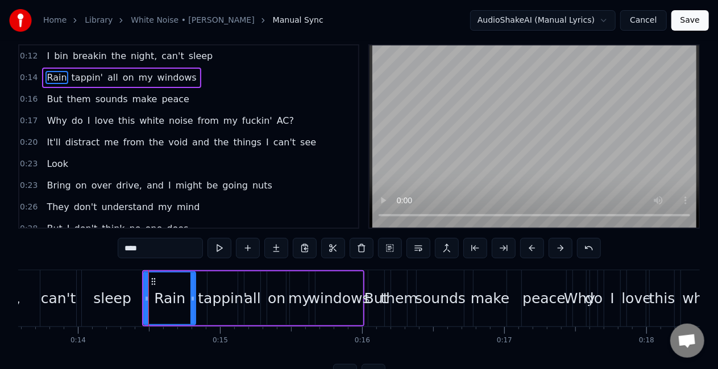
scroll to position [0, 0]
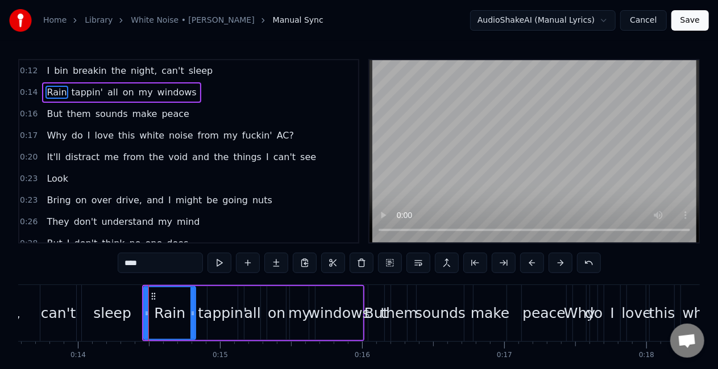
click at [198, 288] on div "Rain tappin' all on my windows" at bounding box center [253, 313] width 222 height 56
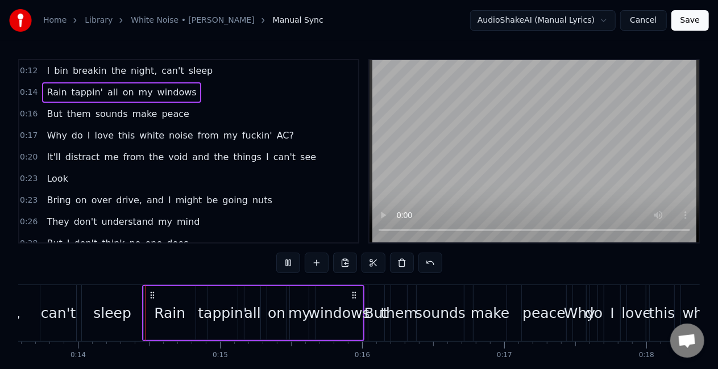
scroll to position [58, 0]
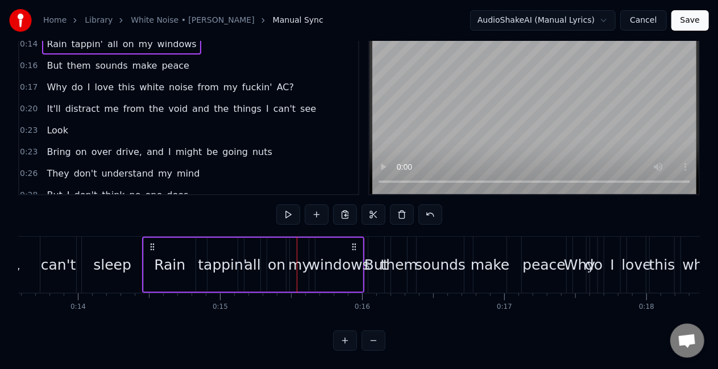
click at [193, 253] on div "Rain" at bounding box center [170, 265] width 52 height 54
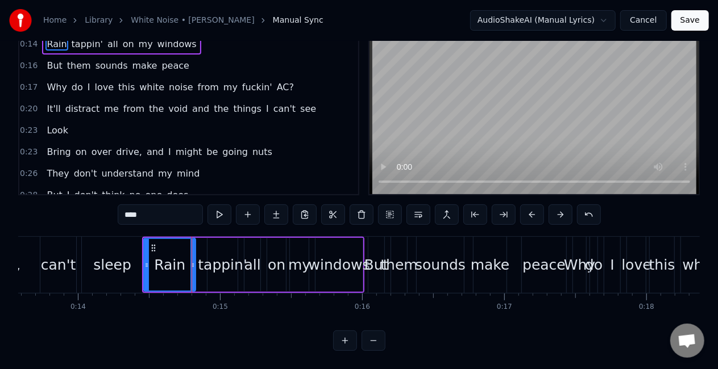
click at [343, 344] on button at bounding box center [345, 341] width 24 height 20
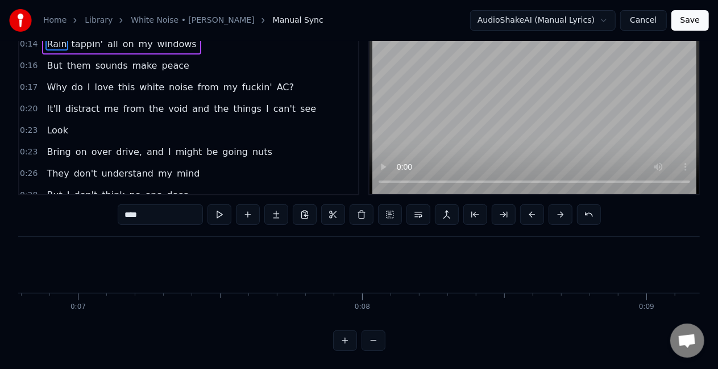
scroll to position [0, 4149]
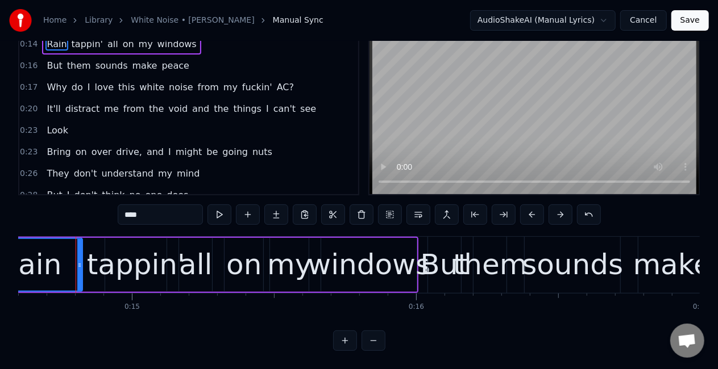
click at [343, 344] on button at bounding box center [345, 341] width 24 height 20
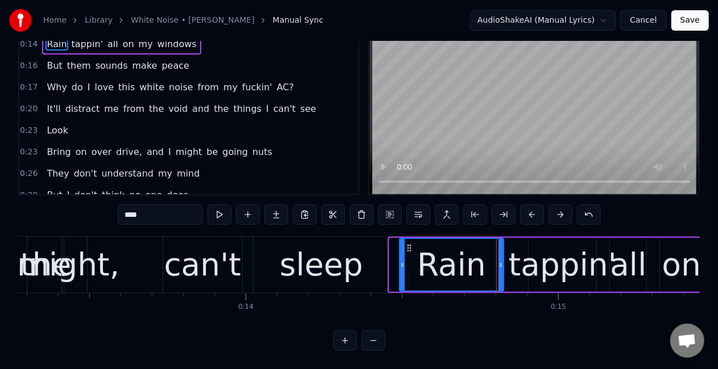
drag, startPoint x: 390, startPoint y: 259, endPoint x: 401, endPoint y: 261, distance: 10.5
click at [401, 261] on div at bounding box center [402, 265] width 5 height 52
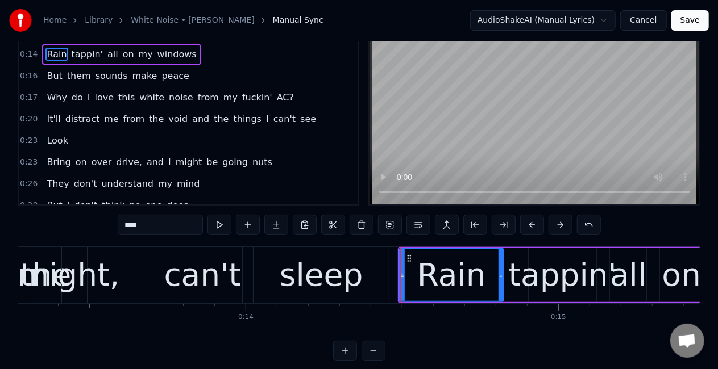
scroll to position [0, 0]
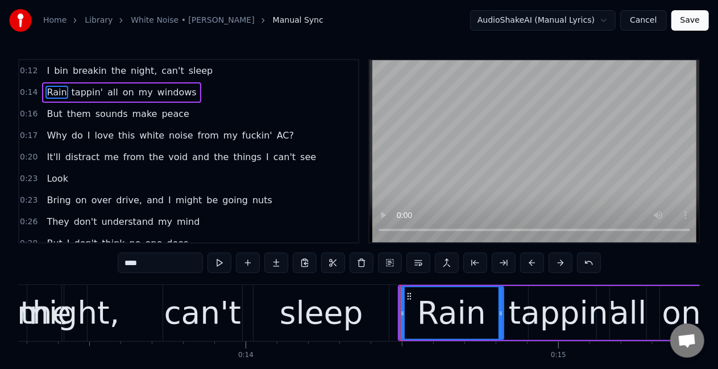
click at [500, 317] on icon at bounding box center [500, 313] width 5 height 9
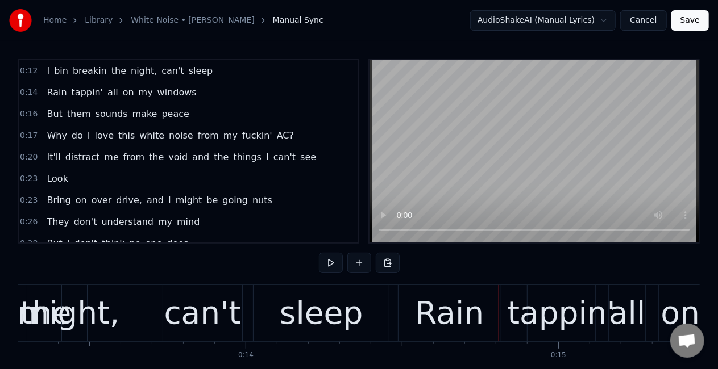
click at [556, 310] on div "tappin'" at bounding box center [562, 313] width 108 height 47
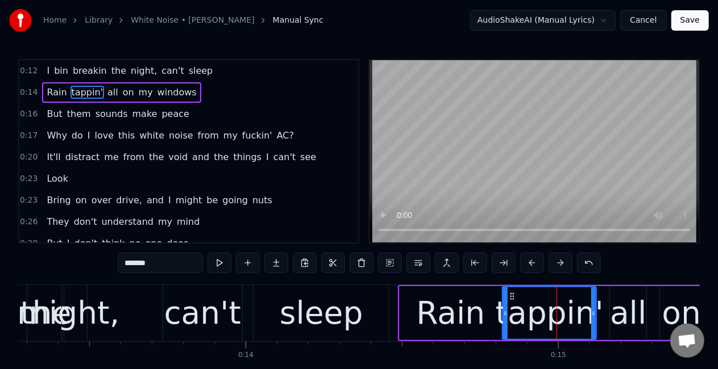
drag, startPoint x: 531, startPoint y: 316, endPoint x: 505, endPoint y: 319, distance: 25.8
click at [505, 319] on div at bounding box center [505, 314] width 5 height 52
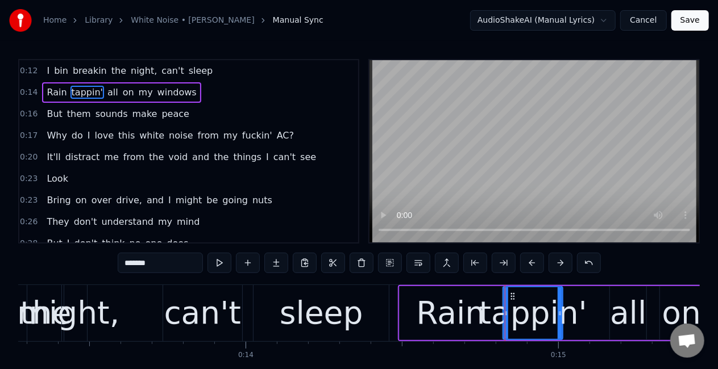
drag, startPoint x: 592, startPoint y: 313, endPoint x: 558, endPoint y: 324, distance: 35.4
click at [558, 324] on div at bounding box center [560, 314] width 5 height 52
click at [621, 310] on div "all" at bounding box center [628, 313] width 36 height 47
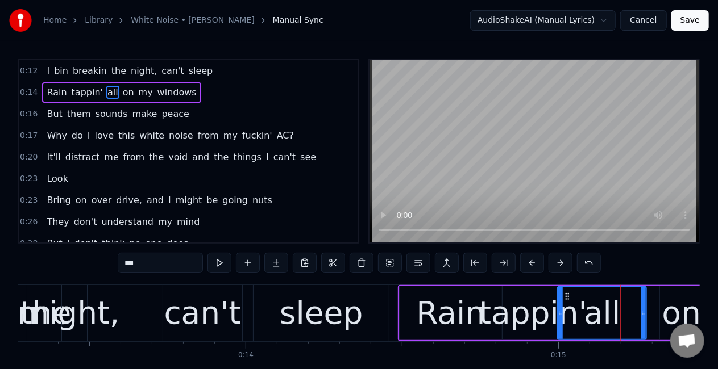
drag, startPoint x: 613, startPoint y: 314, endPoint x: 560, endPoint y: 310, distance: 52.4
click at [560, 310] on icon at bounding box center [560, 313] width 5 height 9
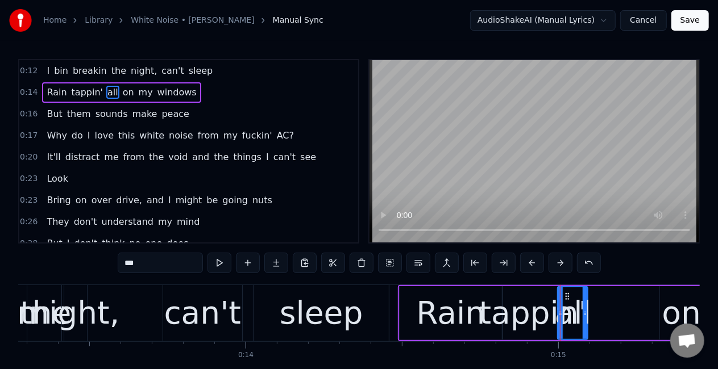
drag, startPoint x: 642, startPoint y: 314, endPoint x: 584, endPoint y: 323, distance: 59.2
click at [584, 323] on div at bounding box center [585, 314] width 5 height 52
click at [685, 316] on div "on" at bounding box center [681, 313] width 39 height 47
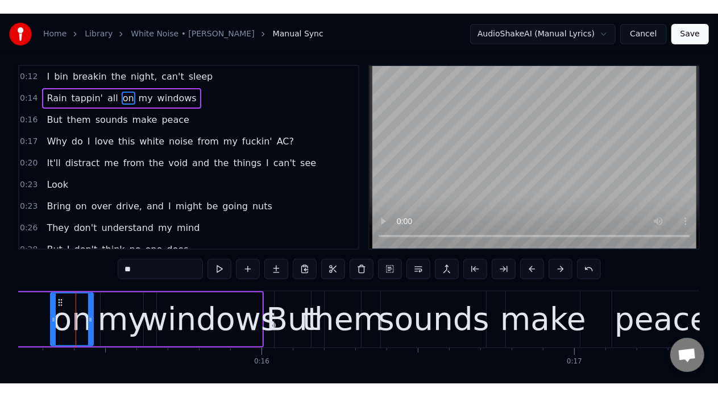
scroll to position [9, 0]
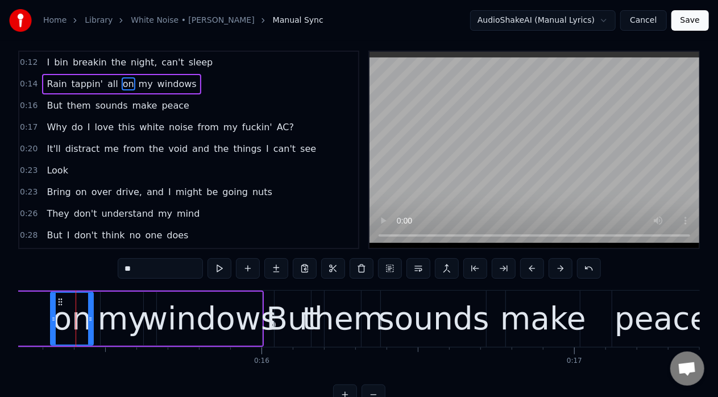
click at [17, 369] on div "Home Library White Noise • Joyner Lucas Manual Sync AudioShakeAI (Manual Lyrics…" at bounding box center [359, 197] width 718 height 413
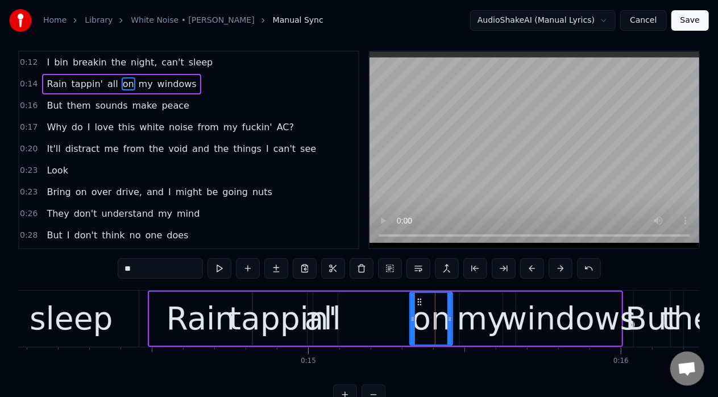
scroll to position [0, 4394]
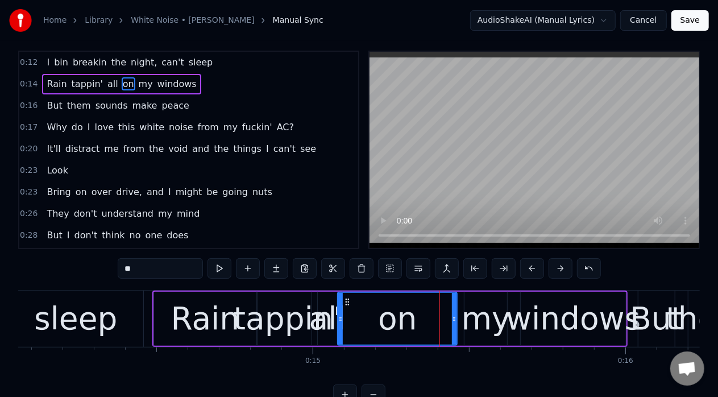
drag, startPoint x: 418, startPoint y: 317, endPoint x: 342, endPoint y: 326, distance: 77.2
click at [342, 326] on div at bounding box center [340, 319] width 5 height 52
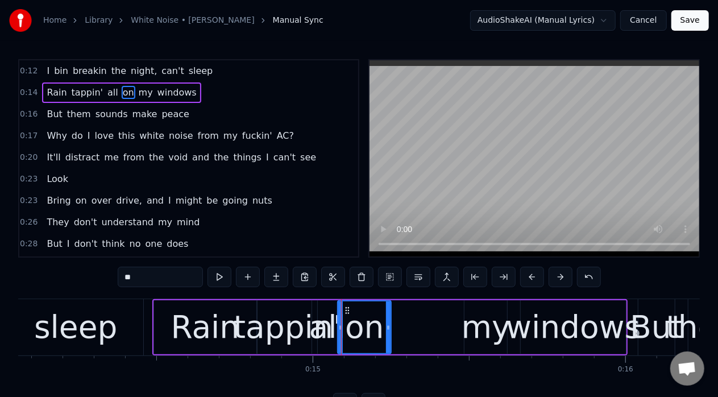
drag, startPoint x: 456, startPoint y: 330, endPoint x: 390, endPoint y: 329, distance: 65.9
click at [390, 329] on div "on" at bounding box center [364, 327] width 55 height 54
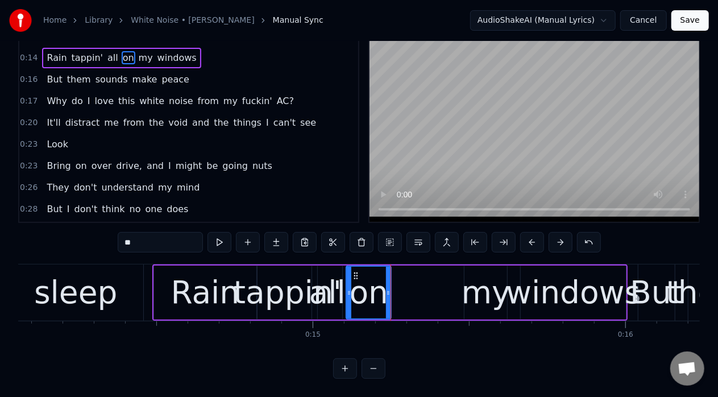
drag, startPoint x: 339, startPoint y: 281, endPoint x: 348, endPoint y: 282, distance: 8.5
click at [348, 288] on icon at bounding box center [349, 292] width 5 height 9
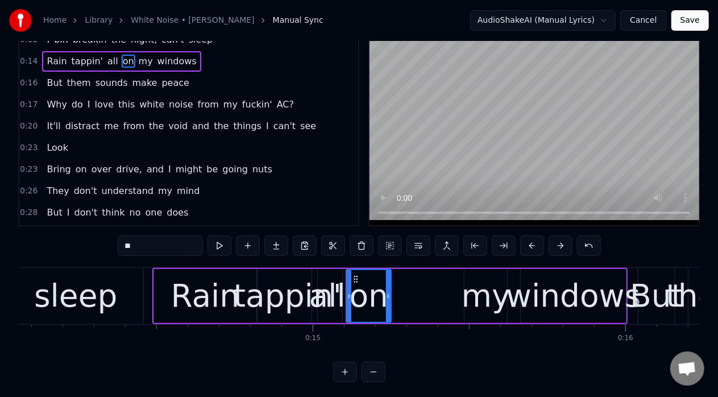
scroll to position [0, 0]
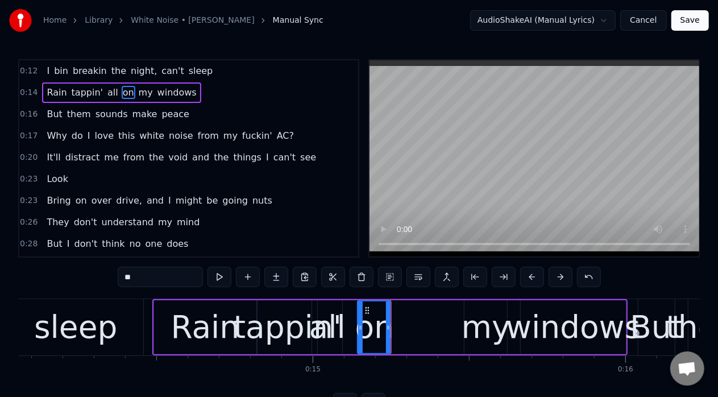
drag, startPoint x: 346, startPoint y: 332, endPoint x: 364, endPoint y: 332, distance: 17.6
click at [363, 332] on div at bounding box center [360, 327] width 5 height 52
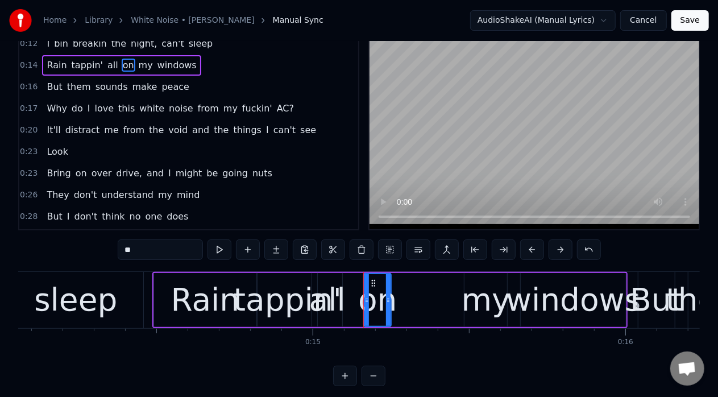
scroll to position [44, 0]
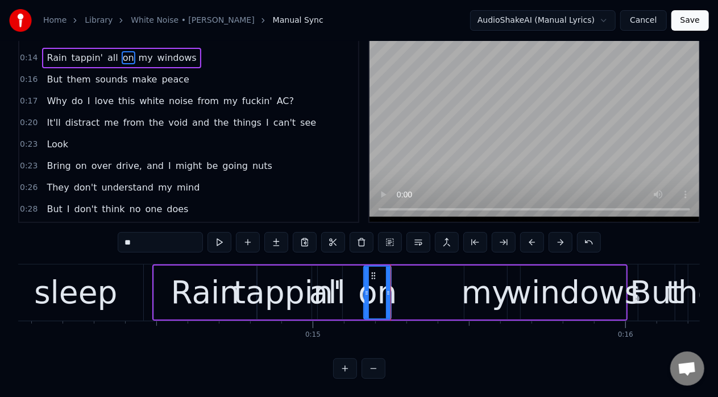
click at [157, 273] on div "Rain" at bounding box center [205, 292] width 103 height 54
type input "****"
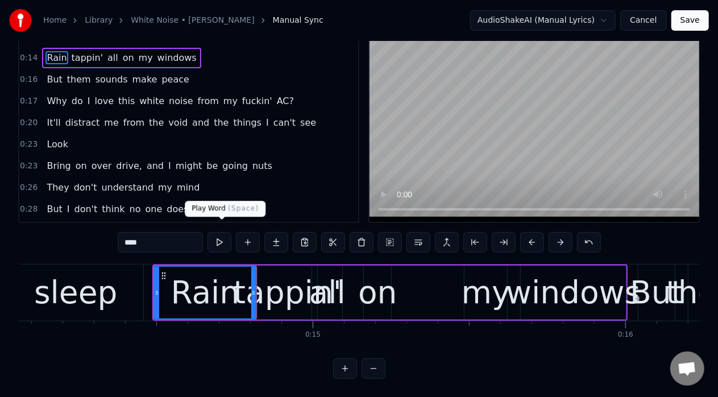
click at [215, 234] on button at bounding box center [219, 242] width 24 height 20
click at [99, 239] on div "0:12 I bin breakin the night, can't sleep 0:14 Rain tappin' all on my windows 0…" at bounding box center [358, 201] width 681 height 354
click at [356, 264] on div "Rain tappin' all on my windows" at bounding box center [390, 292] width 476 height 56
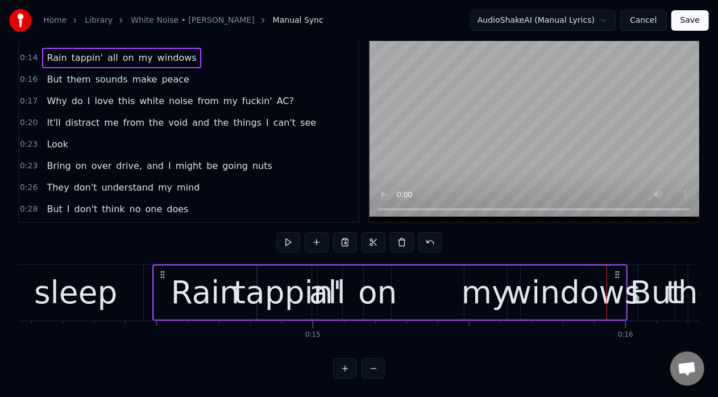
click at [488, 271] on div "my" at bounding box center [485, 292] width 49 height 47
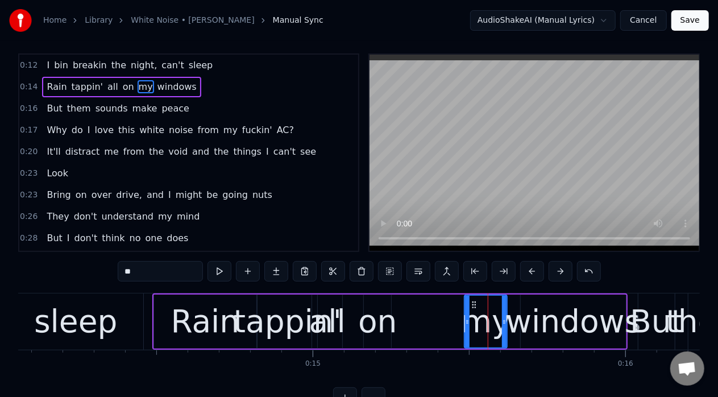
scroll to position [0, 0]
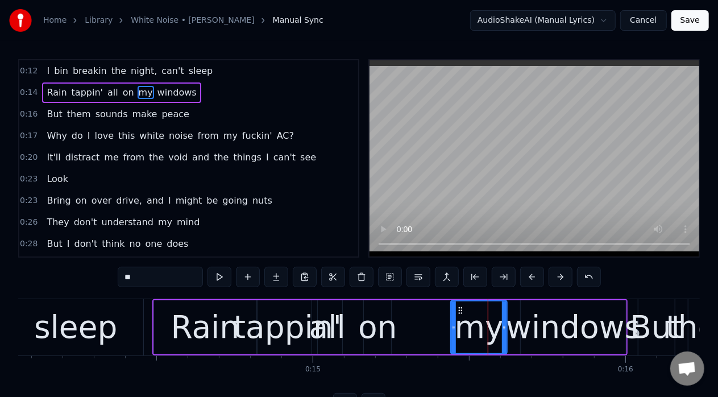
drag, startPoint x: 467, startPoint y: 316, endPoint x: 453, endPoint y: 319, distance: 14.1
click at [453, 319] on div at bounding box center [453, 327] width 5 height 52
drag, startPoint x: 503, startPoint y: 327, endPoint x: 477, endPoint y: 326, distance: 25.6
click at [477, 326] on icon at bounding box center [478, 327] width 5 height 9
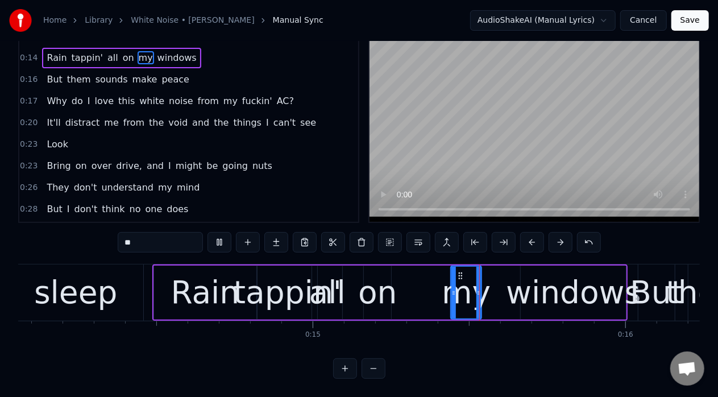
scroll to position [44, 0]
click at [432, 264] on div "Rain tappin' all on my windows" at bounding box center [390, 292] width 476 height 56
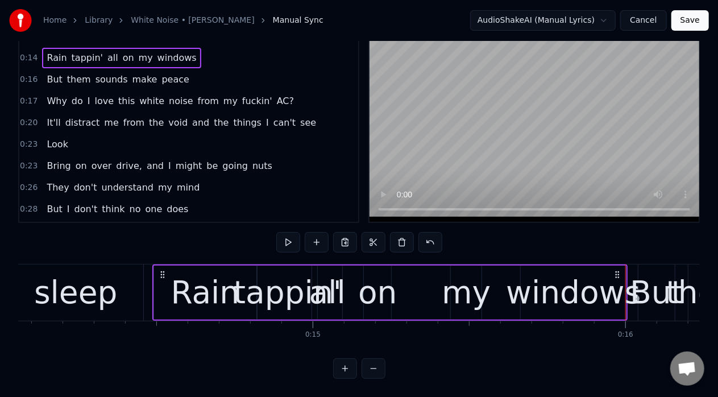
click at [460, 285] on div "my" at bounding box center [466, 292] width 49 height 47
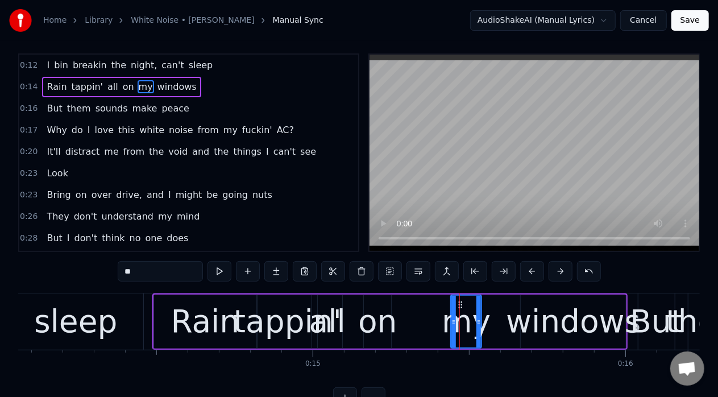
scroll to position [0, 0]
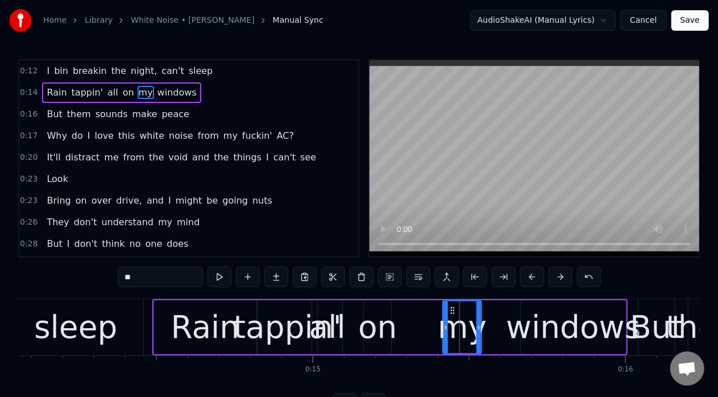
drag, startPoint x: 452, startPoint y: 328, endPoint x: 444, endPoint y: 327, distance: 8.0
click at [444, 327] on icon at bounding box center [445, 327] width 5 height 9
click at [477, 326] on icon at bounding box center [475, 327] width 5 height 9
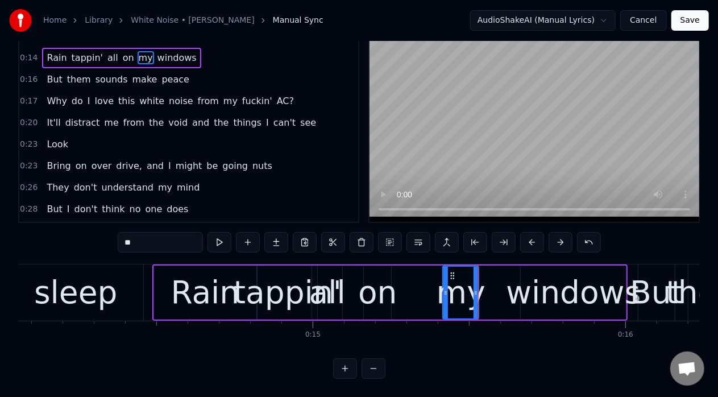
click at [346, 264] on div "Rain tappin' all on my windows" at bounding box center [390, 292] width 476 height 56
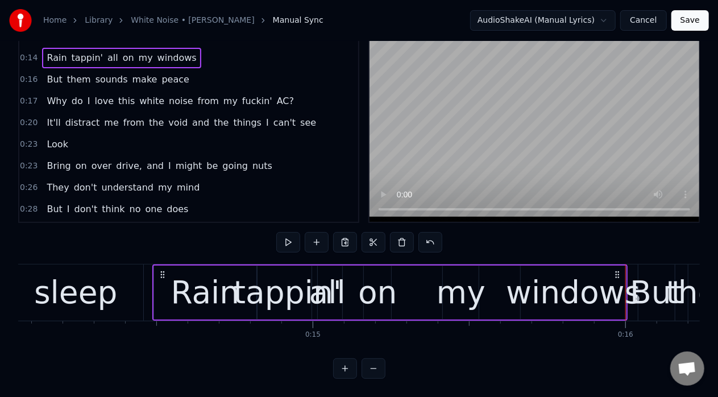
click at [473, 288] on div "my" at bounding box center [460, 292] width 49 height 47
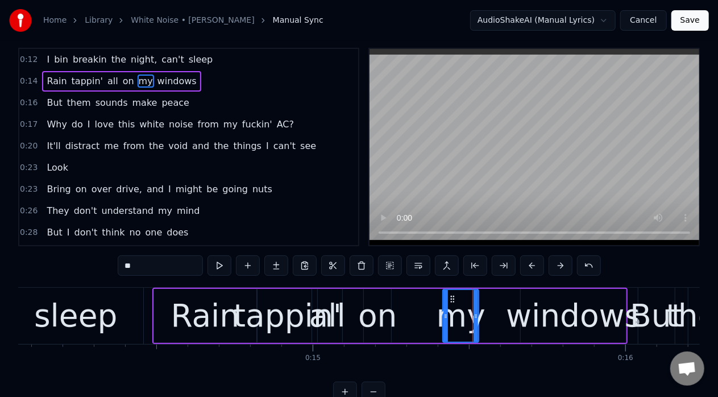
scroll to position [0, 0]
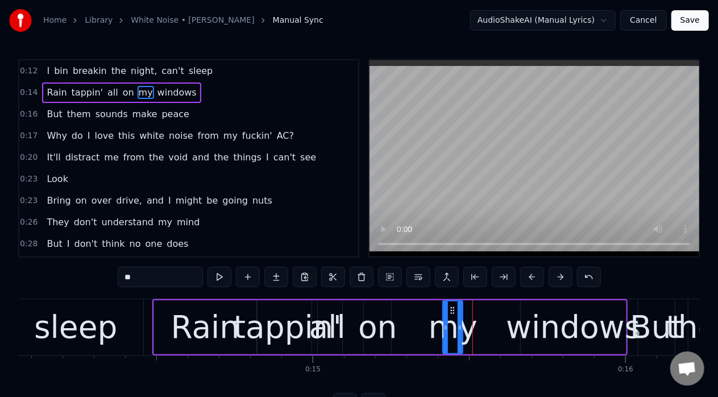
drag, startPoint x: 476, startPoint y: 327, endPoint x: 459, endPoint y: 327, distance: 16.5
click at [459, 327] on icon at bounding box center [460, 327] width 5 height 9
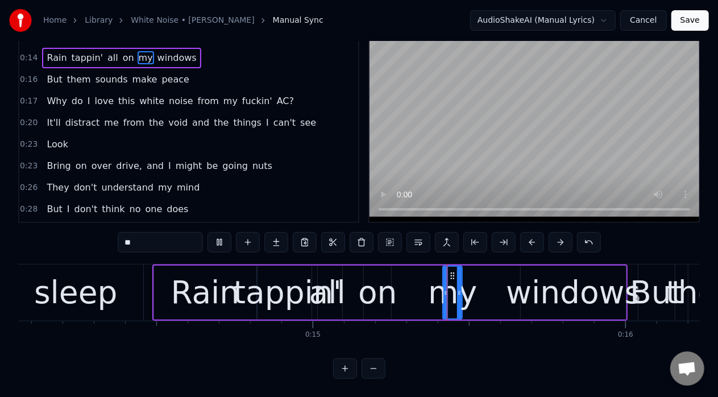
scroll to position [44, 0]
click at [353, 264] on div "Rain tappin' all on my windows" at bounding box center [390, 292] width 476 height 56
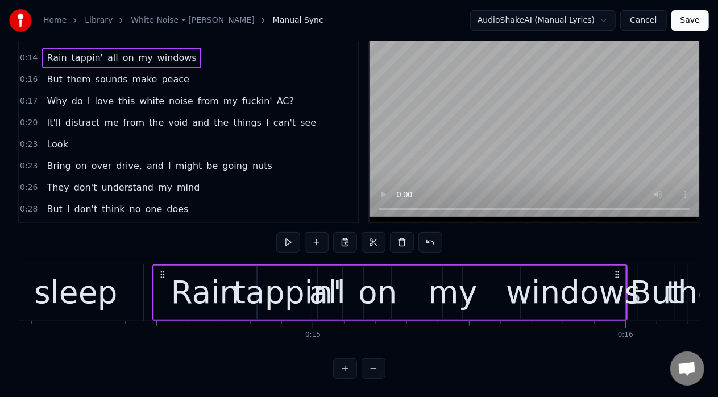
click at [593, 281] on div "windows" at bounding box center [573, 292] width 135 height 47
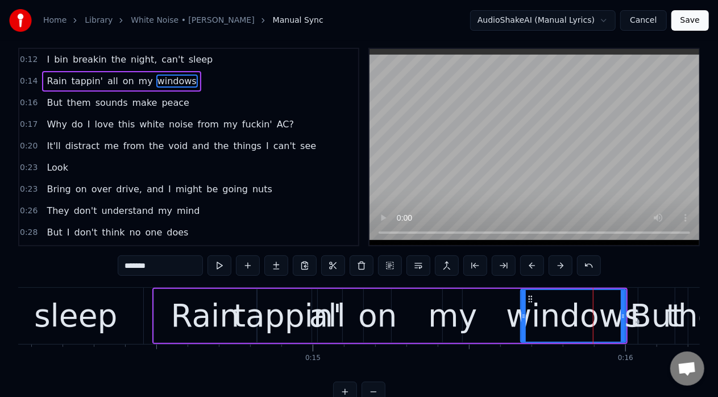
scroll to position [0, 0]
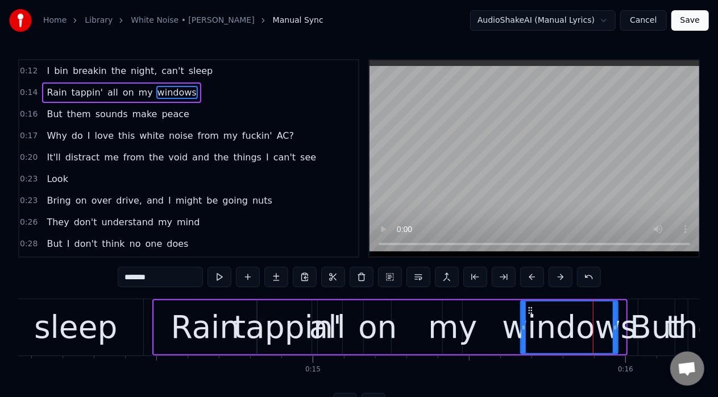
drag, startPoint x: 623, startPoint y: 333, endPoint x: 615, endPoint y: 333, distance: 8.0
click at [615, 333] on div at bounding box center [615, 327] width 5 height 52
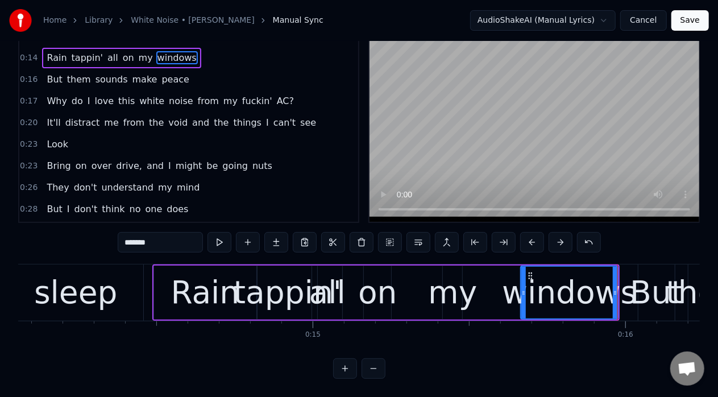
click at [488, 269] on div "Rain tappin' all on my windows" at bounding box center [386, 292] width 468 height 56
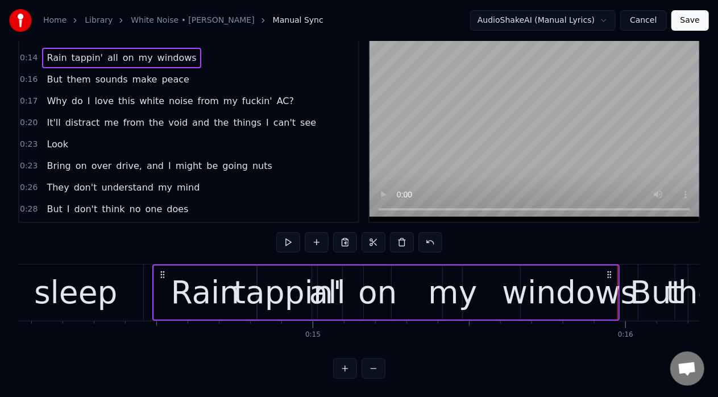
click at [655, 281] on div "But" at bounding box center [656, 292] width 53 height 47
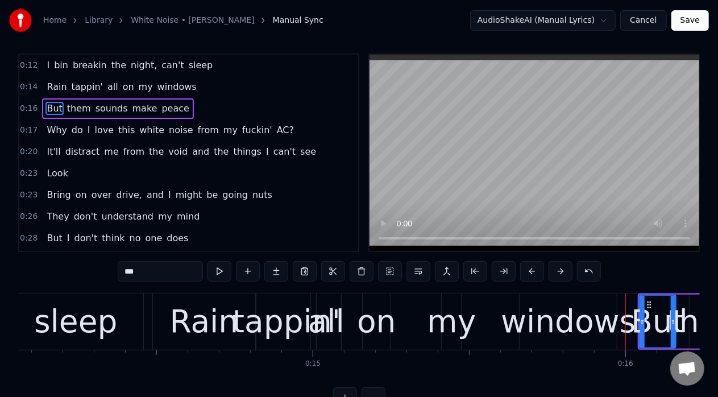
scroll to position [0, 0]
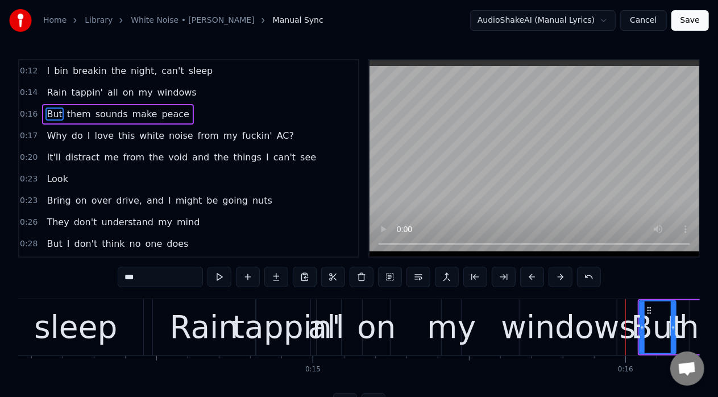
click at [683, 305] on div "them" at bounding box center [708, 326] width 82 height 47
type input "****"
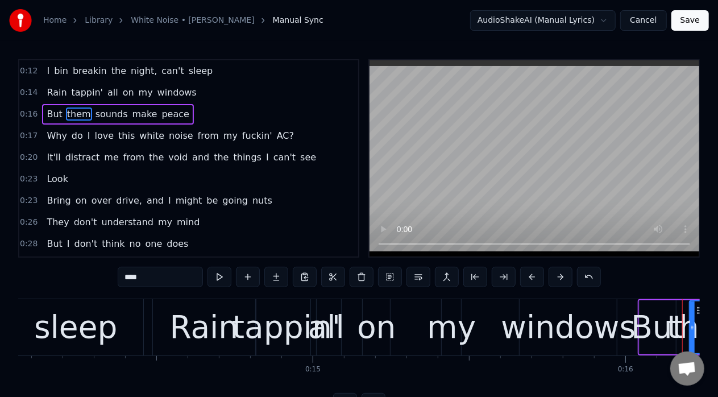
click at [678, 305] on div "them" at bounding box center [708, 326] width 82 height 47
click at [681, 305] on div "them" at bounding box center [708, 326] width 82 height 47
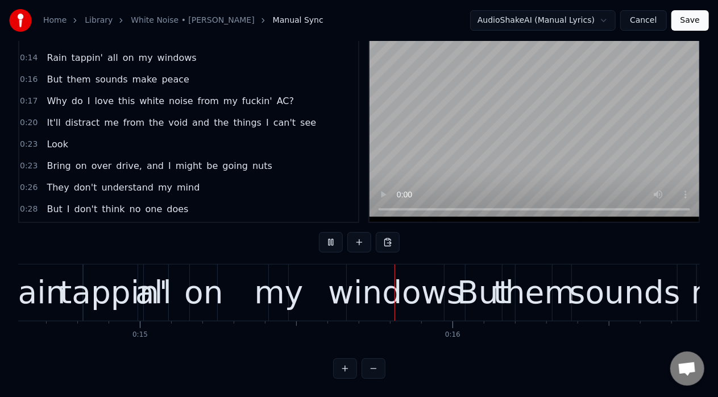
scroll to position [0, 4704]
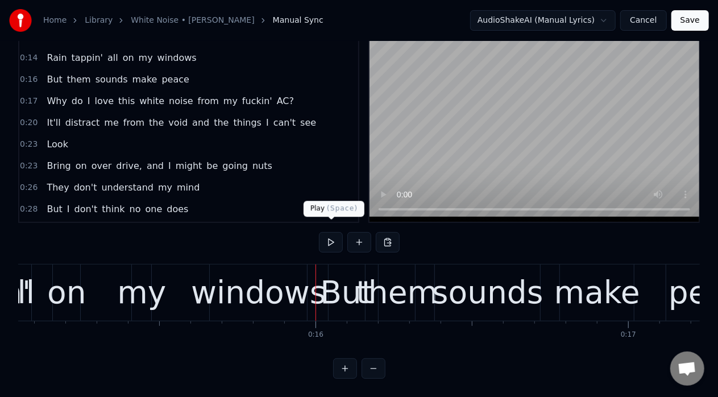
click at [323, 239] on button at bounding box center [331, 242] width 24 height 20
click at [335, 271] on div "But" at bounding box center [346, 292] width 53 height 47
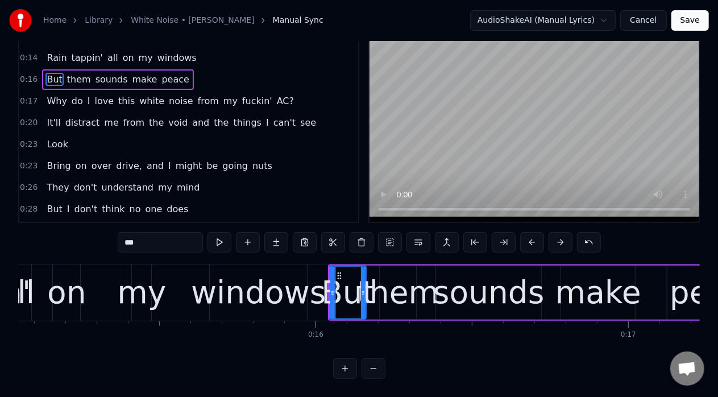
scroll to position [44, 0]
drag, startPoint x: 332, startPoint y: 292, endPoint x: 324, endPoint y: 293, distance: 8.6
click at [324, 293] on div at bounding box center [324, 293] width 5 height 52
click at [361, 288] on icon at bounding box center [363, 292] width 5 height 9
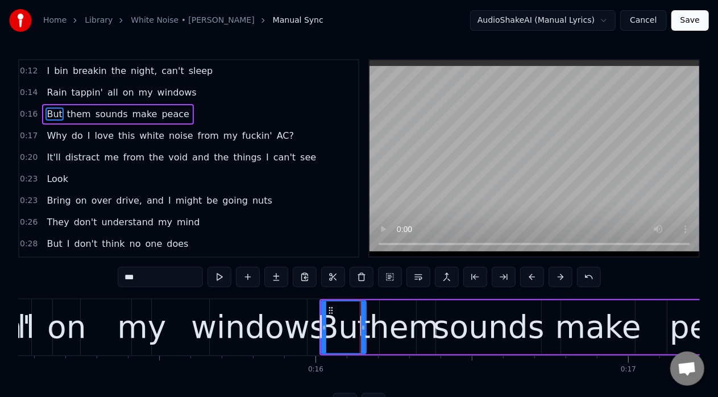
scroll to position [0, 0]
click at [357, 331] on div at bounding box center [358, 327] width 5 height 52
click at [625, 288] on div "0:12 I bin breakin the night, can't sleep 0:14 Rain tappin' all on my windows 0…" at bounding box center [358, 236] width 681 height 354
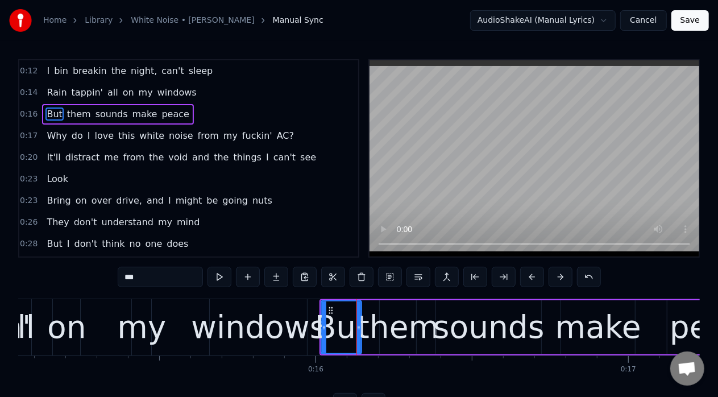
click at [625, 288] on div "0:12 I bin breakin the night, can't sleep 0:14 Rain tappin' all on my windows 0…" at bounding box center [358, 236] width 681 height 354
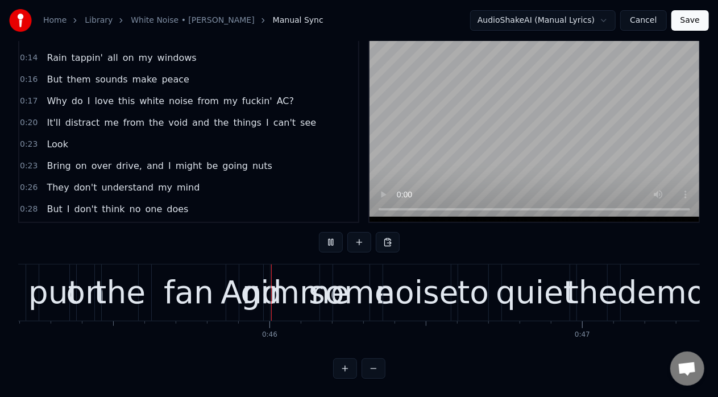
scroll to position [0, 14158]
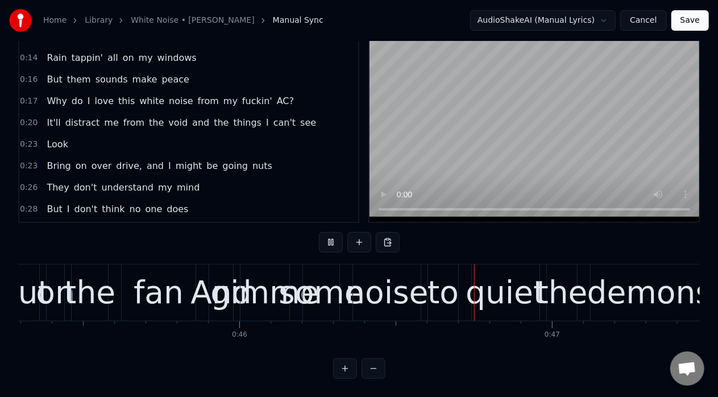
click at [696, 19] on button "Save" at bounding box center [690, 20] width 38 height 20
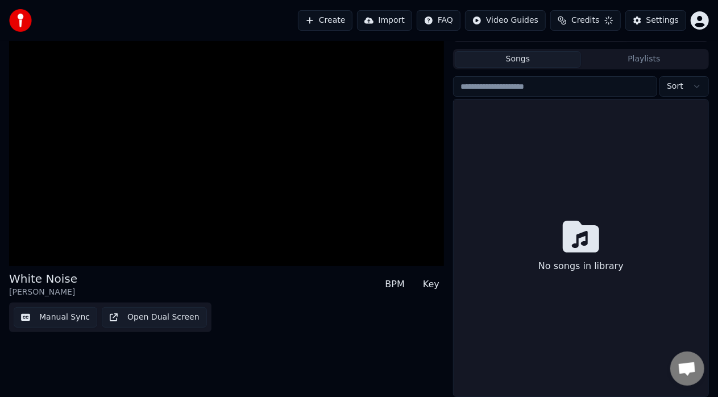
scroll to position [19, 0]
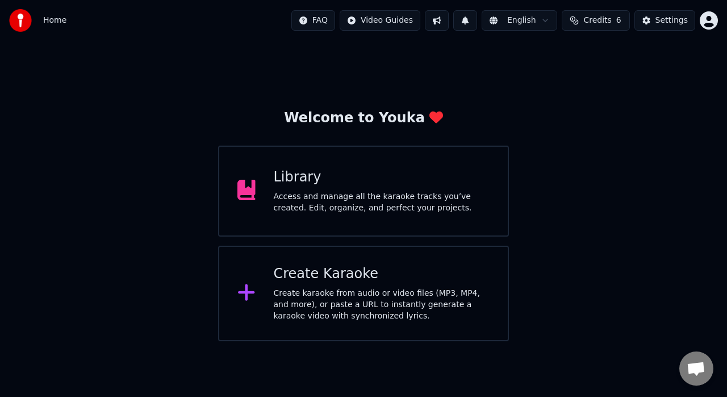
click at [372, 237] on div "Welcome to Youka Library Access and manage all the karaoke tracks you’ve create…" at bounding box center [363, 225] width 291 height 232
click at [347, 205] on div "Access and manage all the karaoke tracks you’ve created. Edit, organize, and pe…" at bounding box center [382, 202] width 217 height 23
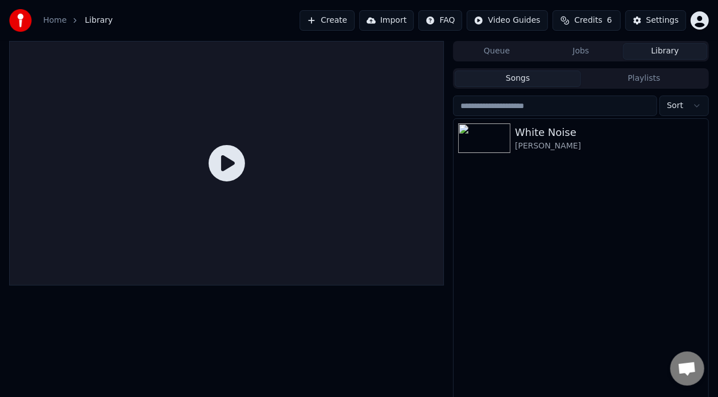
click at [242, 168] on icon at bounding box center [227, 163] width 36 height 36
click at [222, 166] on icon at bounding box center [227, 163] width 36 height 36
click at [566, 131] on div "White Noise" at bounding box center [603, 132] width 177 height 16
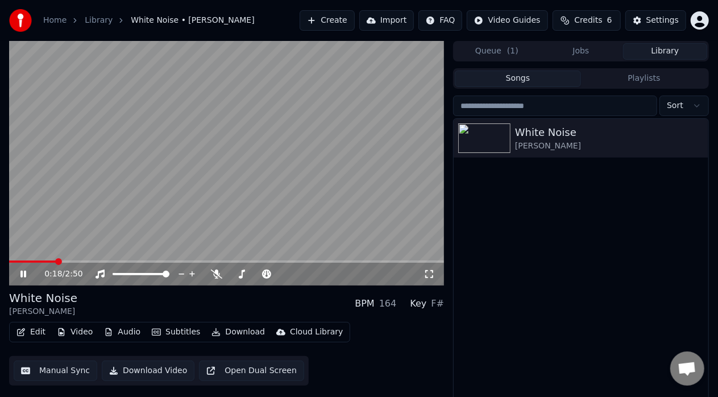
click at [9, 260] on span at bounding box center [32, 261] width 47 height 2
click at [19, 272] on icon at bounding box center [31, 273] width 26 height 9
click at [216, 275] on icon at bounding box center [216, 273] width 11 height 9
click at [18, 276] on div "0:34 / 2:50" at bounding box center [227, 273] width 426 height 11
click at [23, 274] on icon at bounding box center [23, 274] width 7 height 8
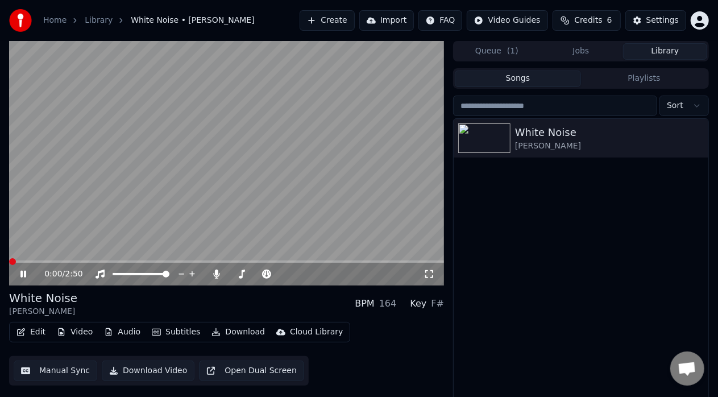
click at [10, 263] on span at bounding box center [12, 261] width 7 height 7
click at [255, 273] on span at bounding box center [242, 274] width 26 height 2
click at [20, 272] on icon at bounding box center [31, 273] width 26 height 9
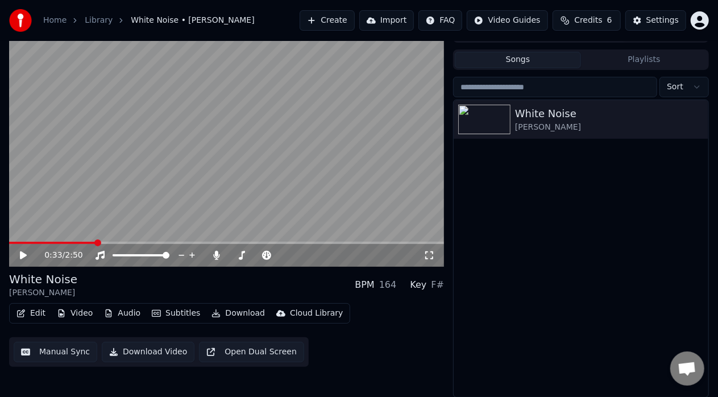
click at [246, 347] on button "Open Dual Screen" at bounding box center [251, 352] width 105 height 20
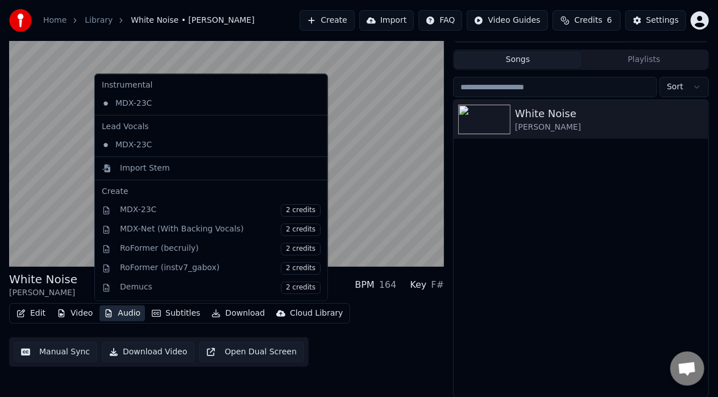
click at [116, 313] on button "Audio" at bounding box center [121, 313] width 45 height 16
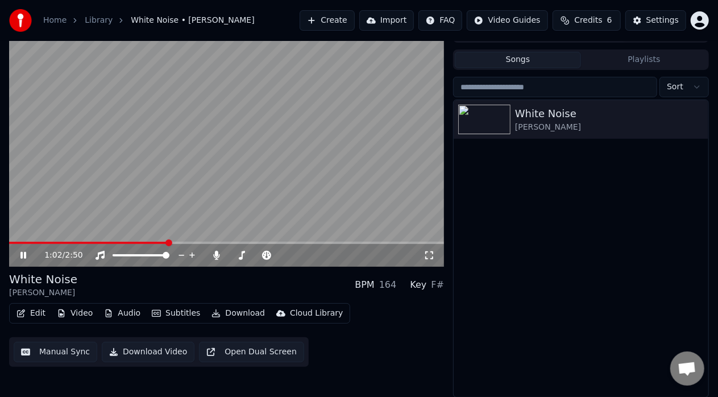
click at [81, 350] on button "Manual Sync" at bounding box center [56, 352] width 84 height 20
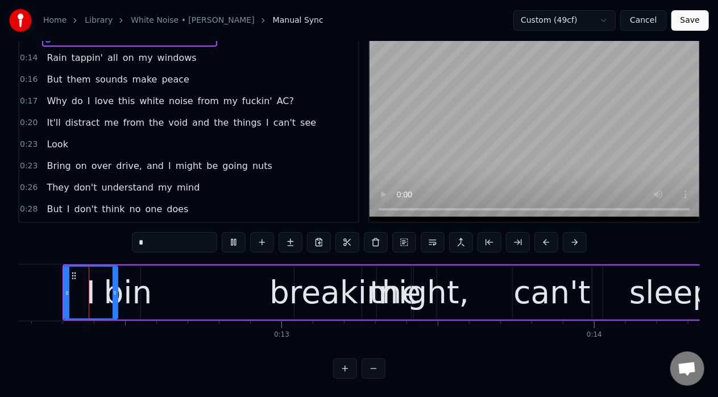
scroll to position [0, 3788]
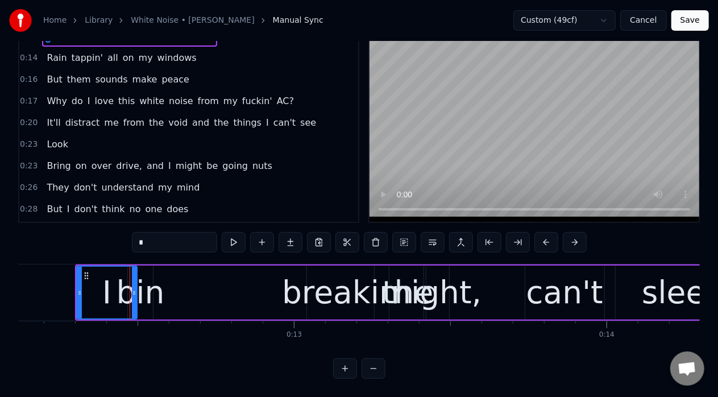
drag, startPoint x: 126, startPoint y: 285, endPoint x: 134, endPoint y: 285, distance: 7.4
click at [134, 288] on icon at bounding box center [134, 292] width 5 height 9
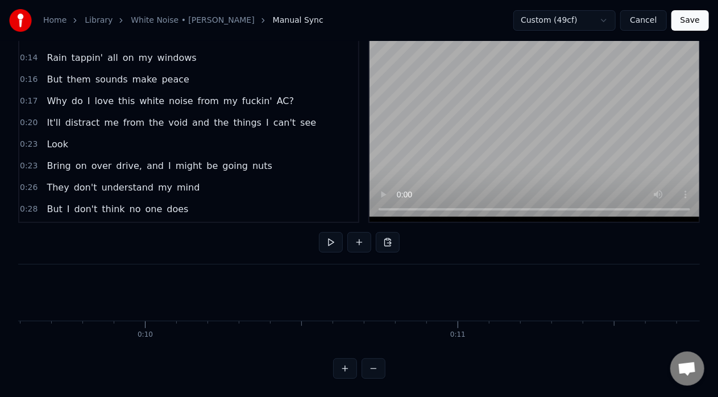
scroll to position [0, 3274]
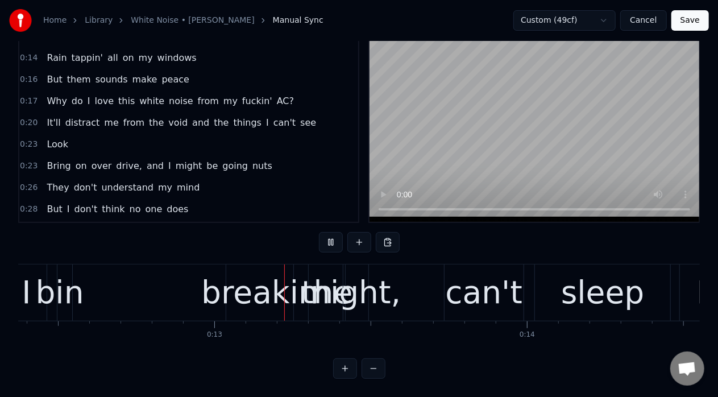
scroll to position [0, 3888]
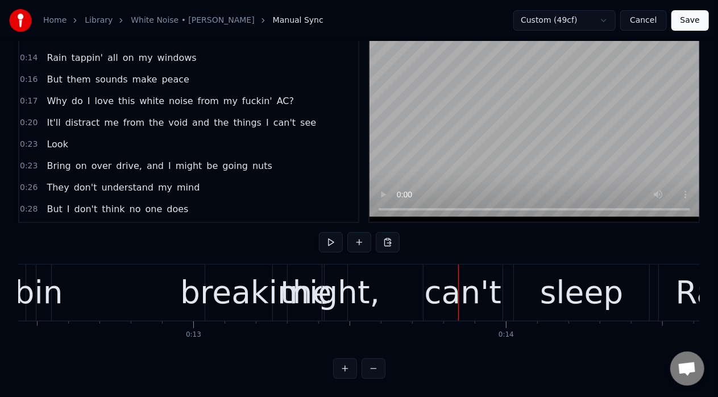
click at [239, 278] on div "breakin" at bounding box center [238, 292] width 117 height 47
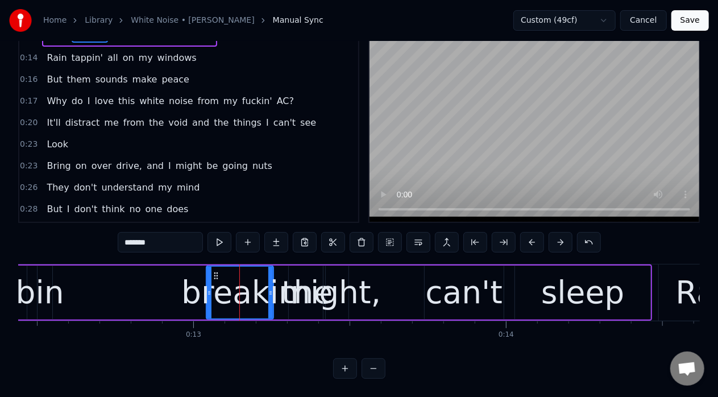
scroll to position [0, 0]
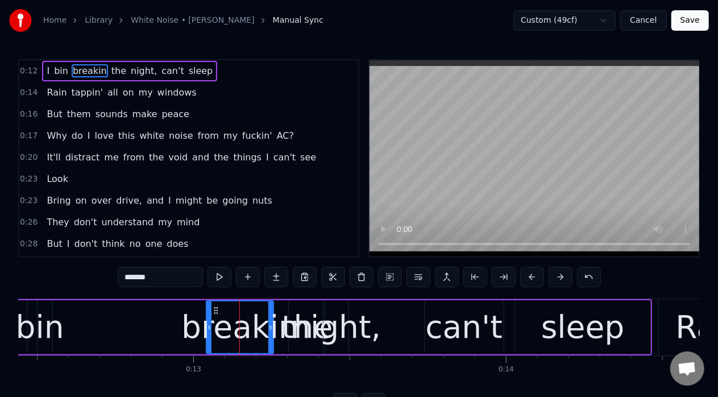
click at [183, 319] on div "I bin breakin the night, can't sleep" at bounding box center [312, 327] width 677 height 56
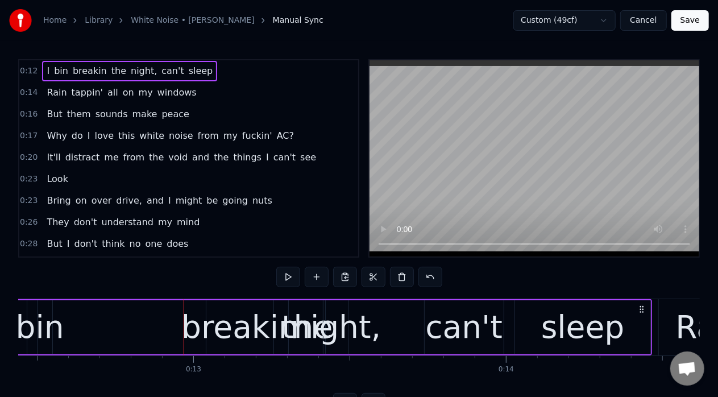
click at [210, 325] on div "breakin" at bounding box center [239, 326] width 117 height 47
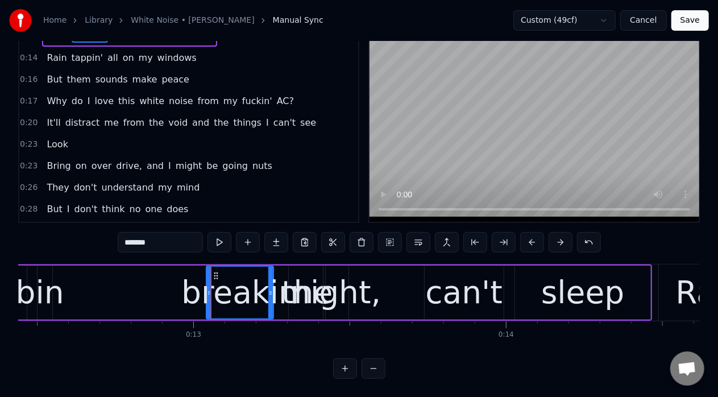
scroll to position [44, 0]
click at [280, 282] on div "breakin" at bounding box center [239, 292] width 117 height 47
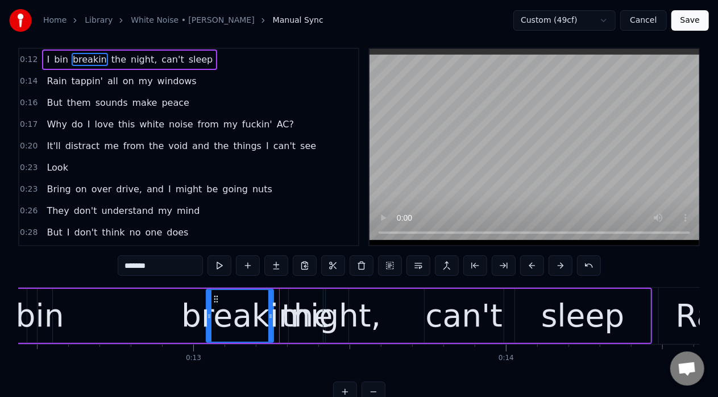
scroll to position [0, 0]
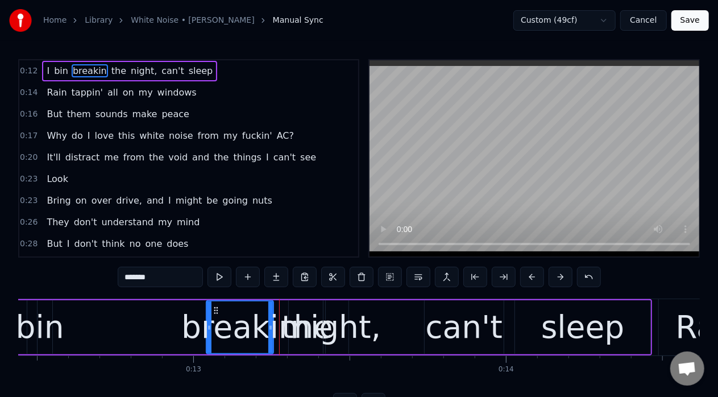
click at [300, 323] on div "night," at bounding box center [335, 326] width 90 height 47
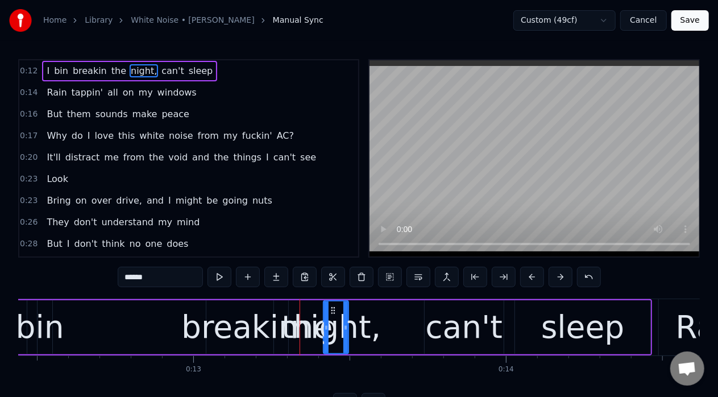
click at [311, 325] on div "night," at bounding box center [335, 326] width 90 height 47
click at [300, 322] on div "night," at bounding box center [335, 326] width 90 height 47
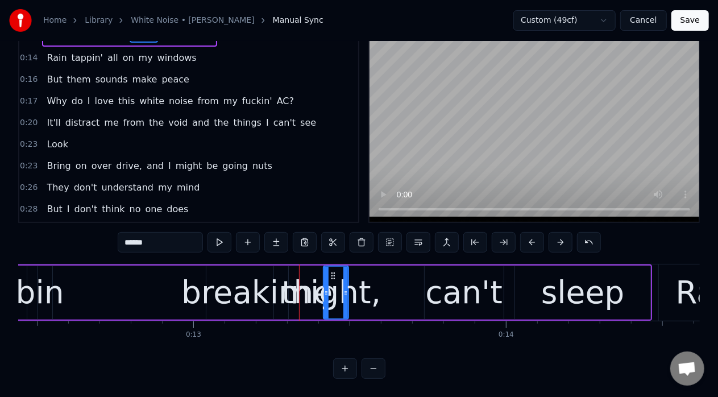
scroll to position [44, 0]
click at [293, 283] on div "the" at bounding box center [306, 292] width 51 height 47
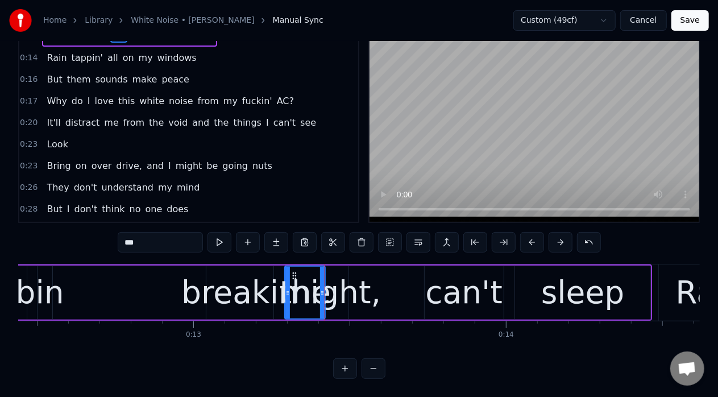
click at [288, 294] on circle at bounding box center [288, 294] width 1 height 1
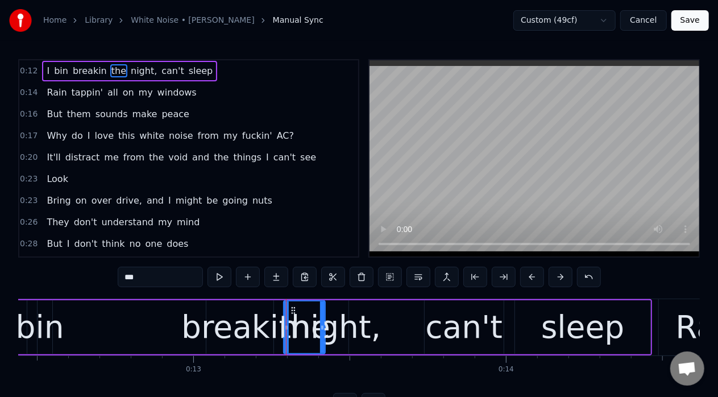
scroll to position [0, 0]
drag, startPoint x: 321, startPoint y: 327, endPoint x: 313, endPoint y: 327, distance: 8.0
click at [313, 327] on icon at bounding box center [314, 327] width 5 height 9
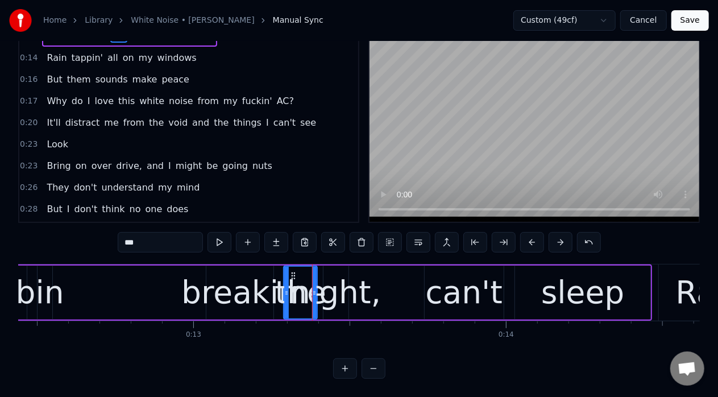
scroll to position [44, 0]
drag, startPoint x: 285, startPoint y: 281, endPoint x: 280, endPoint y: 282, distance: 5.7
click at [280, 288] on icon at bounding box center [282, 292] width 5 height 9
click at [278, 288] on div at bounding box center [279, 293] width 5 height 52
click at [273, 287] on div at bounding box center [275, 293] width 5 height 52
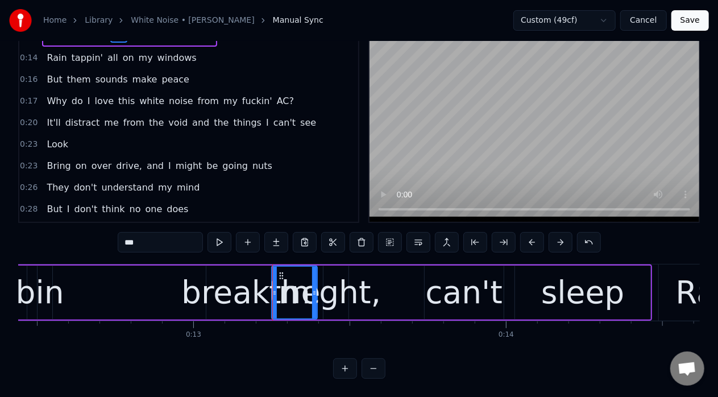
scroll to position [0, 0]
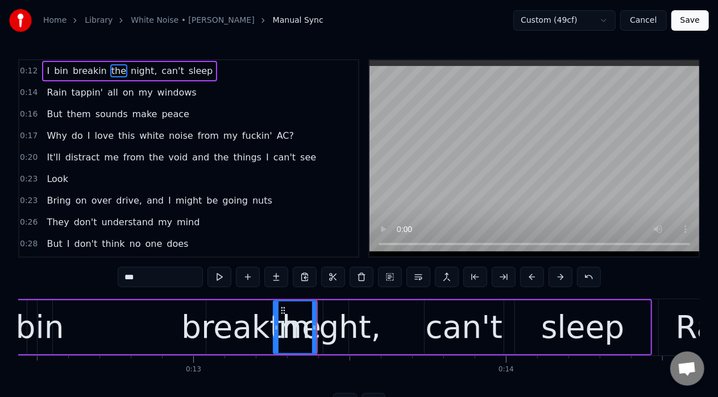
click at [276, 327] on icon at bounding box center [276, 327] width 5 height 9
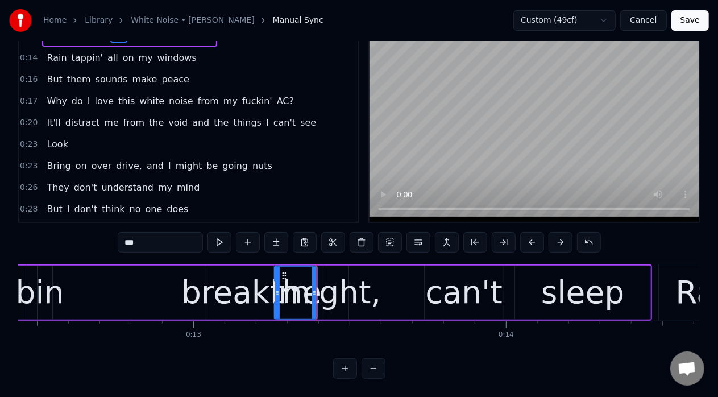
click at [276, 288] on icon at bounding box center [277, 292] width 5 height 9
click at [335, 291] on div "night," at bounding box center [335, 292] width 90 height 47
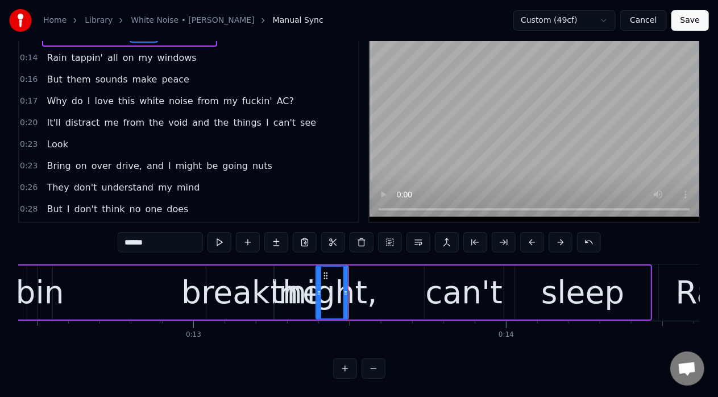
drag, startPoint x: 323, startPoint y: 284, endPoint x: 315, endPoint y: 285, distance: 8.5
click at [317, 288] on icon at bounding box center [319, 292] width 5 height 9
click at [201, 284] on div "breakin" at bounding box center [239, 292] width 117 height 47
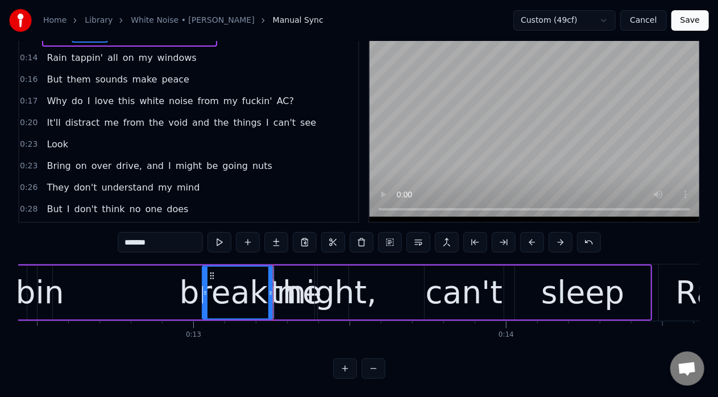
click at [205, 294] on circle at bounding box center [205, 294] width 1 height 1
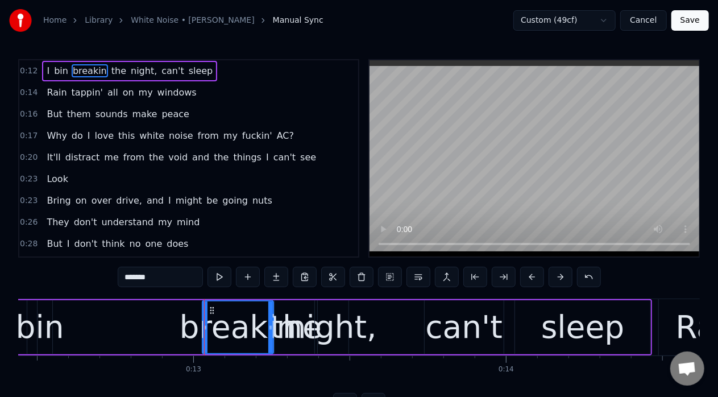
scroll to position [0, 0]
click at [204, 327] on icon at bounding box center [203, 327] width 5 height 9
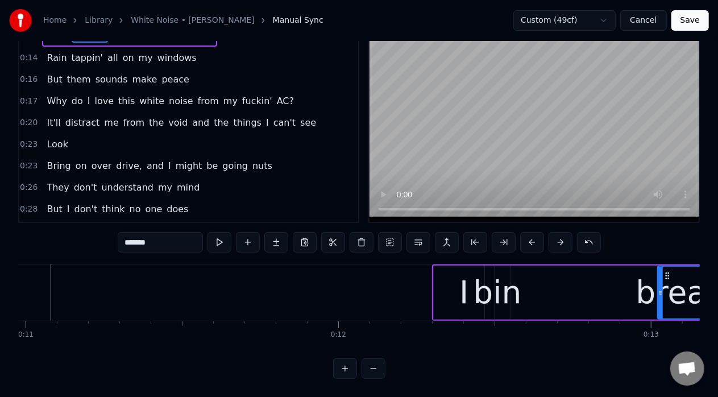
scroll to position [0, 3767]
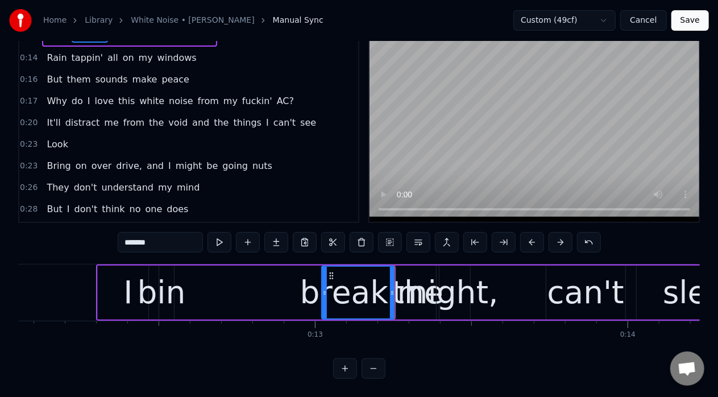
click at [106, 299] on div "I" at bounding box center [128, 292] width 60 height 54
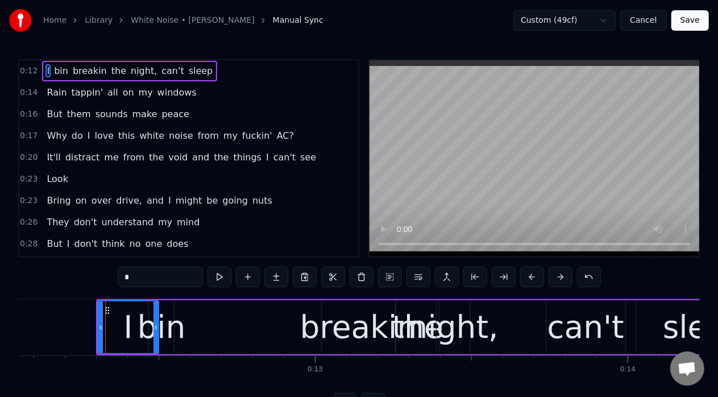
scroll to position [44, 0]
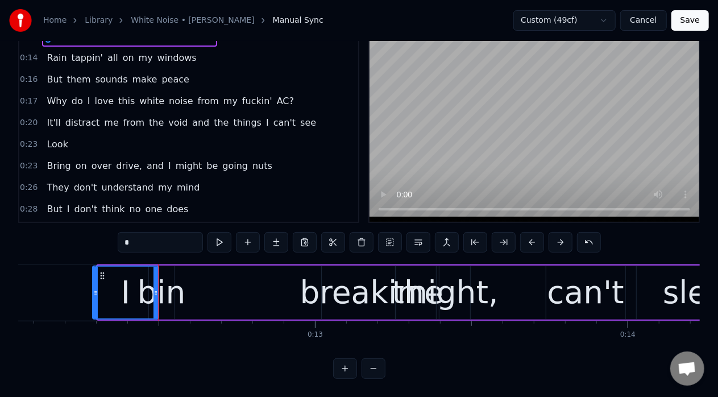
drag, startPoint x: 98, startPoint y: 282, endPoint x: 92, endPoint y: 283, distance: 5.7
click at [92, 283] on div "I" at bounding box center [125, 292] width 66 height 54
click at [169, 286] on div "bin" at bounding box center [161, 292] width 48 height 47
type input "***"
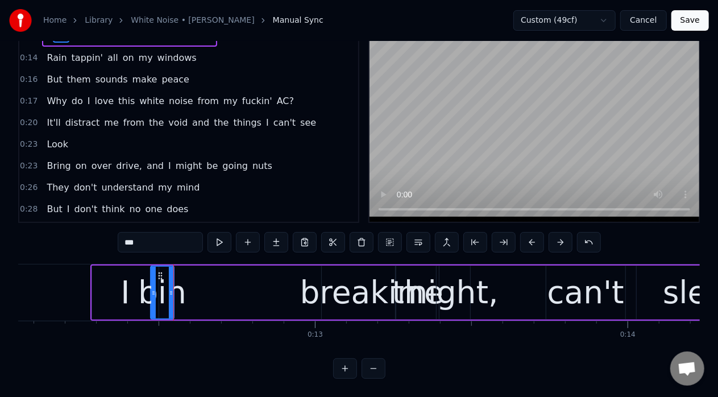
click at [154, 279] on div at bounding box center [153, 293] width 5 height 52
drag, startPoint x: 153, startPoint y: 284, endPoint x: 163, endPoint y: 284, distance: 9.7
click at [163, 288] on icon at bounding box center [163, 292] width 5 height 9
drag, startPoint x: 172, startPoint y: 283, endPoint x: 209, endPoint y: 277, distance: 38.0
click at [194, 277] on div at bounding box center [191, 293] width 5 height 52
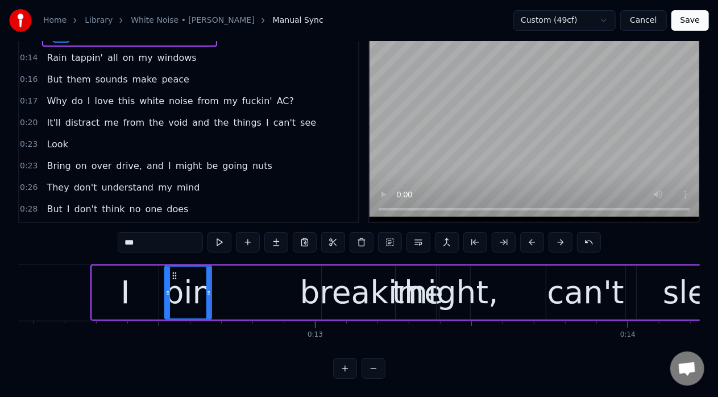
click at [170, 288] on div at bounding box center [167, 293] width 5 height 52
click at [173, 288] on div at bounding box center [171, 293] width 5 height 52
click at [175, 289] on div at bounding box center [172, 293] width 5 height 52
click at [172, 288] on icon at bounding box center [172, 292] width 5 height 9
click at [170, 288] on icon at bounding box center [170, 292] width 5 height 9
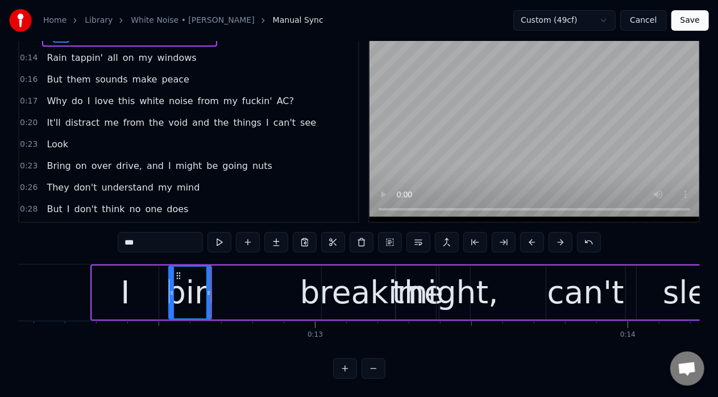
click at [172, 288] on icon at bounding box center [171, 292] width 5 height 9
click at [344, 361] on button at bounding box center [345, 368] width 24 height 20
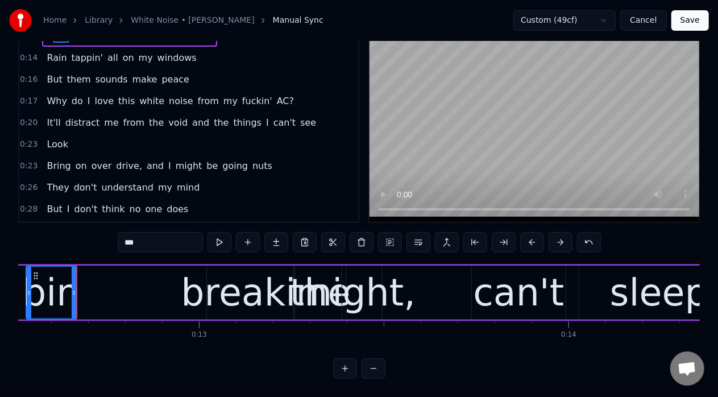
scroll to position [0, 4623]
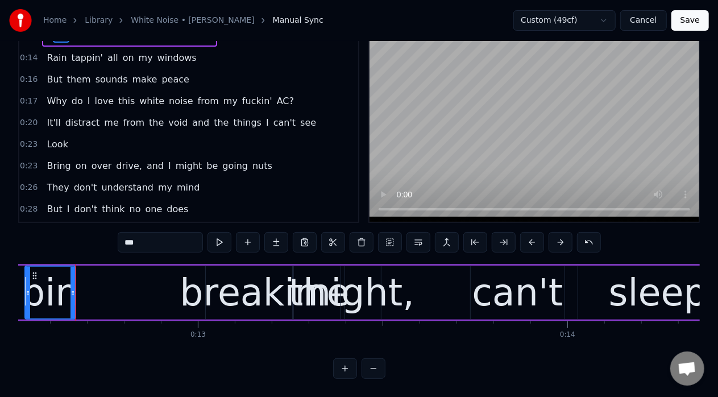
click at [344, 361] on button at bounding box center [345, 368] width 24 height 20
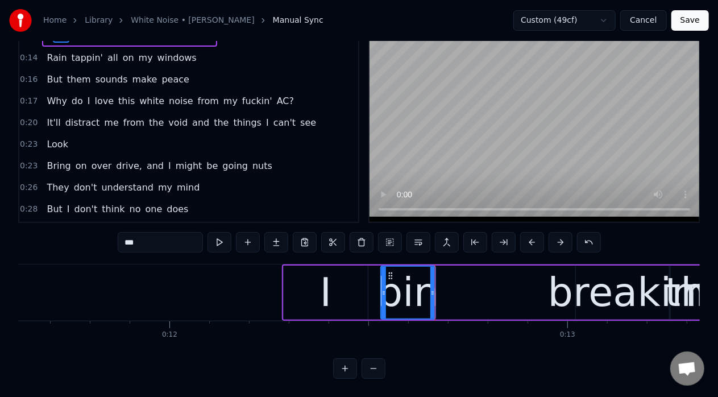
click at [339, 367] on button at bounding box center [345, 368] width 24 height 20
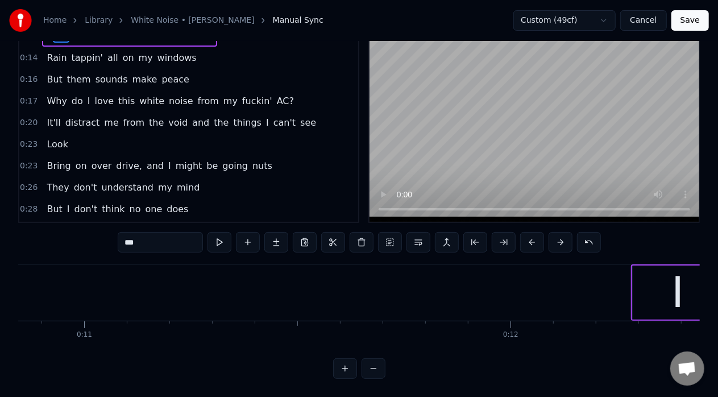
click at [339, 367] on button at bounding box center [345, 368] width 24 height 20
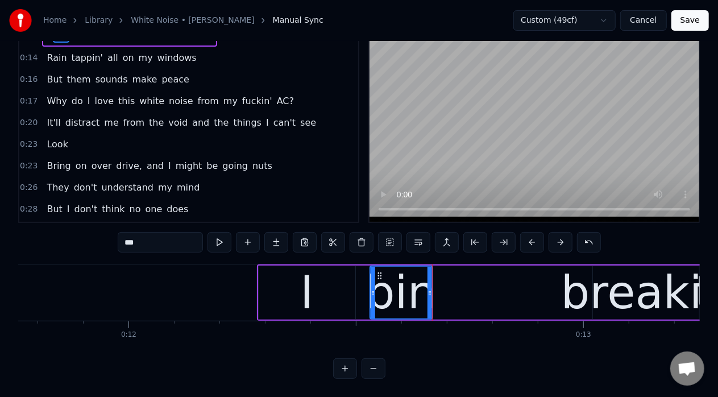
scroll to position [0, 5390]
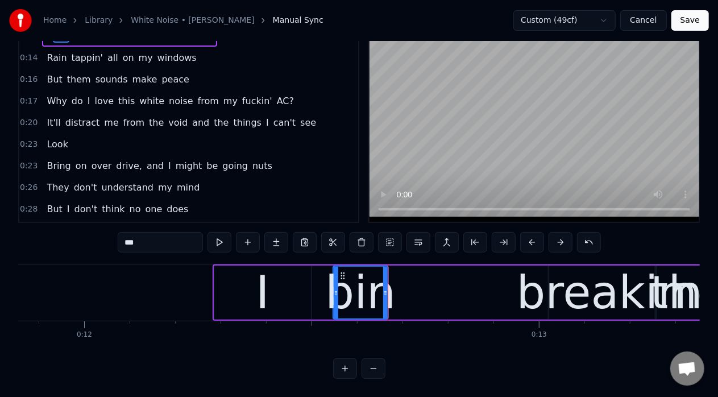
drag, startPoint x: 326, startPoint y: 286, endPoint x: 333, endPoint y: 309, distance: 23.9
click at [334, 309] on div "bin" at bounding box center [361, 293] width 54 height 52
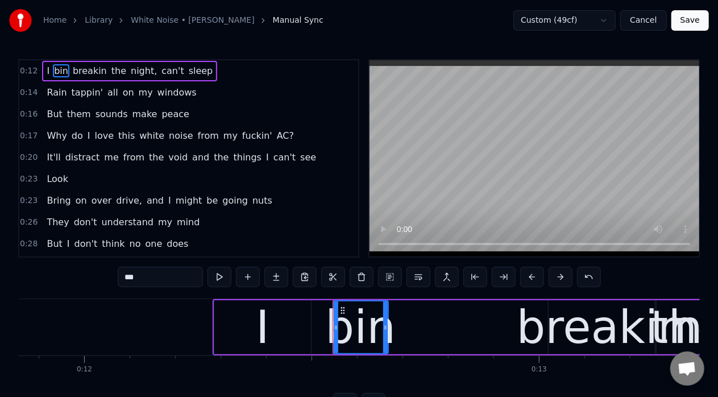
click at [333, 393] on button at bounding box center [345, 403] width 24 height 20
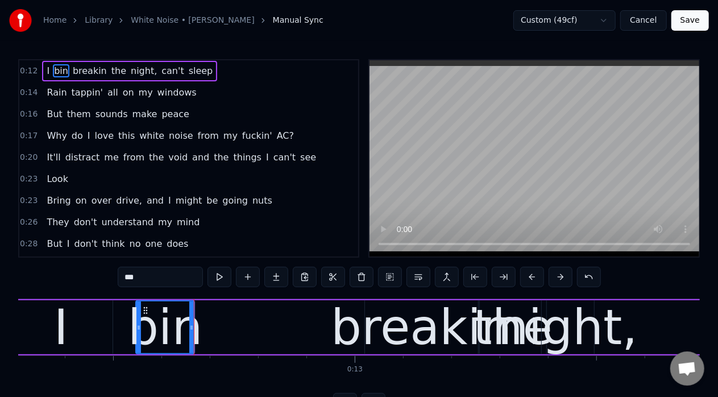
scroll to position [0, 6062]
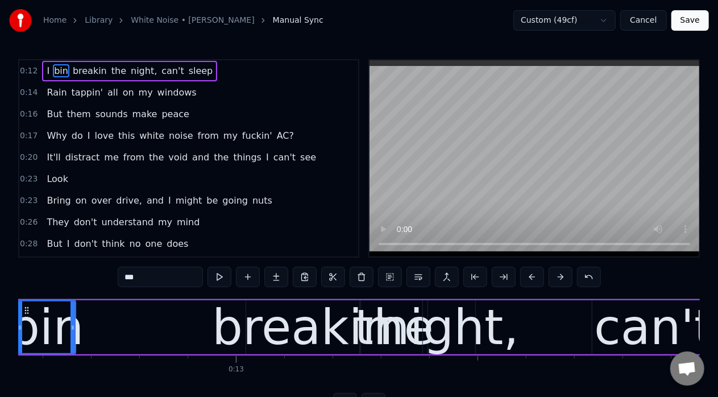
click at [264, 331] on div "breakin" at bounding box center [302, 327] width 181 height 73
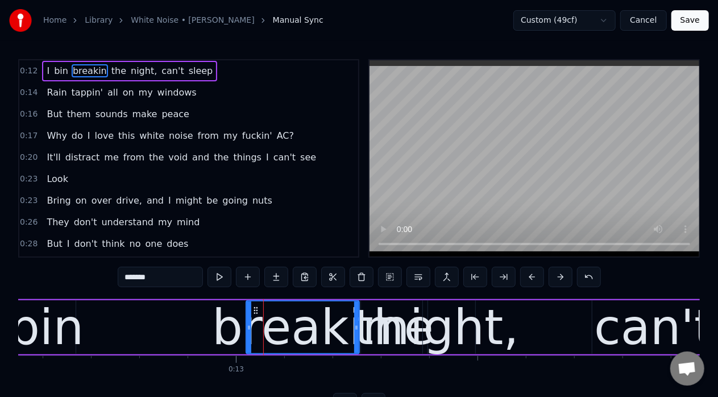
scroll to position [44, 0]
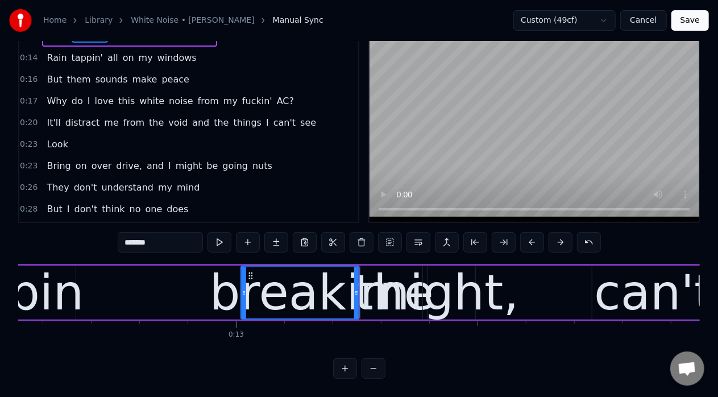
click at [244, 288] on icon at bounding box center [244, 292] width 5 height 9
click at [241, 288] on icon at bounding box center [241, 292] width 5 height 9
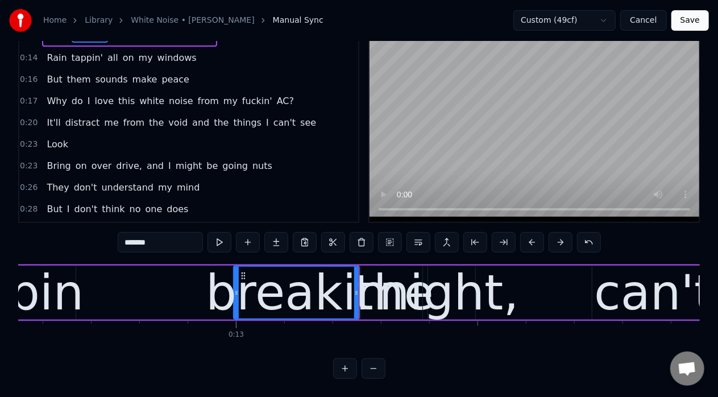
click at [235, 288] on icon at bounding box center [236, 292] width 5 height 9
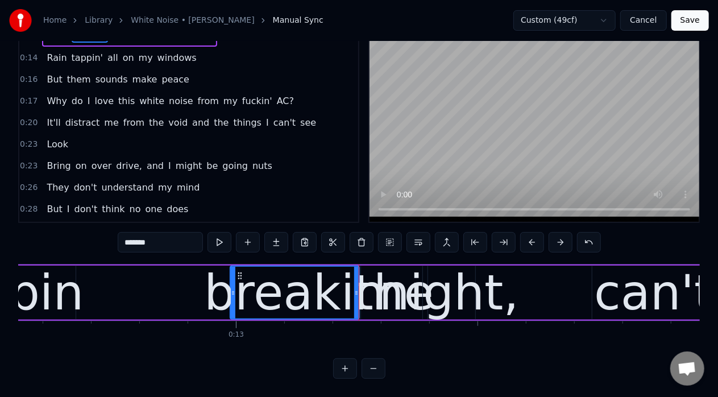
click at [232, 288] on icon at bounding box center [233, 292] width 5 height 9
click at [400, 291] on div "night," at bounding box center [449, 292] width 140 height 73
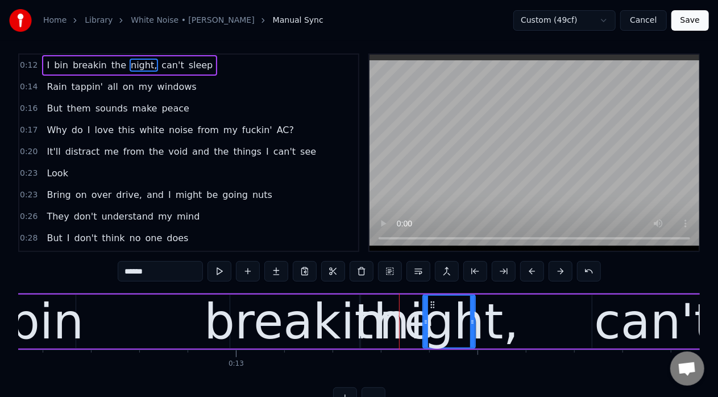
scroll to position [0, 0]
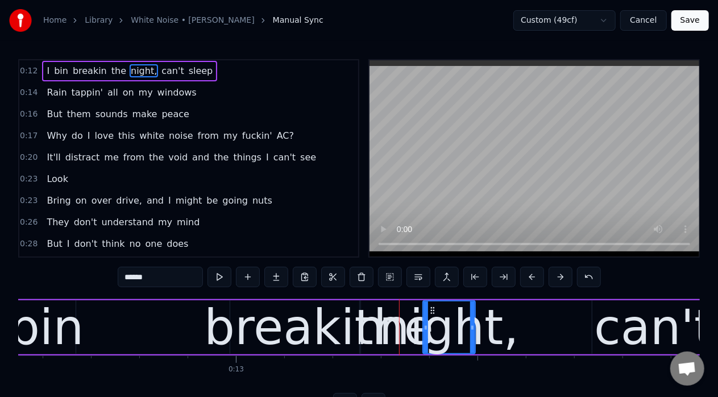
click at [382, 313] on div "the" at bounding box center [395, 327] width 80 height 73
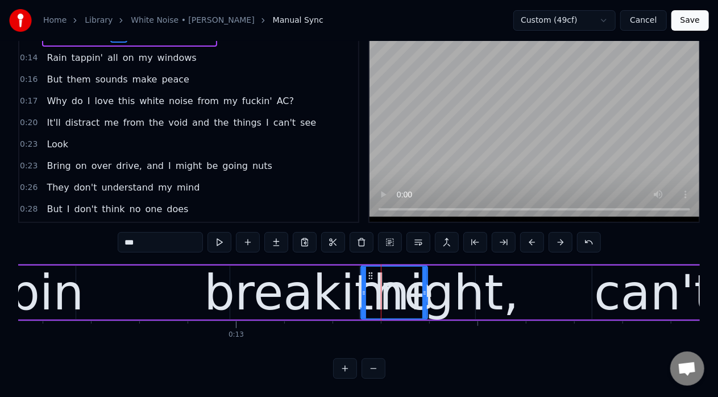
scroll to position [44, 0]
click at [365, 288] on icon at bounding box center [366, 292] width 5 height 9
click at [436, 280] on div "night," at bounding box center [449, 292] width 140 height 73
type input "******"
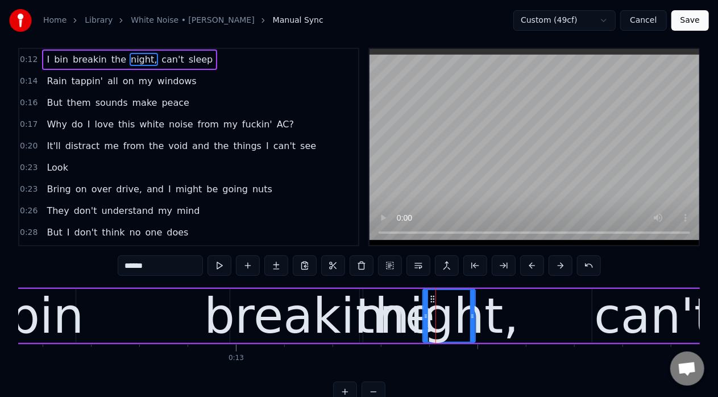
scroll to position [0, 0]
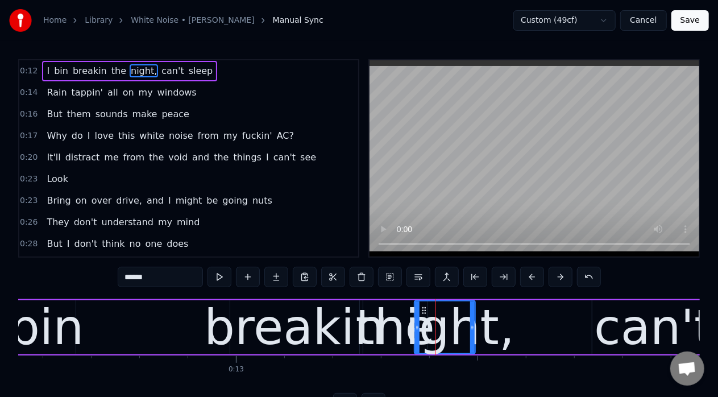
drag, startPoint x: 427, startPoint y: 317, endPoint x: 417, endPoint y: 322, distance: 11.4
click at [417, 322] on div at bounding box center [417, 327] width 5 height 52
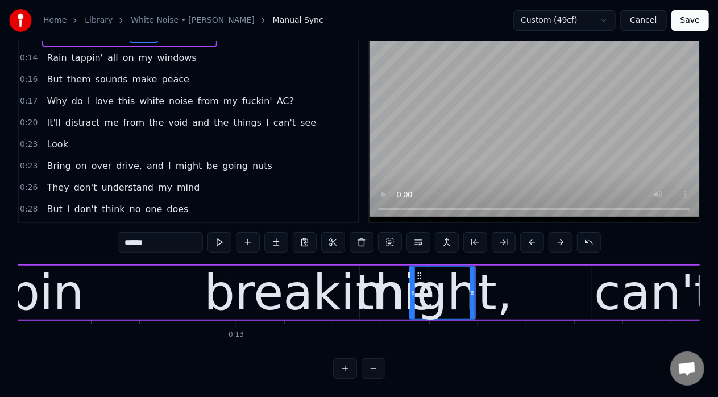
click at [410, 288] on icon at bounding box center [412, 292] width 5 height 9
click at [225, 238] on button at bounding box center [219, 242] width 24 height 20
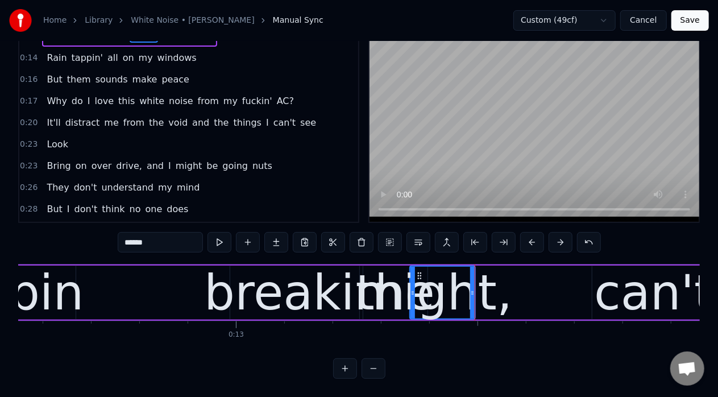
click at [539, 264] on div "I bin breakin the night, can't sleep" at bounding box center [416, 292] width 1055 height 56
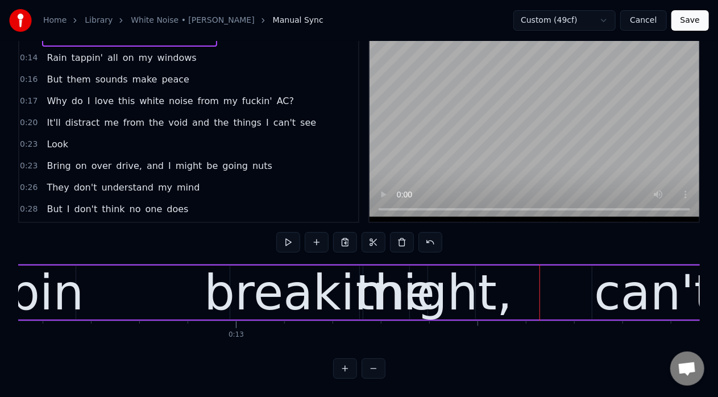
click at [477, 317] on div "night," at bounding box center [442, 292] width 140 height 73
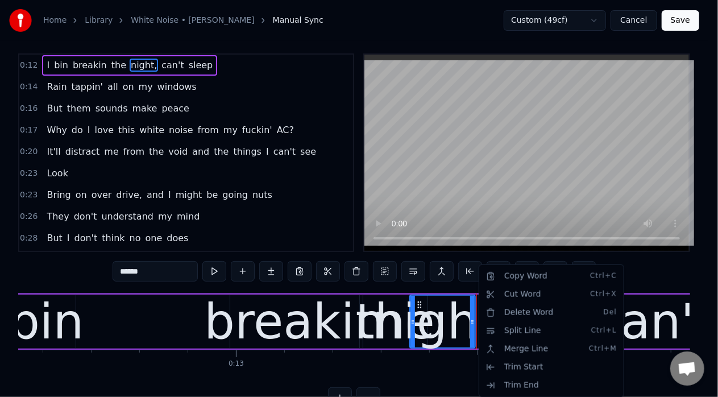
scroll to position [0, 0]
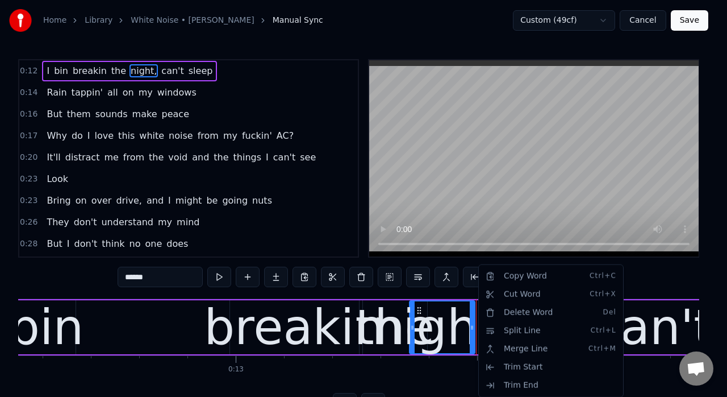
click at [224, 283] on html "Home Library White Noise • [PERSON_NAME] Manual Sync Custom (49cf) Cancel Save …" at bounding box center [363, 215] width 727 height 431
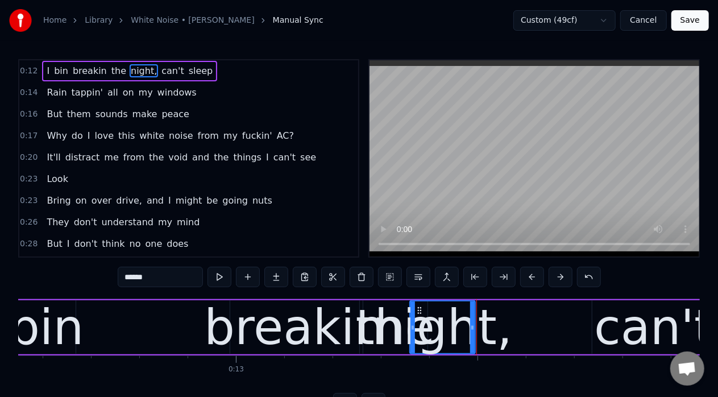
click at [224, 283] on button at bounding box center [219, 277] width 24 height 20
click at [192, 312] on div "I bin breakin the night, can't sleep" at bounding box center [416, 327] width 1055 height 56
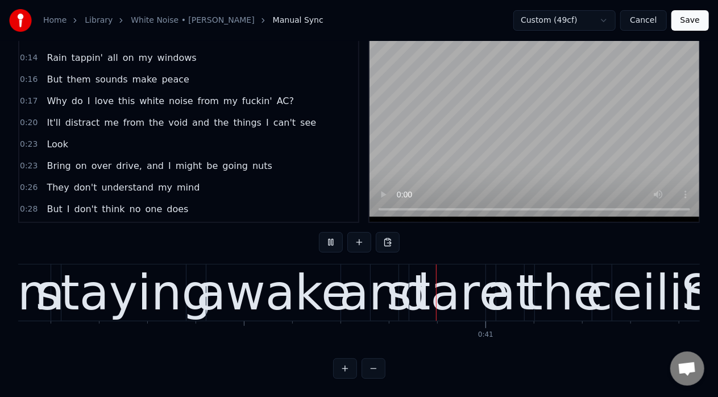
scroll to position [0, 19383]
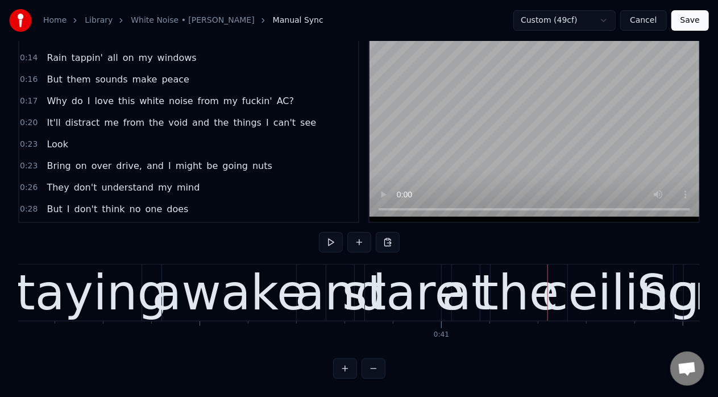
click at [687, 25] on button "Save" at bounding box center [690, 20] width 38 height 20
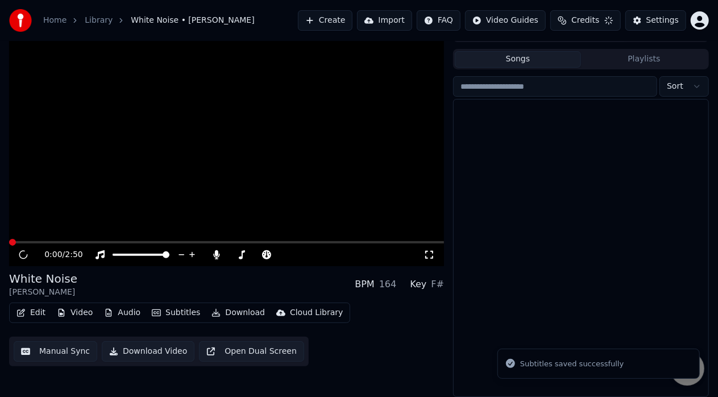
scroll to position [19, 0]
